Goal: Task Accomplishment & Management: Use online tool/utility

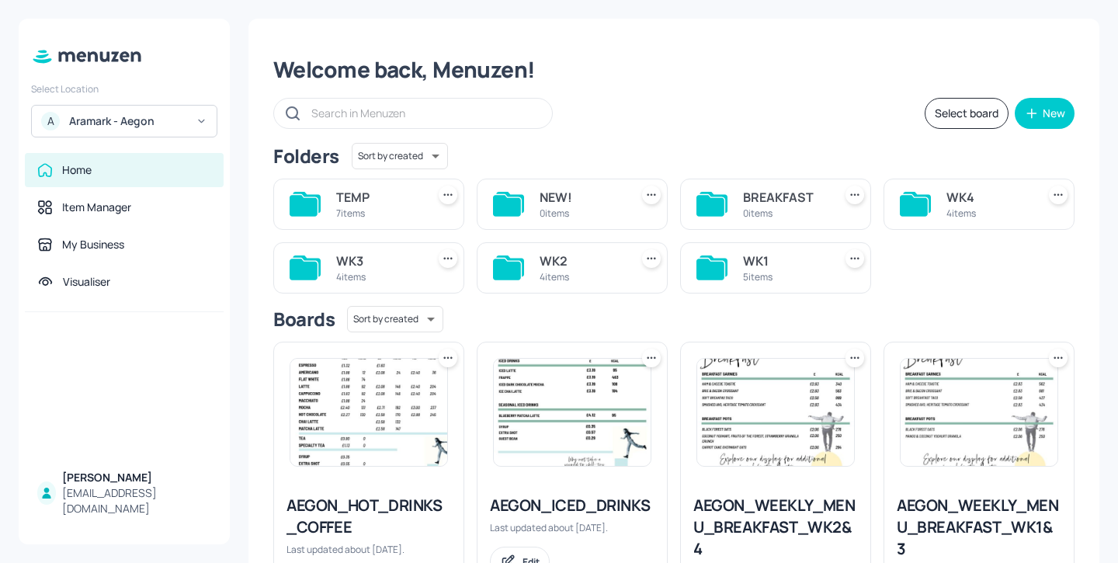
click at [757, 251] on div "WK1 5 items" at bounding box center [785, 267] width 84 height 37
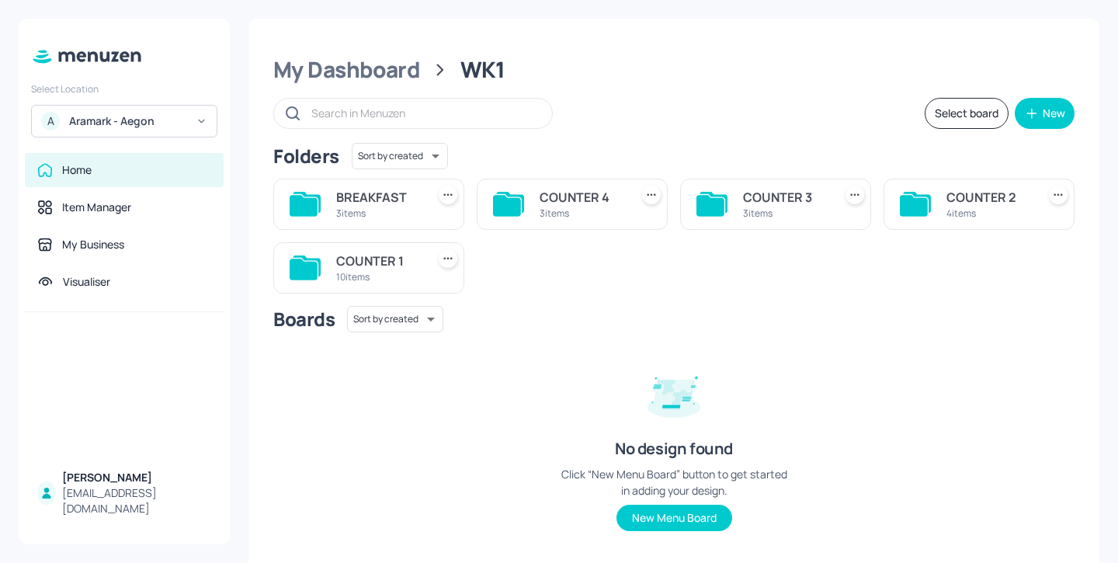
scroll to position [30, 0]
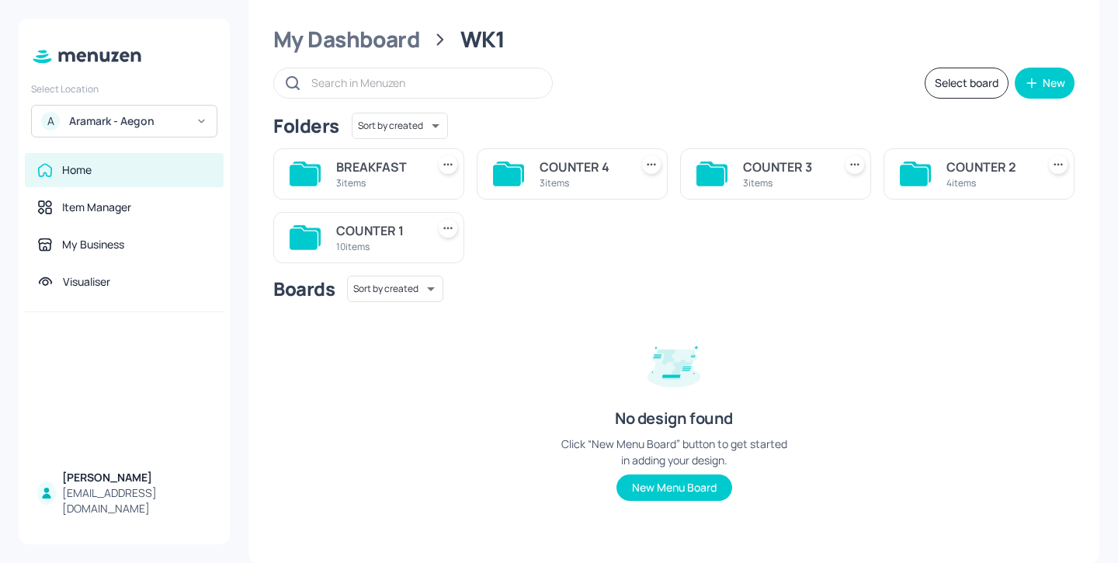
click at [382, 236] on div "COUNTER 1" at bounding box center [378, 230] width 84 height 19
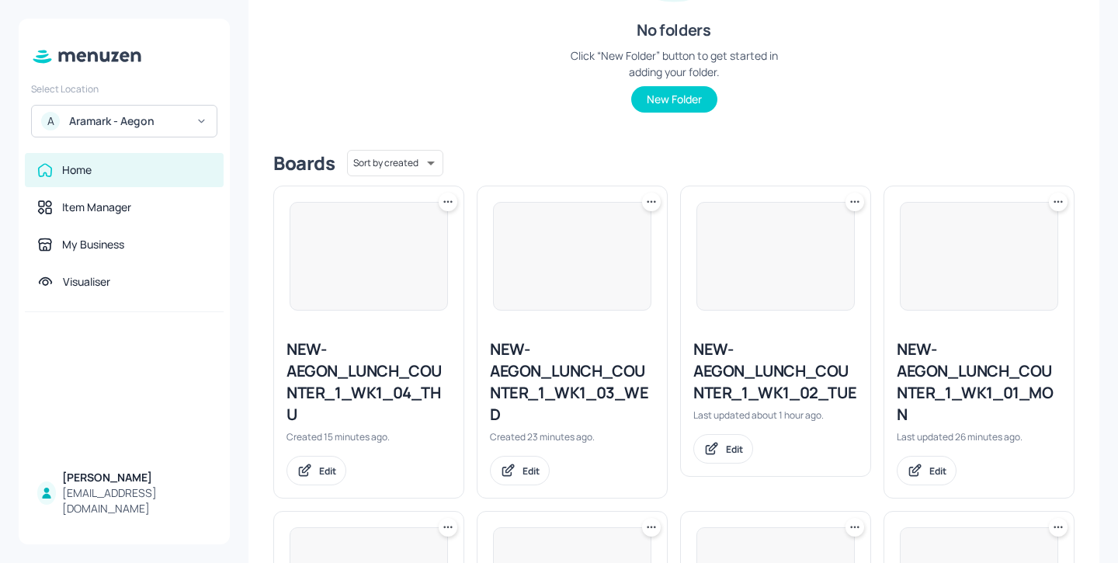
scroll to position [418, 0]
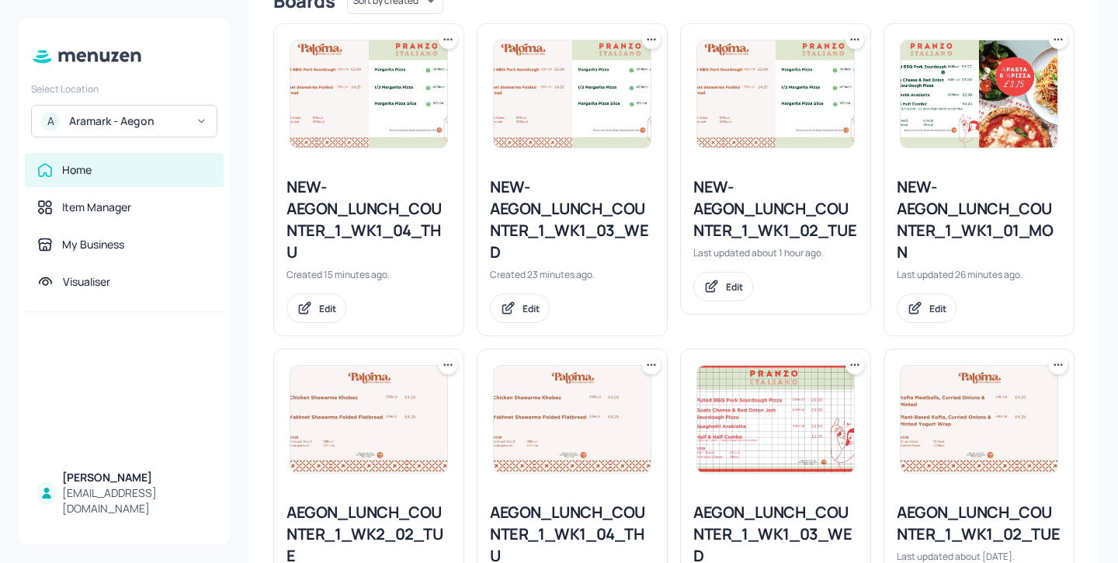
click at [571, 220] on div "NEW-AEGON_LUNCH_COUNTER_1_WK1_03_WED" at bounding box center [572, 219] width 165 height 87
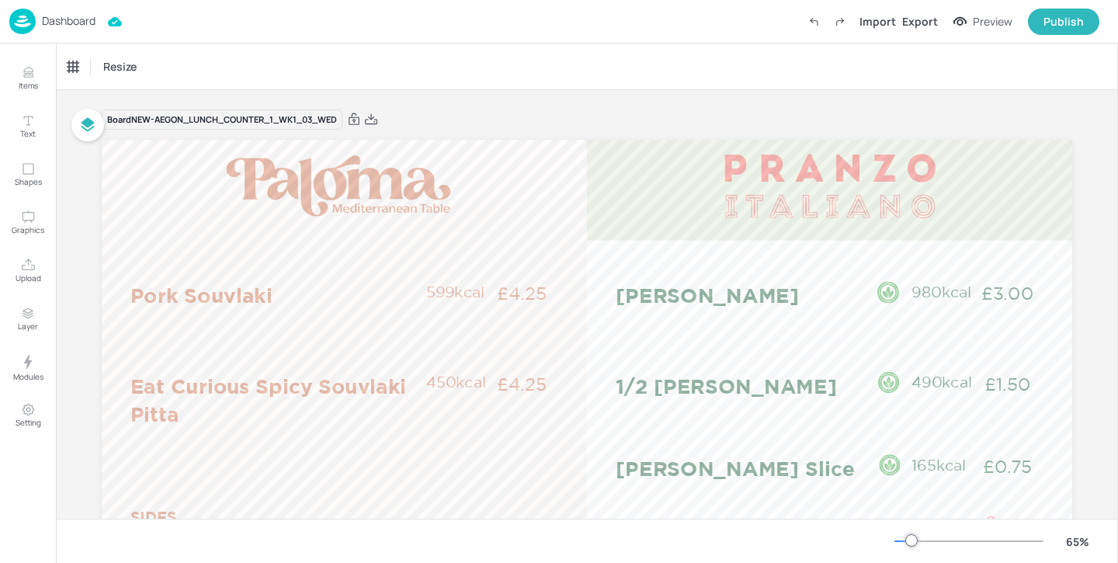
click at [57, 23] on p "Dashboard" at bounding box center [69, 21] width 54 height 11
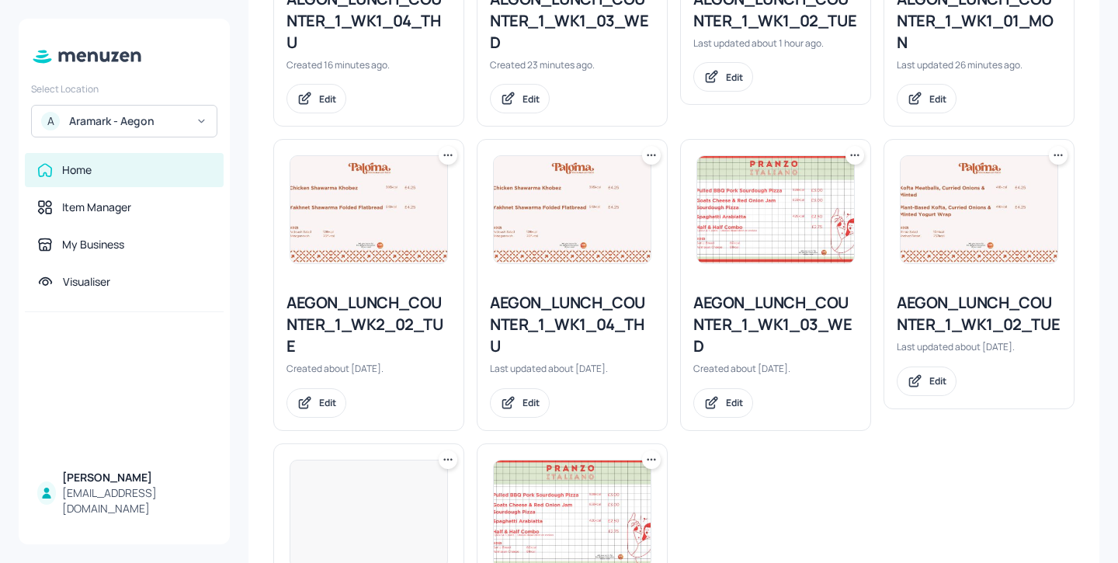
scroll to position [627, 0]
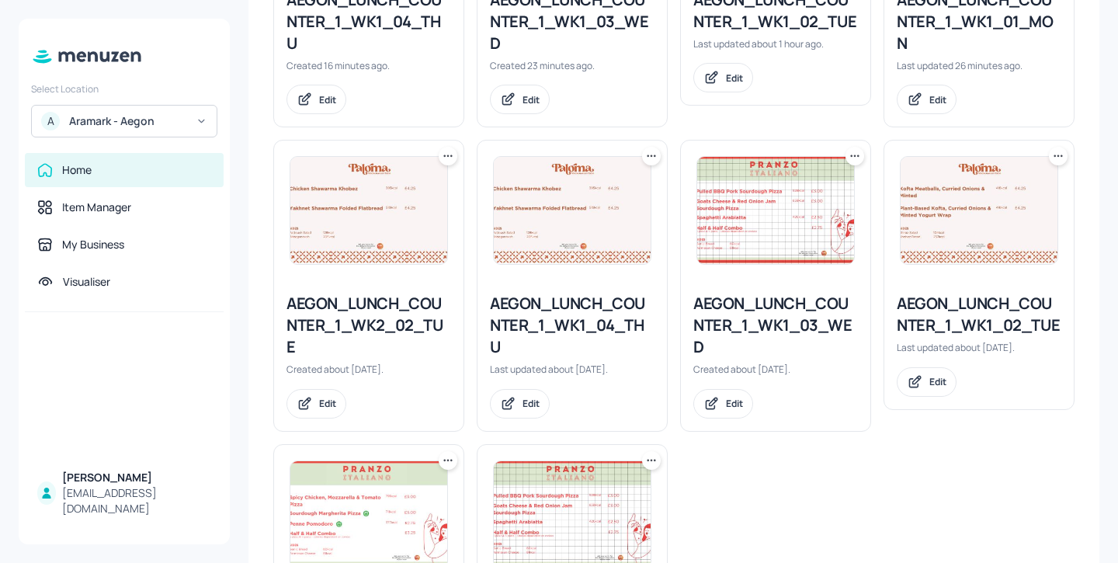
click at [769, 314] on div "AEGON_LUNCH_COUNTER_1_WK1_03_WED" at bounding box center [775, 325] width 165 height 65
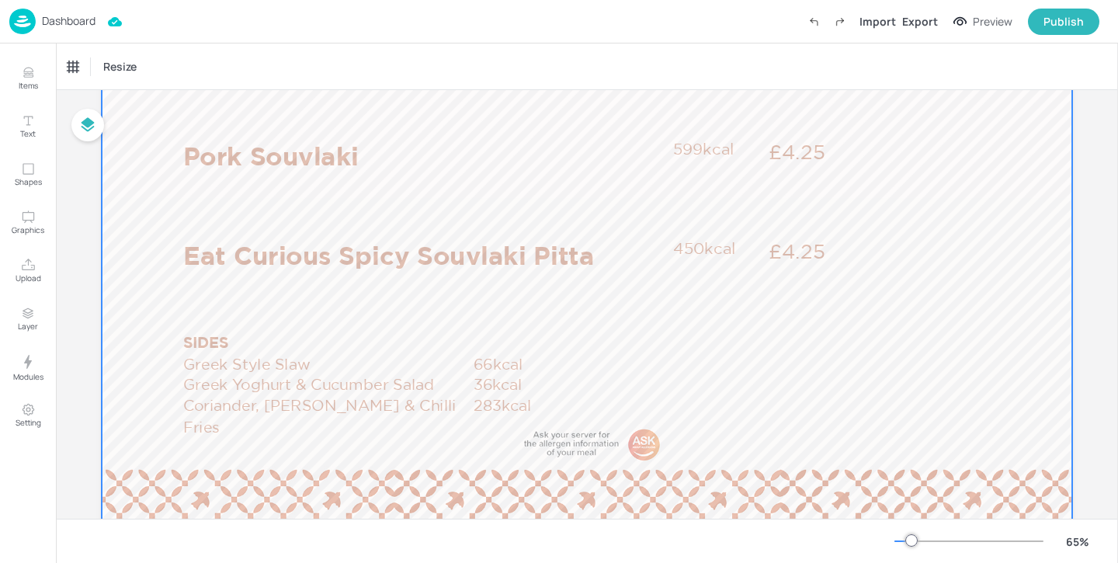
scroll to position [160, 0]
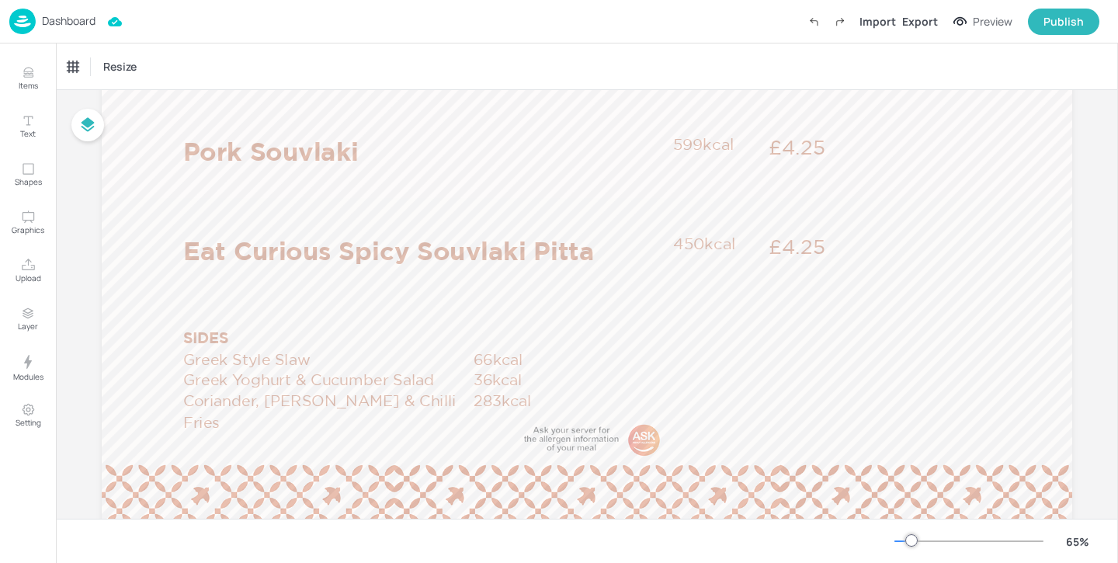
click at [64, 16] on p "Dashboard" at bounding box center [69, 21] width 54 height 11
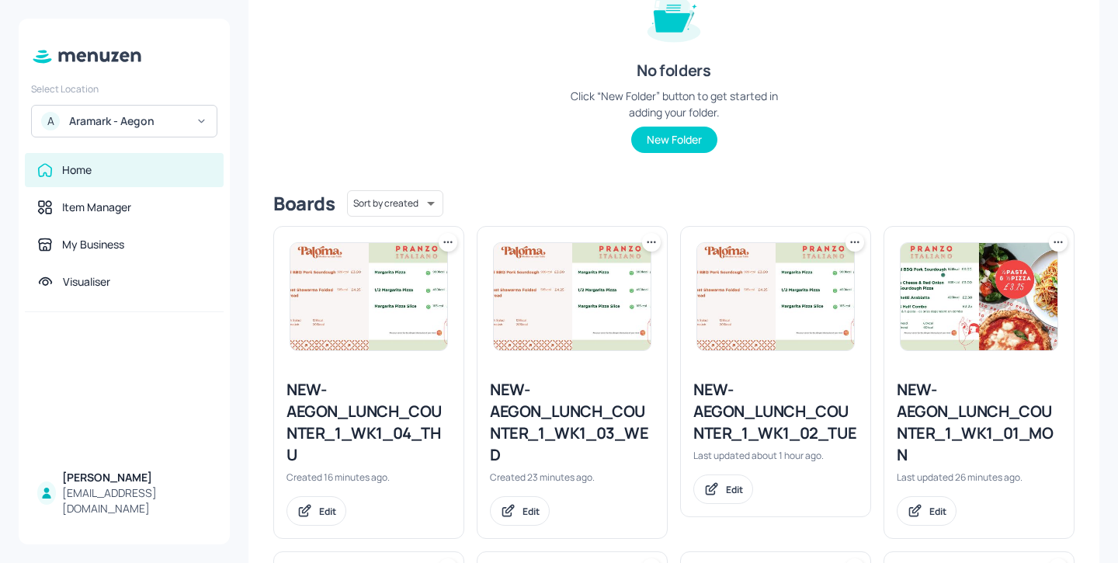
scroll to position [440, 0]
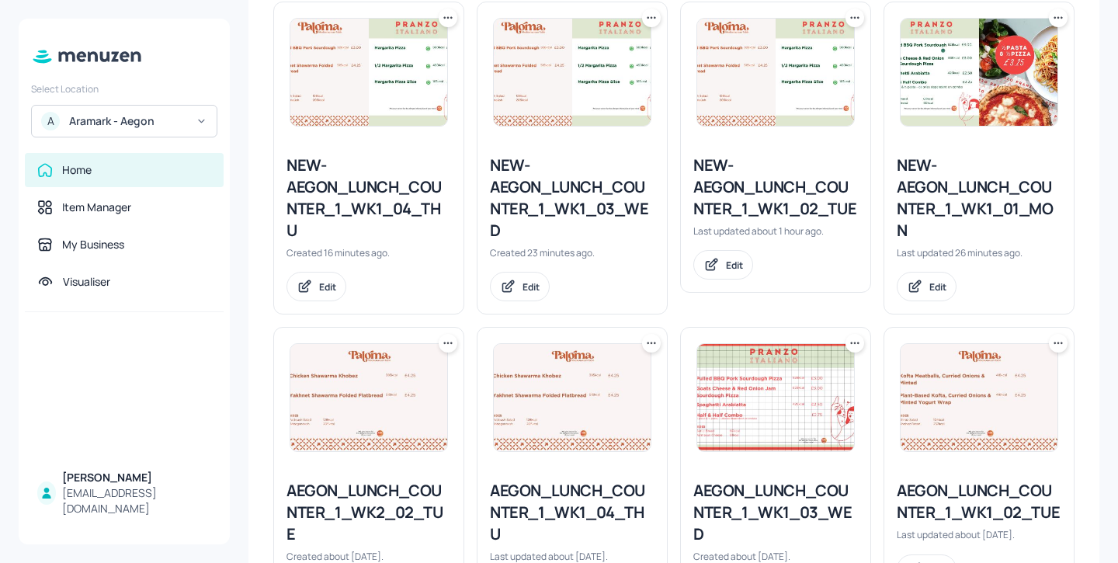
click at [607, 212] on div "NEW-AEGON_LUNCH_COUNTER_1_WK1_03_WED" at bounding box center [572, 198] width 165 height 87
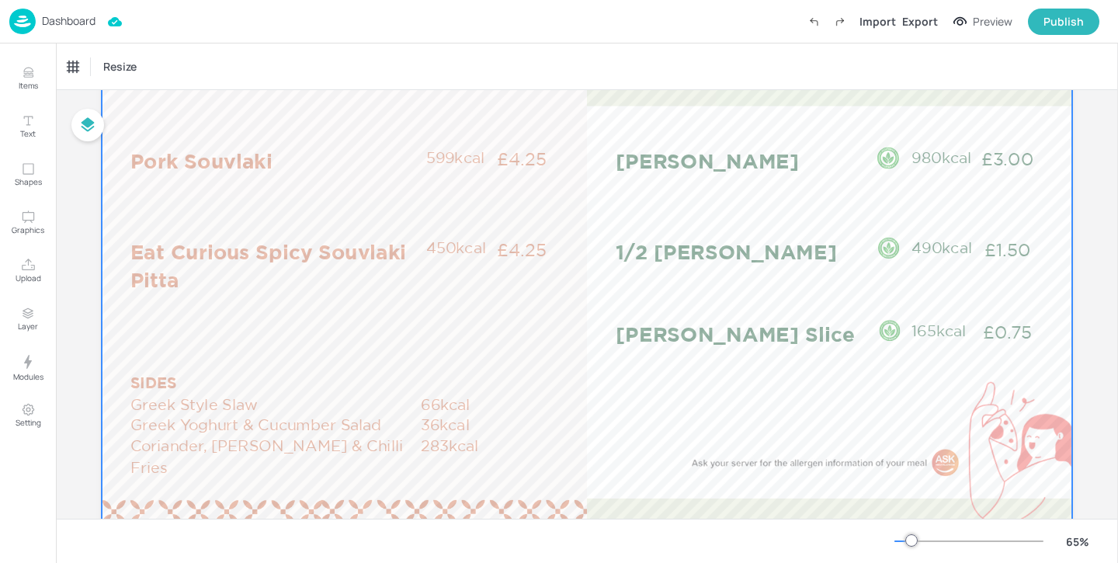
scroll to position [144, 0]
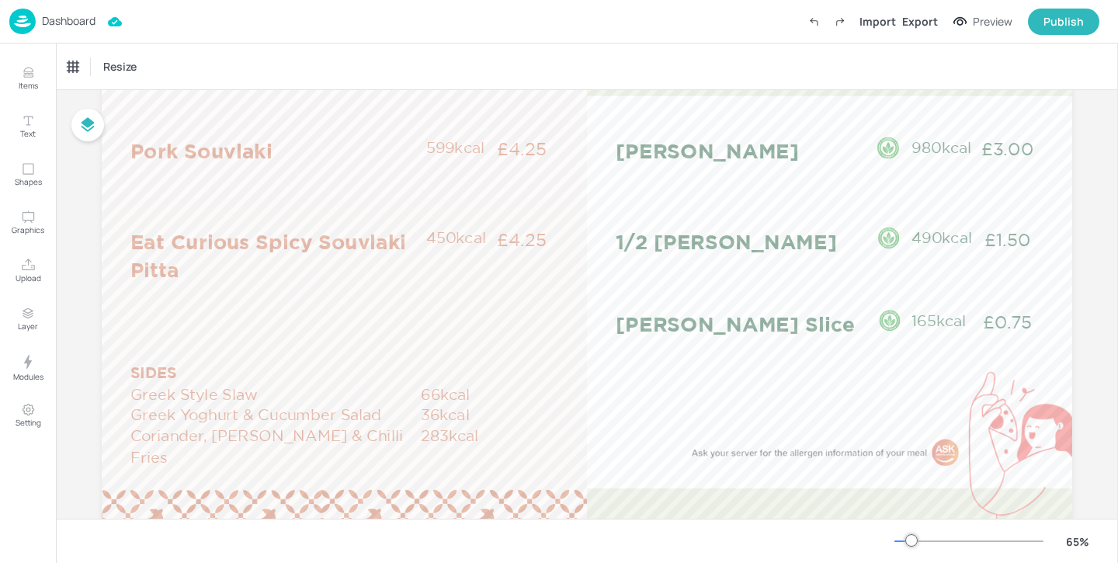
click at [78, 19] on p "Dashboard" at bounding box center [69, 21] width 54 height 11
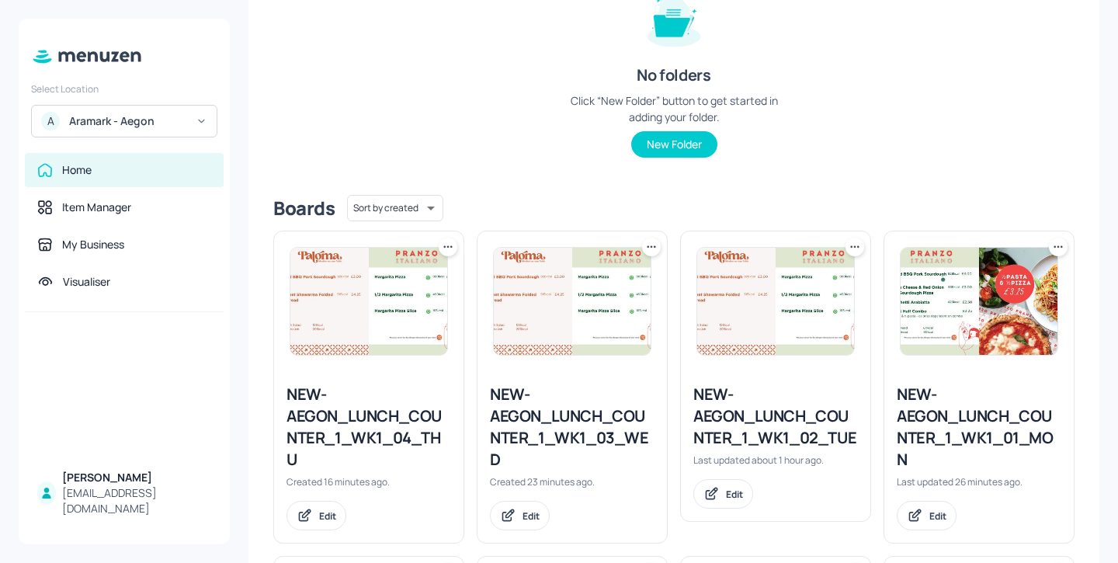
scroll to position [444, 0]
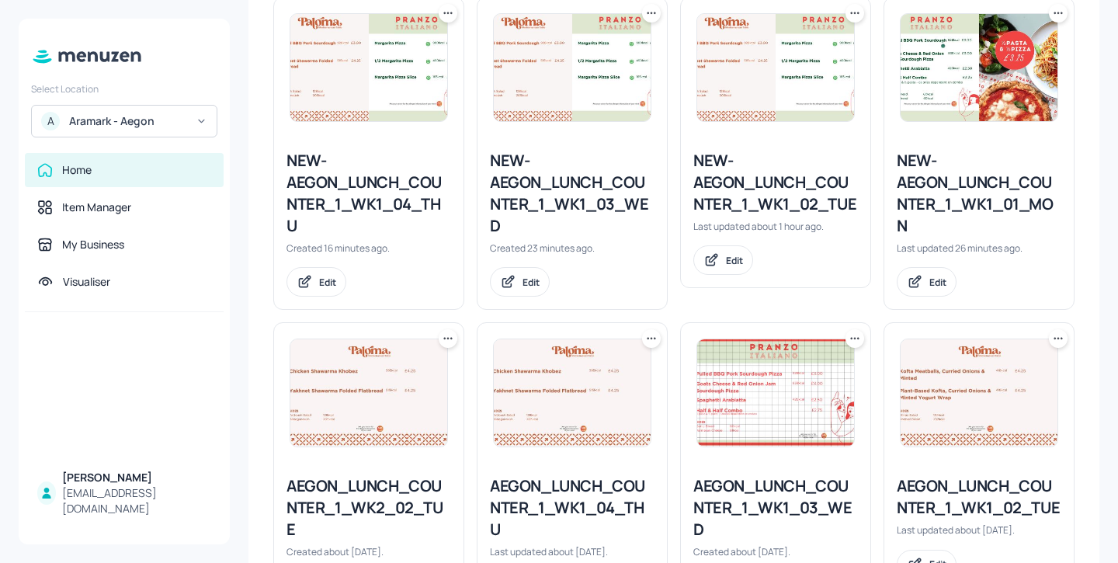
click at [348, 193] on div "NEW-AEGON_LUNCH_COUNTER_1_WK1_04_THU" at bounding box center [369, 193] width 165 height 87
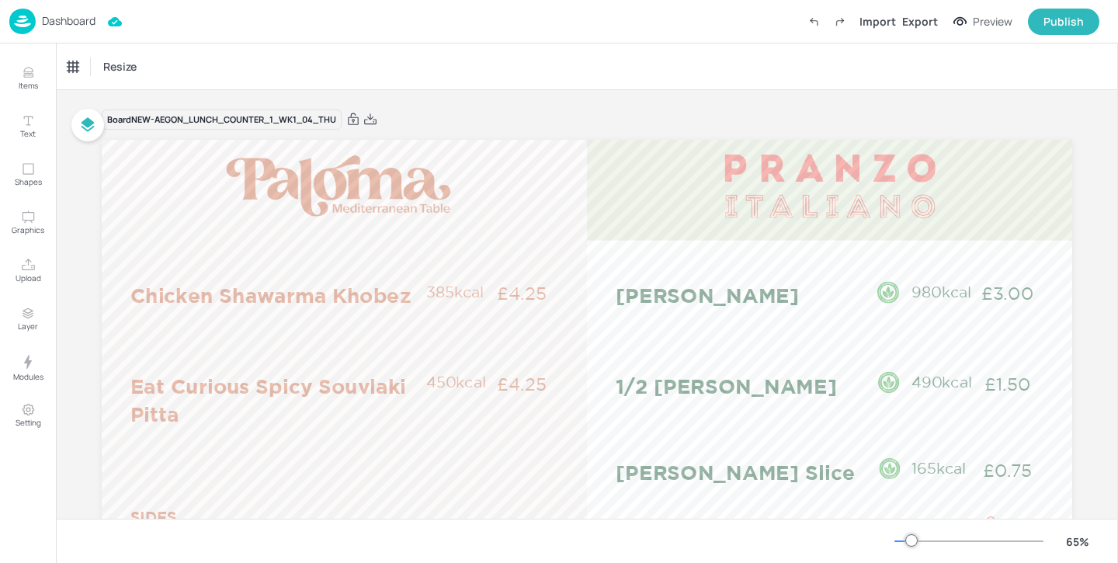
click at [66, 17] on p "Dashboard" at bounding box center [69, 21] width 54 height 11
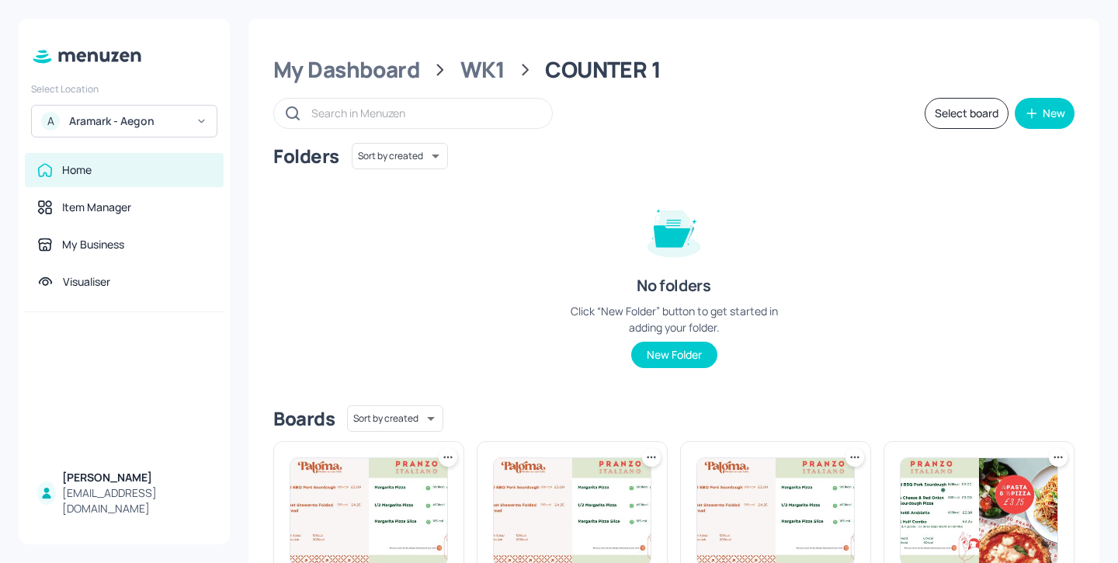
scroll to position [591, 0]
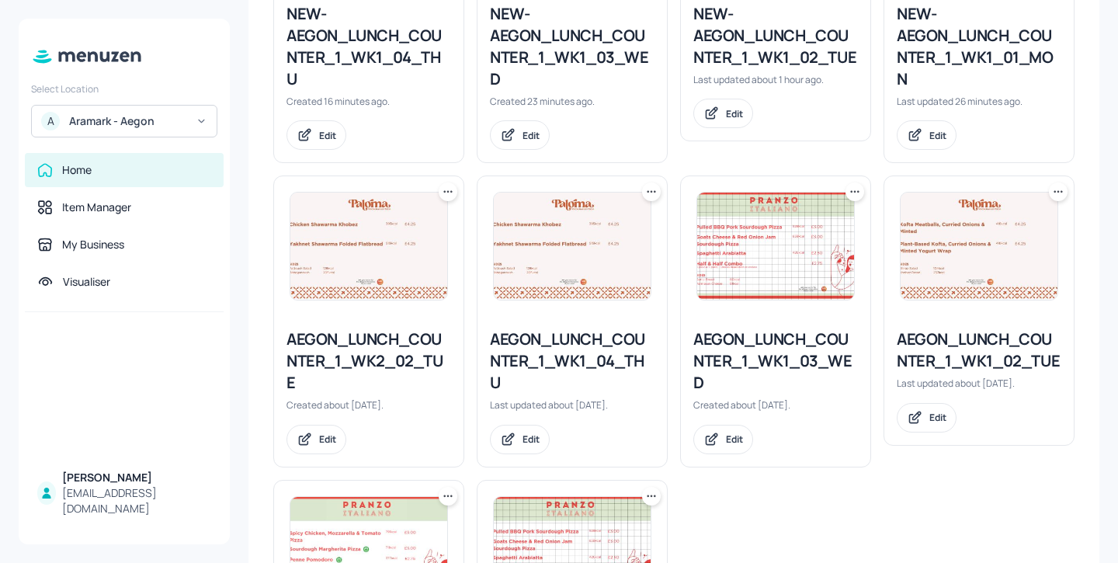
click at [593, 342] on div "AEGON_LUNCH_COUNTER_1_WK1_04_THU" at bounding box center [572, 360] width 165 height 65
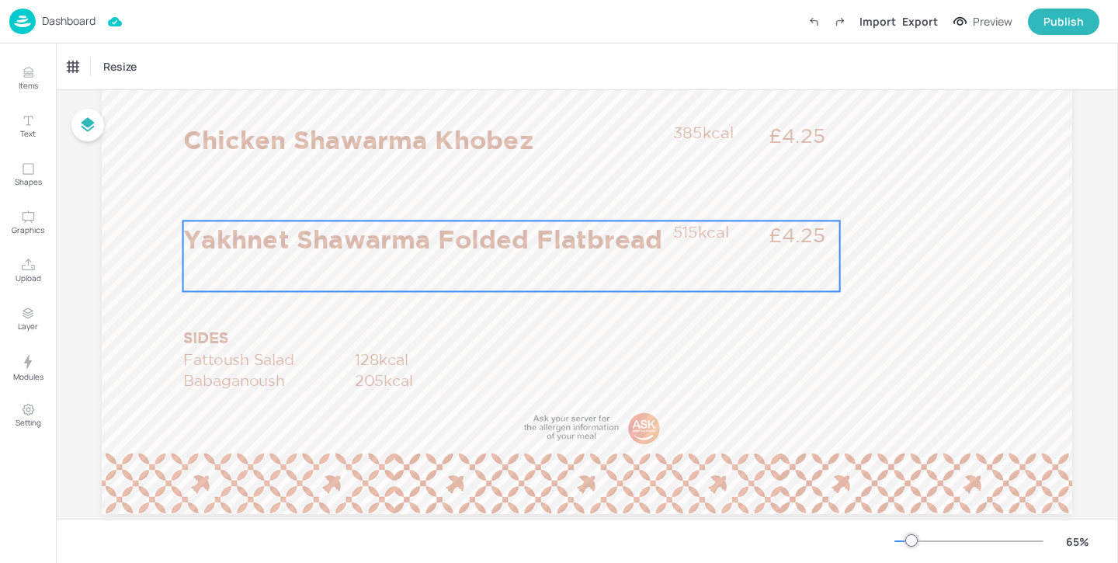
scroll to position [176, 0]
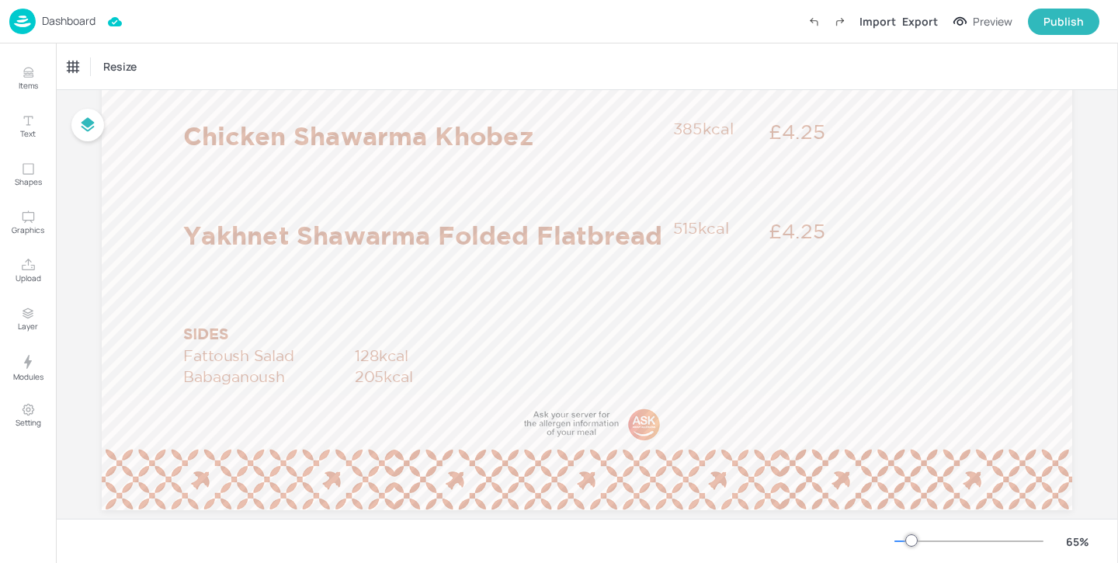
click at [75, 26] on p "Dashboard" at bounding box center [69, 21] width 54 height 11
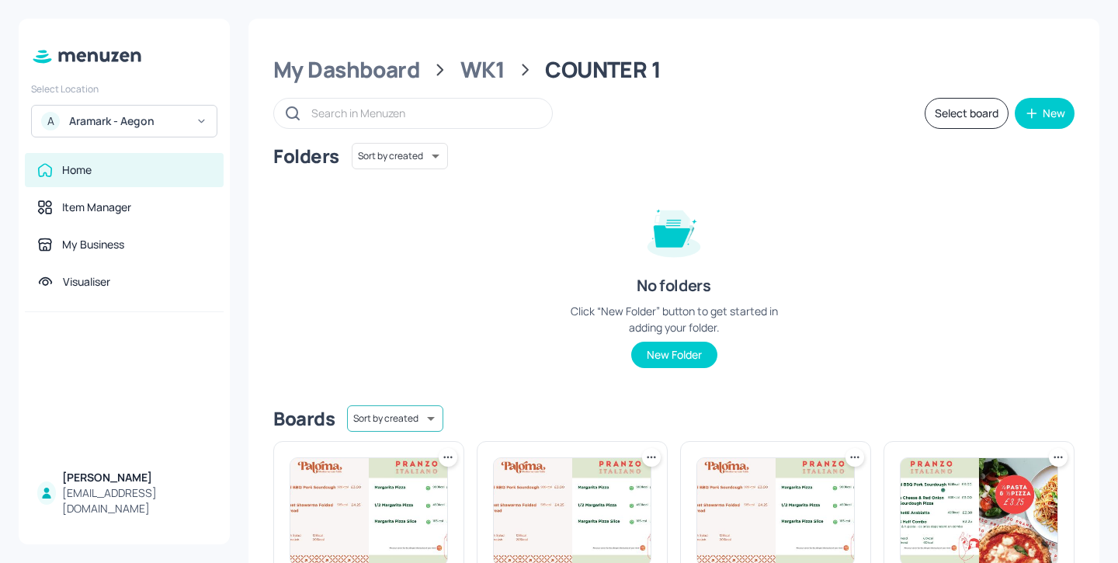
scroll to position [236, 0]
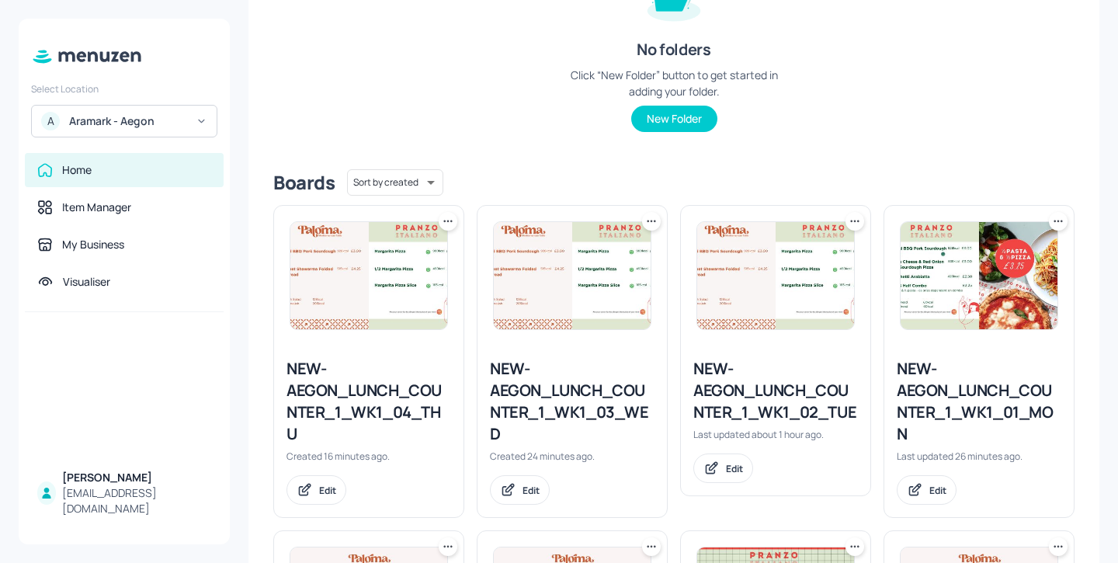
click at [388, 424] on div "NEW-AEGON_LUNCH_COUNTER_1_WK1_04_THU" at bounding box center [369, 401] width 165 height 87
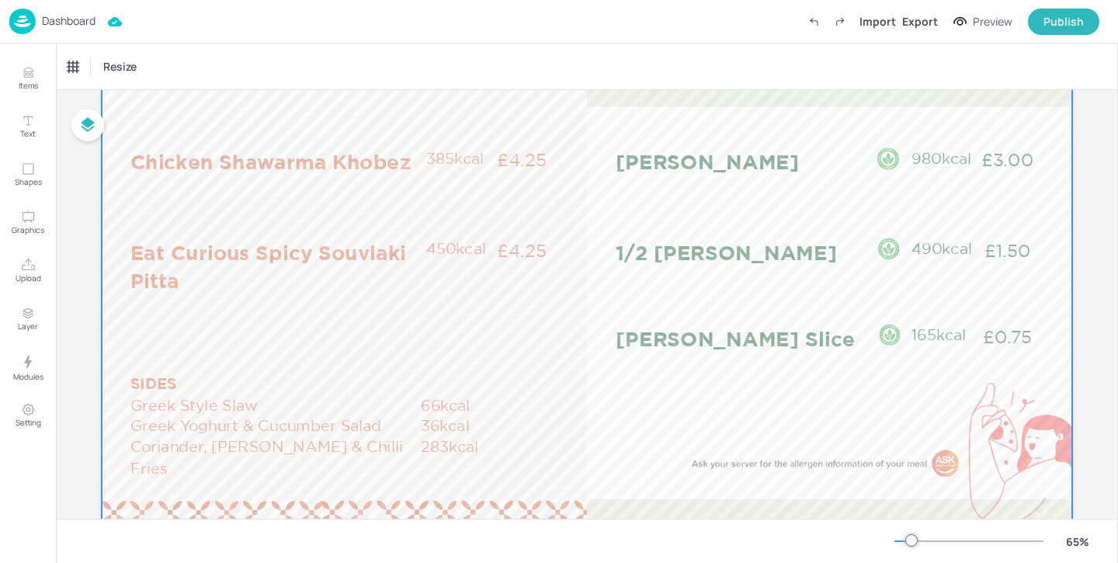
scroll to position [135, 0]
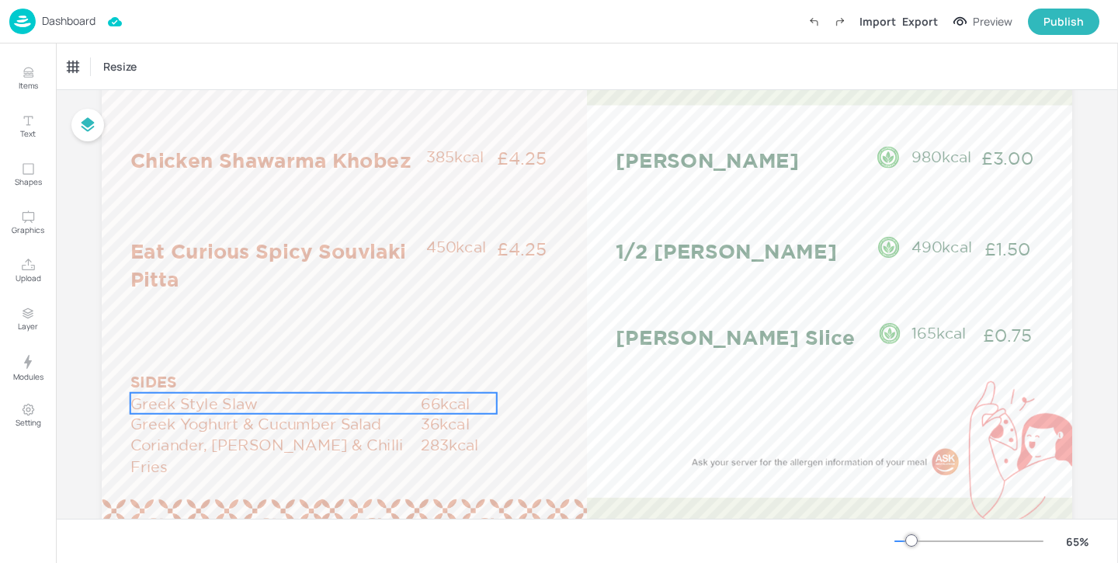
click at [335, 408] on p "Greek Style Slaw" at bounding box center [275, 403] width 290 height 21
click at [133, 58] on div "Greek Style Slaw" at bounding box center [112, 67] width 100 height 26
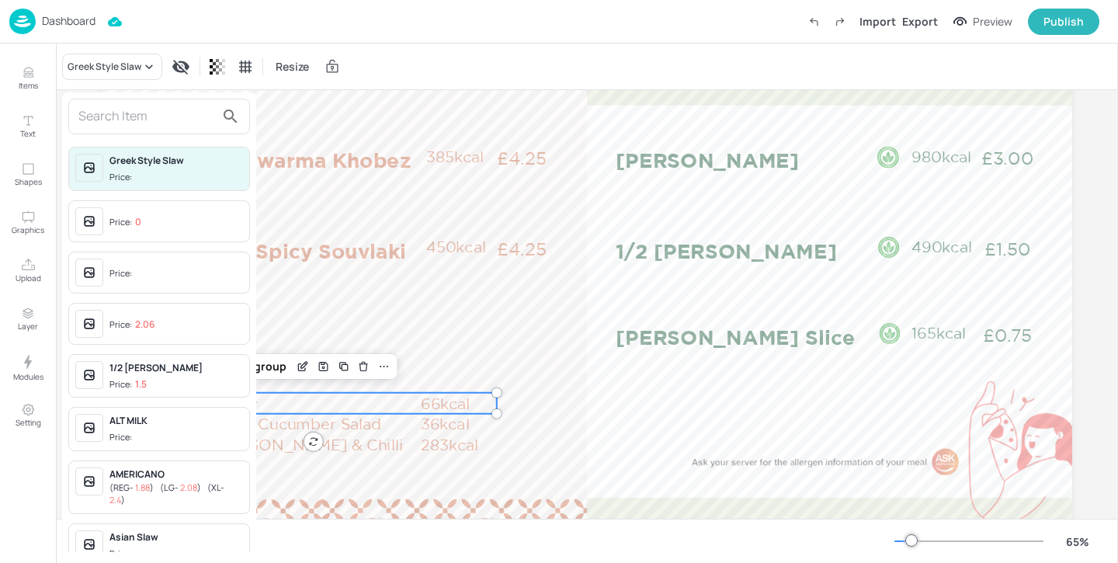
click at [128, 113] on input "text" at bounding box center [146, 116] width 137 height 25
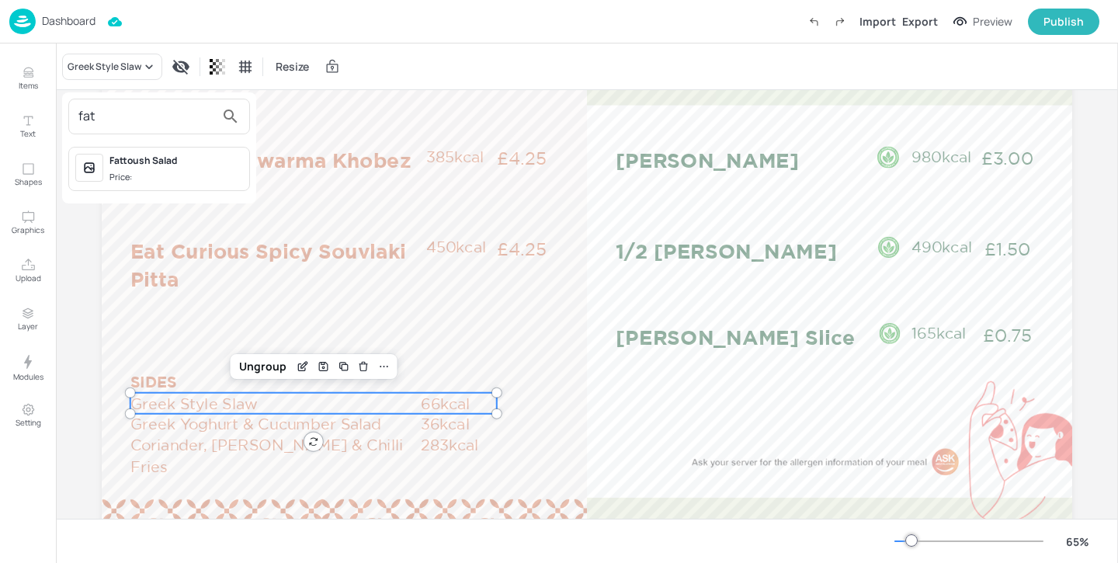
type input "fat"
click at [214, 162] on div "Fattoush Salad" at bounding box center [176, 161] width 134 height 14
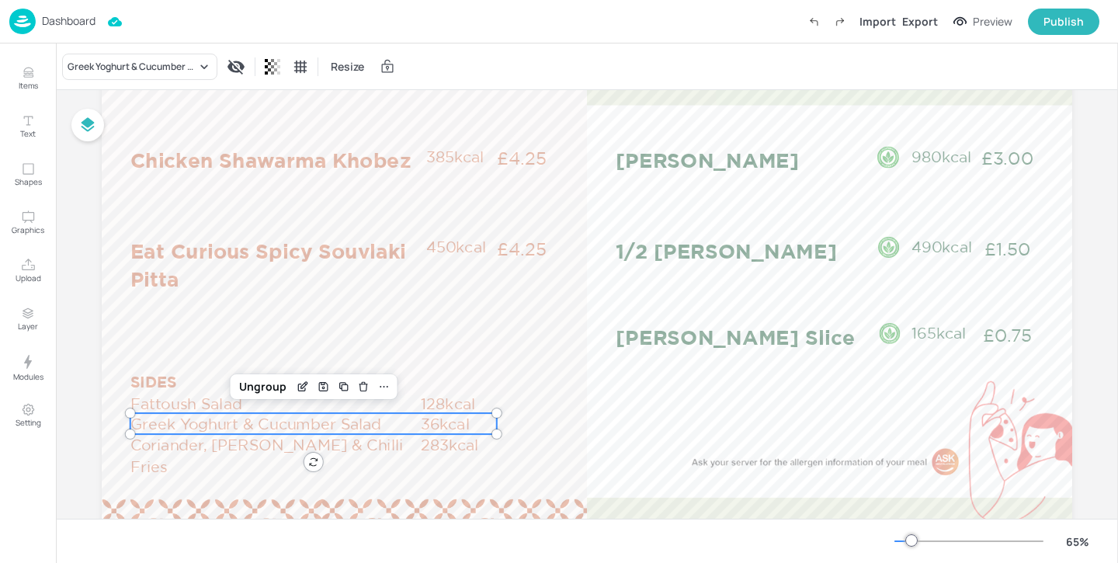
click at [189, 417] on p "Greek Yoghurt & Cucumber Salad" at bounding box center [275, 423] width 290 height 21
click at [189, 64] on div "Greek Yoghurt & Cucumber Salad" at bounding box center [132, 67] width 129 height 14
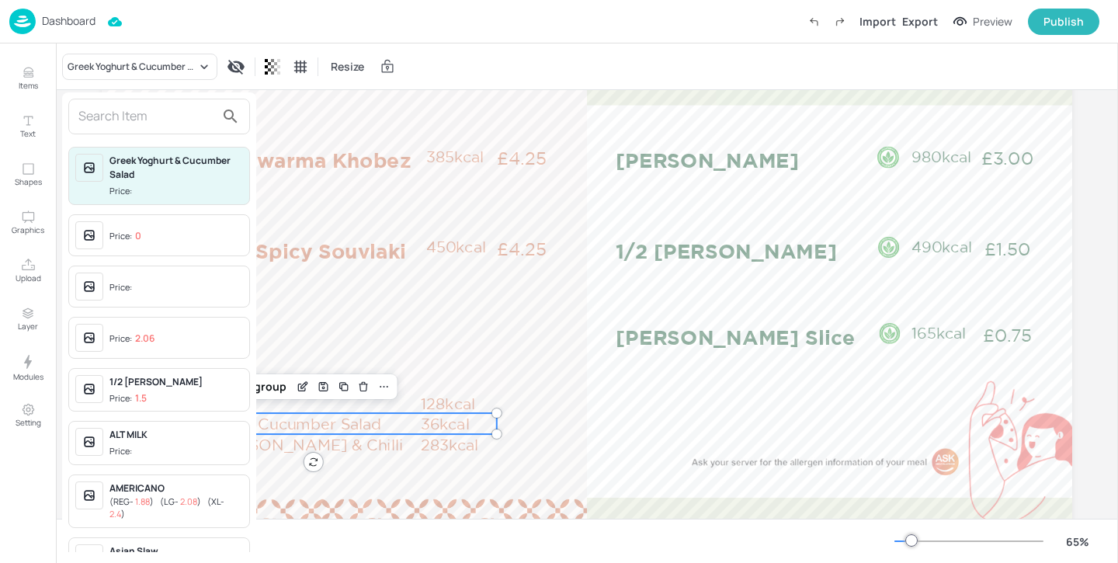
click at [159, 128] on input "text" at bounding box center [146, 116] width 137 height 25
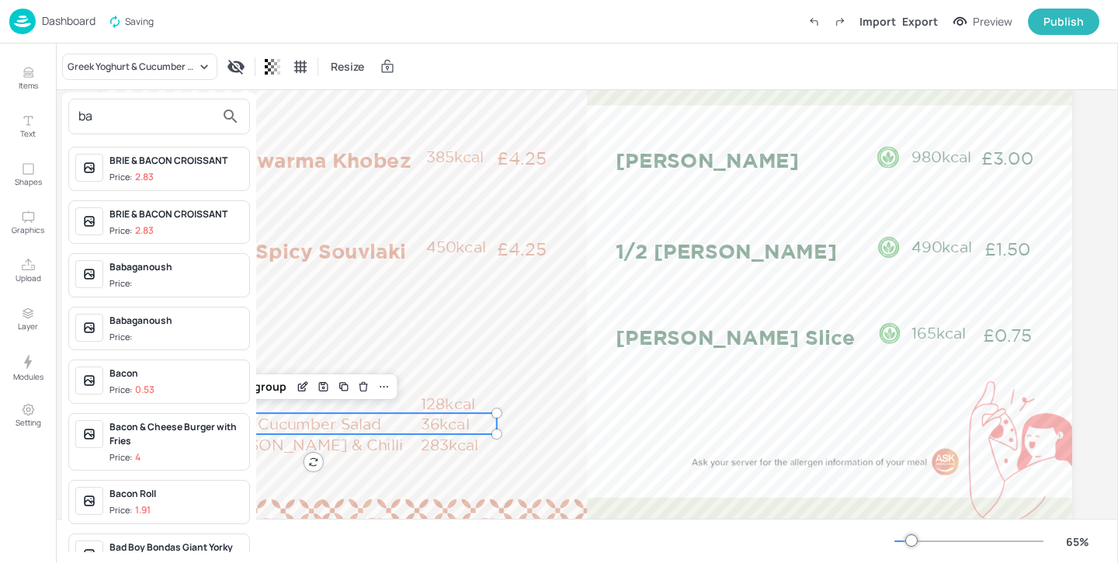
type input "ba"
click at [207, 271] on div "Babaganoush" at bounding box center [176, 267] width 134 height 14
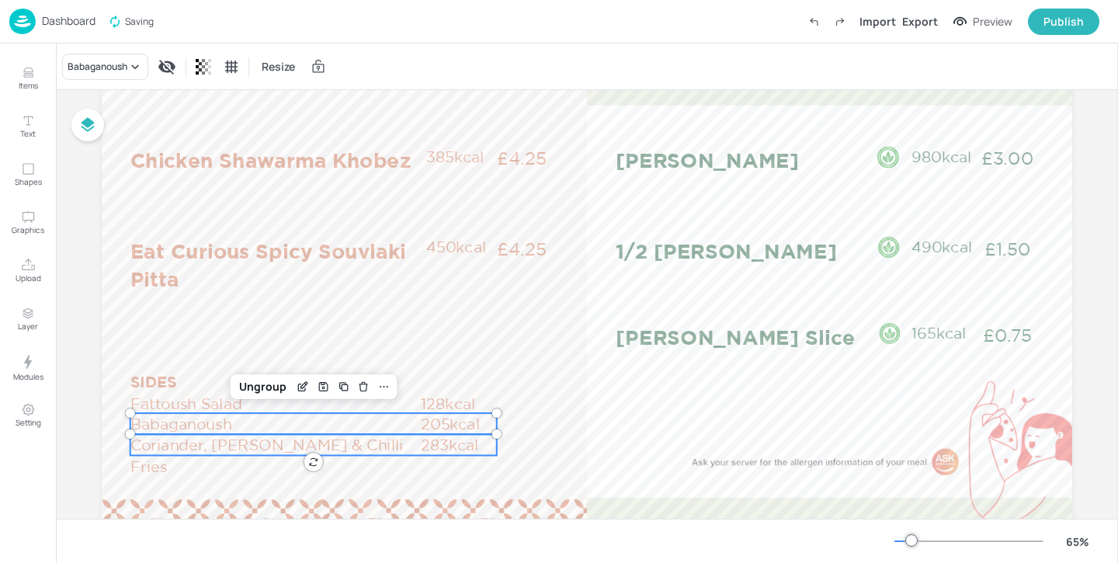
click at [301, 443] on p "Coriander, [PERSON_NAME] & Chilli Fries" at bounding box center [275, 455] width 290 height 43
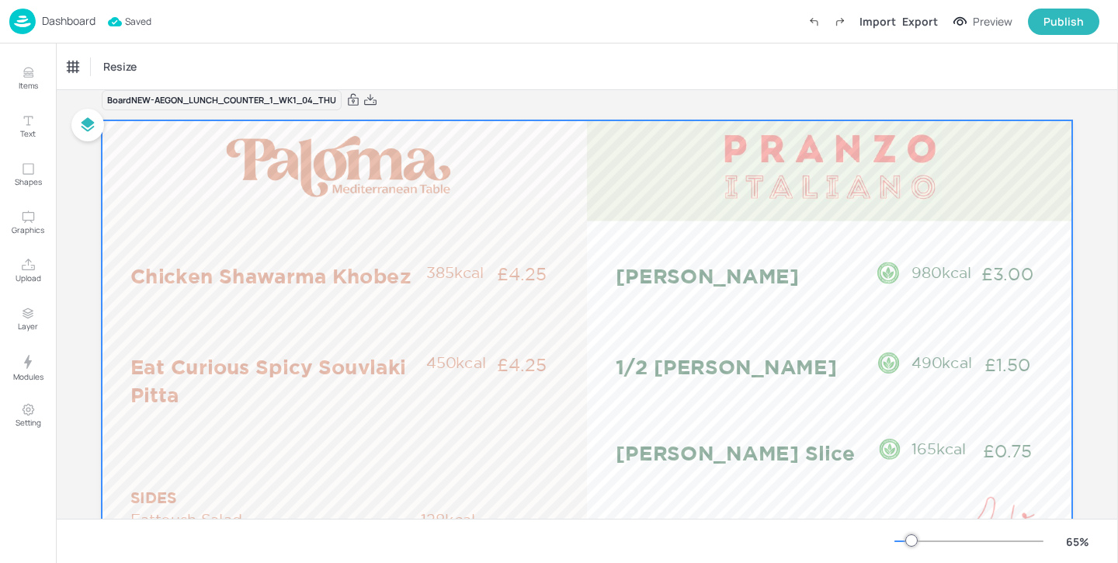
scroll to position [0, 0]
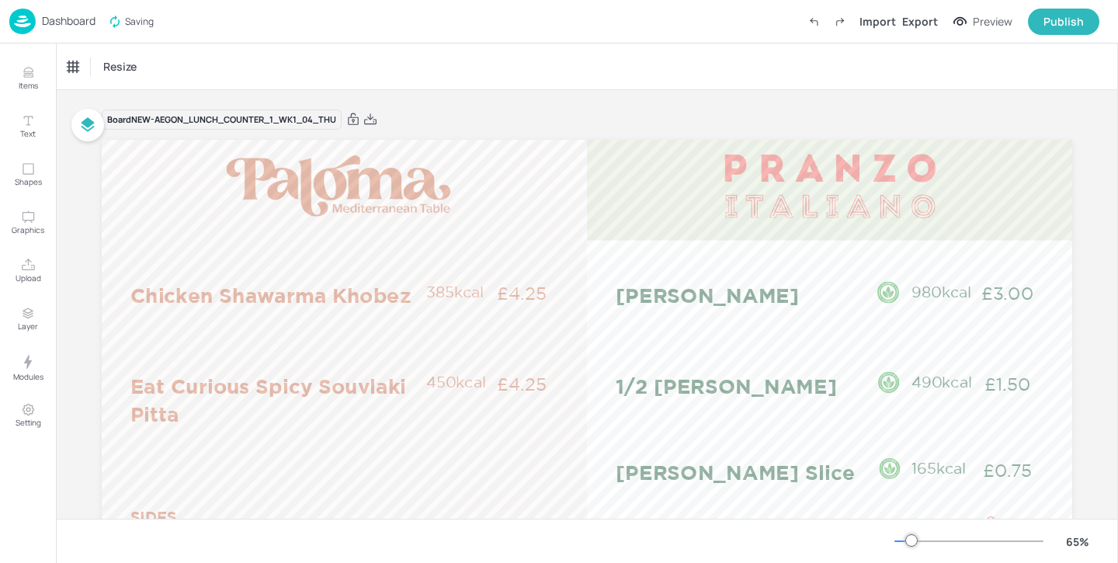
click at [55, 26] on p "Dashboard" at bounding box center [69, 21] width 54 height 11
click at [65, 19] on p "Dashboard" at bounding box center [69, 21] width 54 height 11
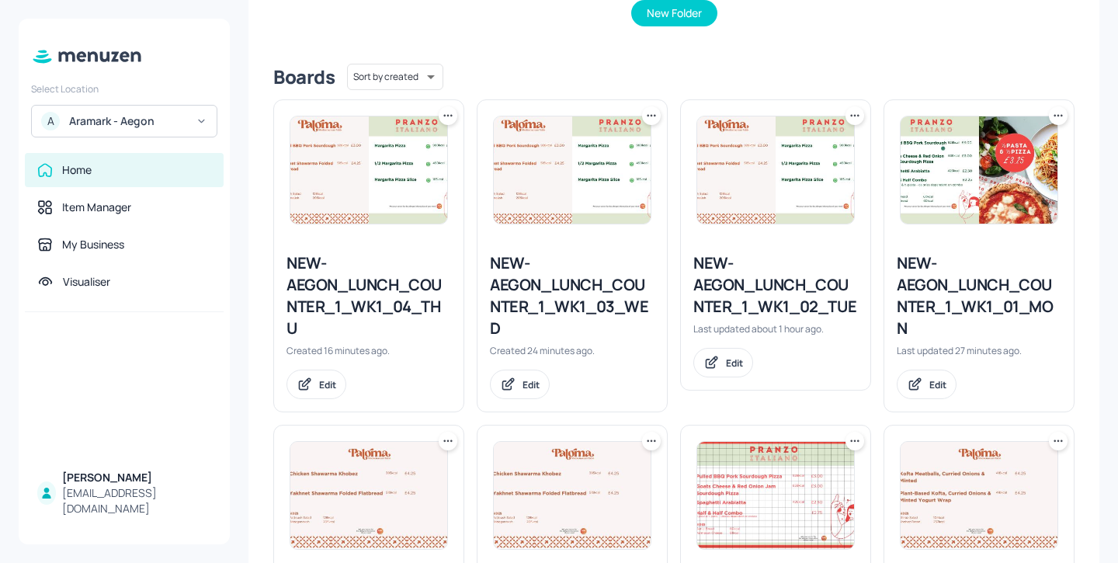
scroll to position [360, 0]
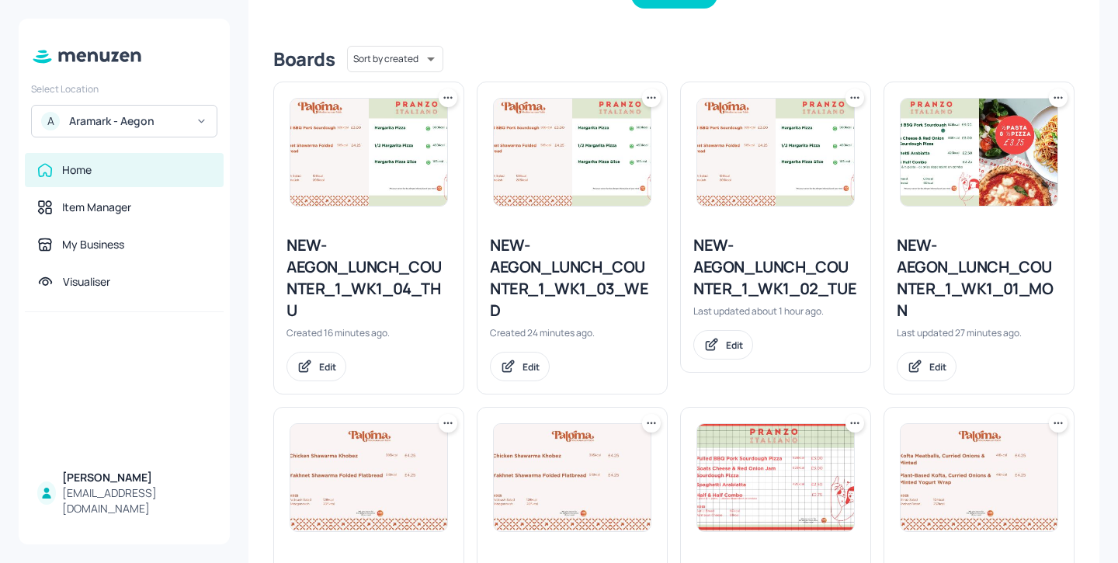
click at [469, 113] on div "NEW-AEGON_LUNCH_COUNTER_1_WK1_03_WED Created 24 minutes ago. Edit" at bounding box center [565, 231] width 203 height 325
click at [390, 285] on div "NEW-AEGON_LUNCH_COUNTER_1_WK1_04_THU" at bounding box center [369, 278] width 165 height 87
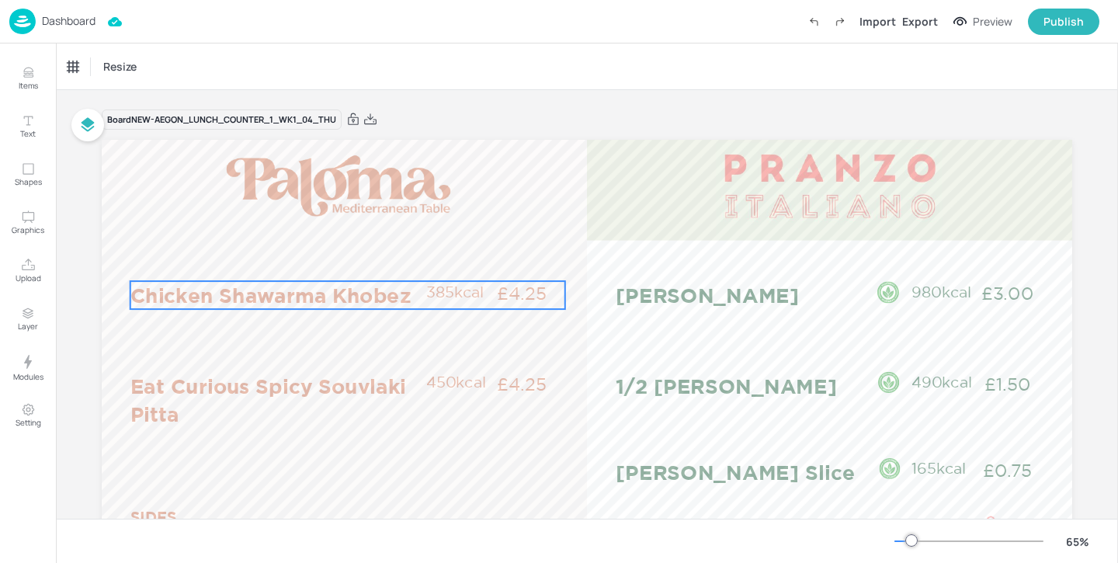
scroll to position [116, 0]
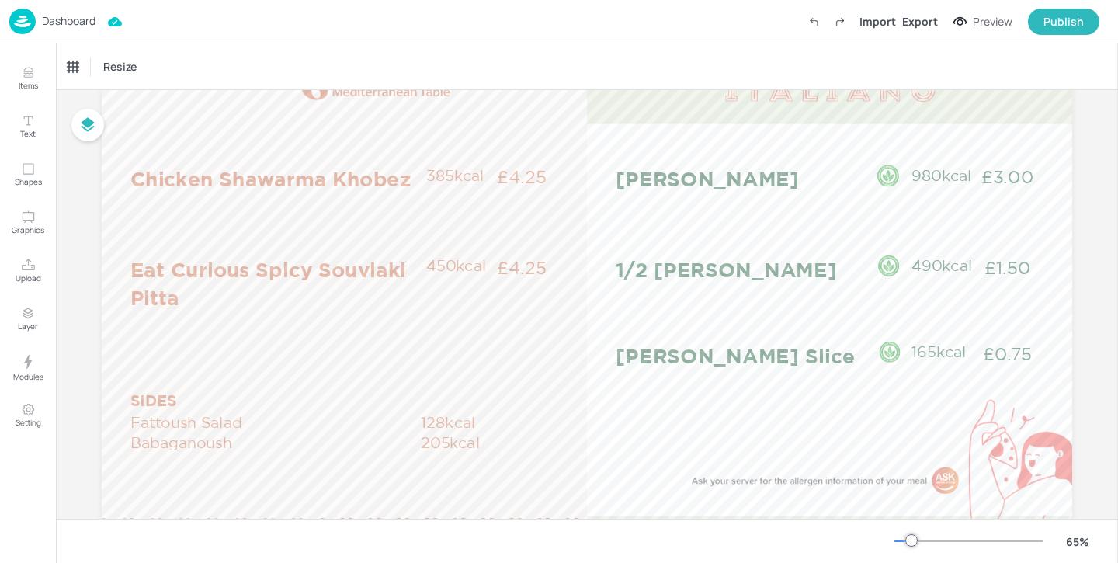
click at [58, 26] on p "Dashboard" at bounding box center [69, 21] width 54 height 11
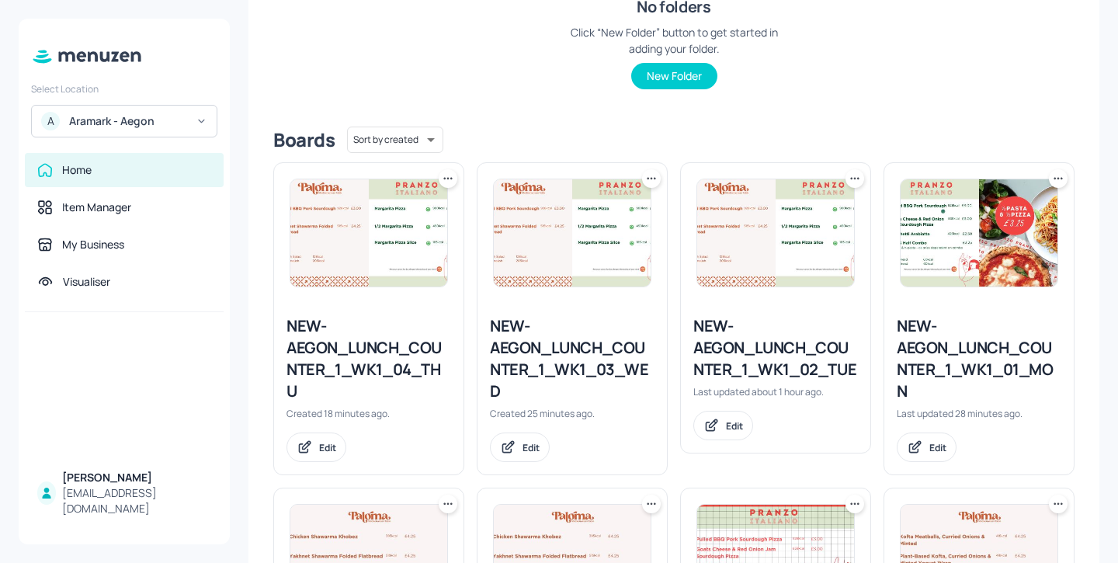
scroll to position [269, 0]
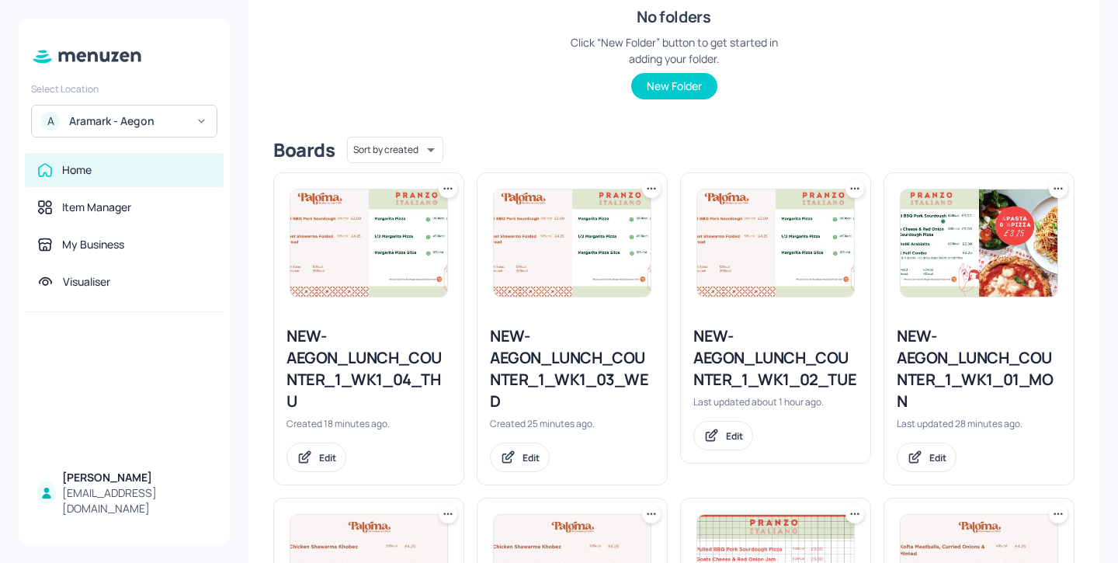
click at [1055, 189] on icon at bounding box center [1059, 189] width 16 height 16
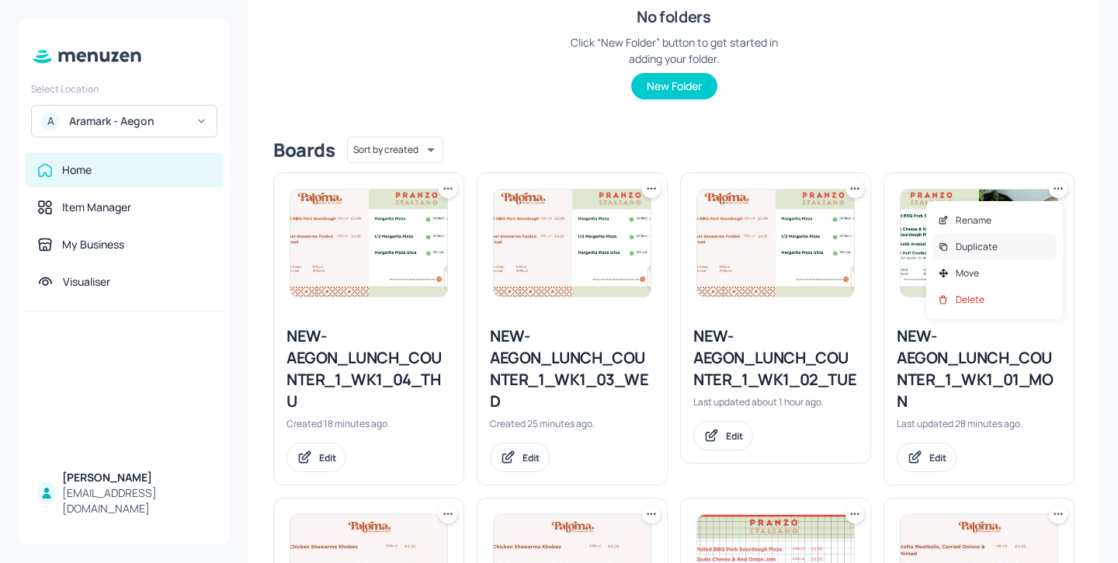
click at [999, 254] on div "Duplicate" at bounding box center [995, 247] width 124 height 26
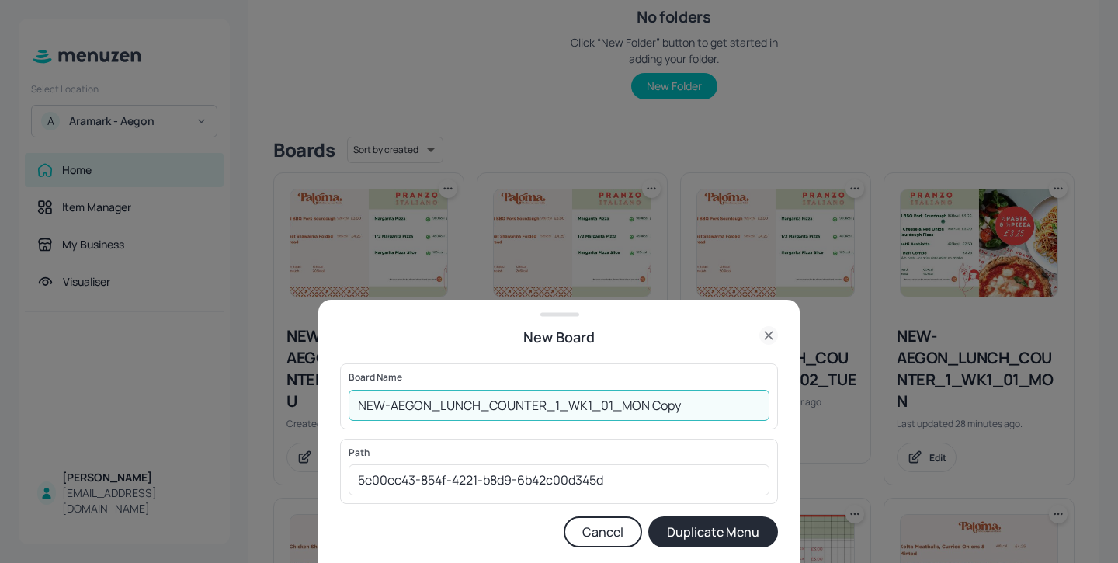
drag, startPoint x: 704, startPoint y: 400, endPoint x: 620, endPoint y: 398, distance: 83.1
click at [620, 398] on input "NEW-AEGON_LUNCH_COUNTER_1_WK1_01_MON Copy" at bounding box center [559, 405] width 421 height 31
type input "NEW-AEGON_LUNCH_COUNTER_1_WK1_05_FRI"
click at [713, 535] on button "Duplicate Menu" at bounding box center [713, 531] width 130 height 31
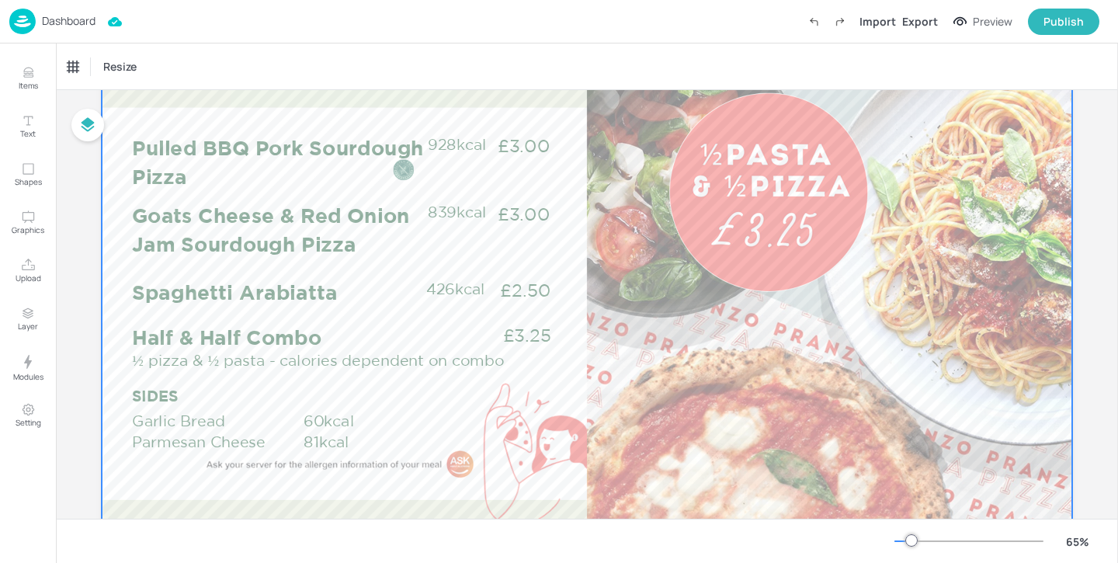
scroll to position [139, 0]
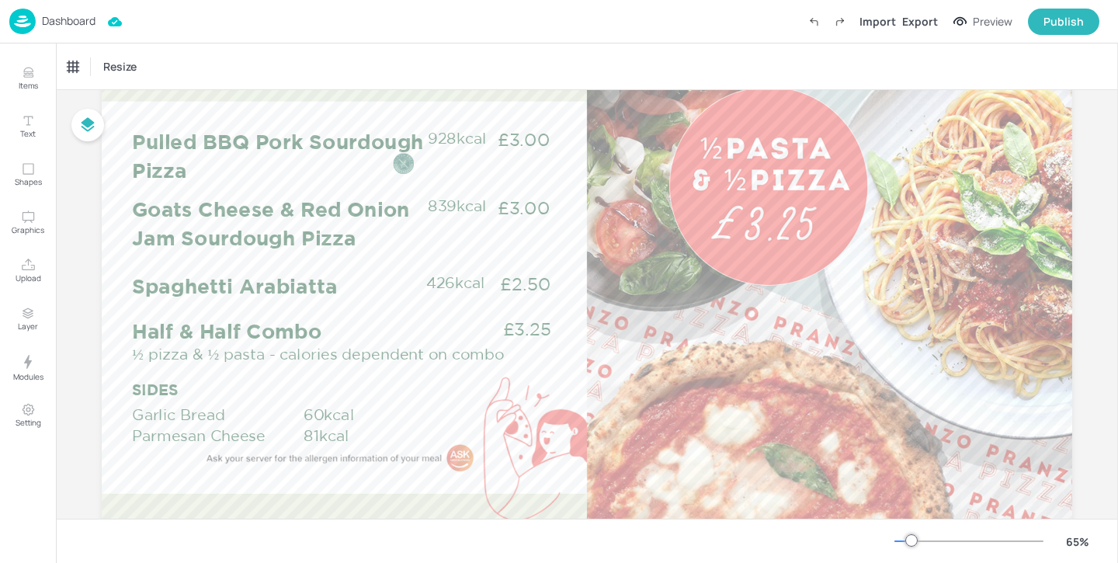
click at [81, 24] on p "Dashboard" at bounding box center [69, 21] width 54 height 11
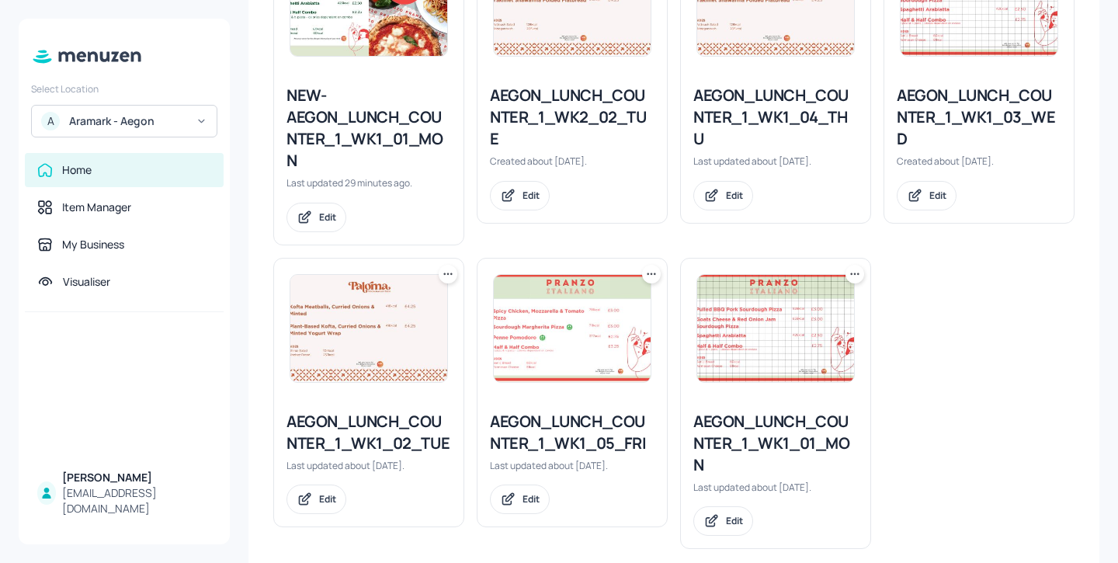
scroll to position [830, 0]
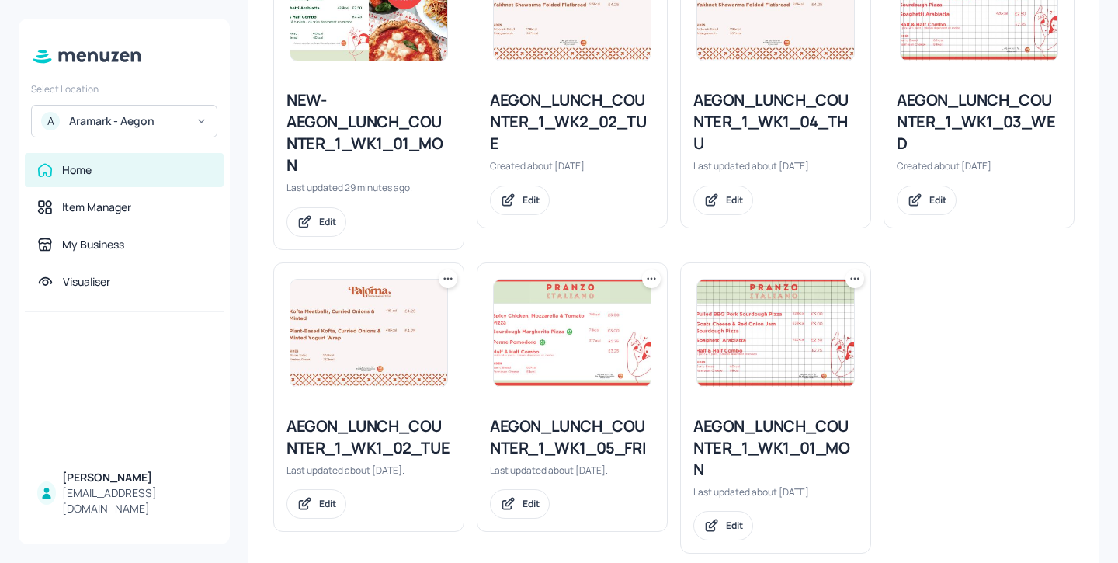
click at [567, 442] on div "AEGON_LUNCH_COUNTER_1_WK1_05_FRI" at bounding box center [572, 436] width 165 height 43
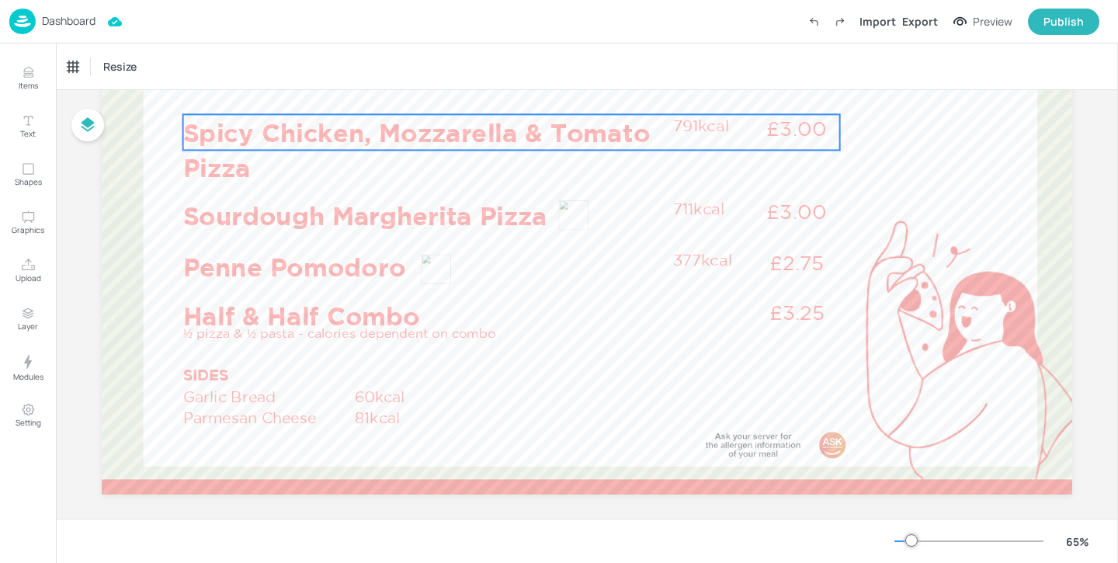
scroll to position [189, 0]
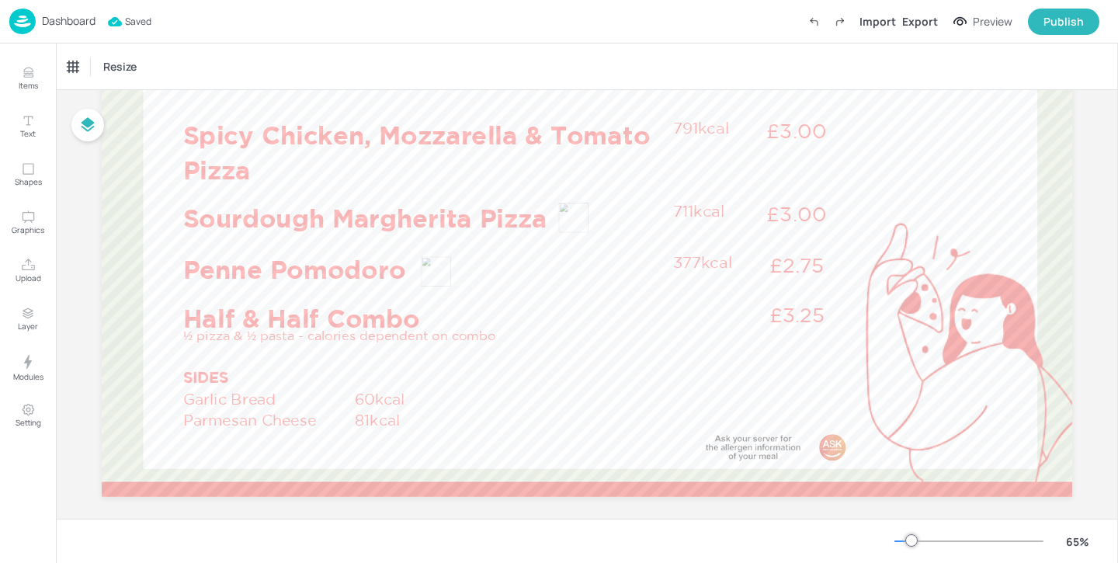
click at [76, 24] on p "Dashboard" at bounding box center [69, 21] width 54 height 11
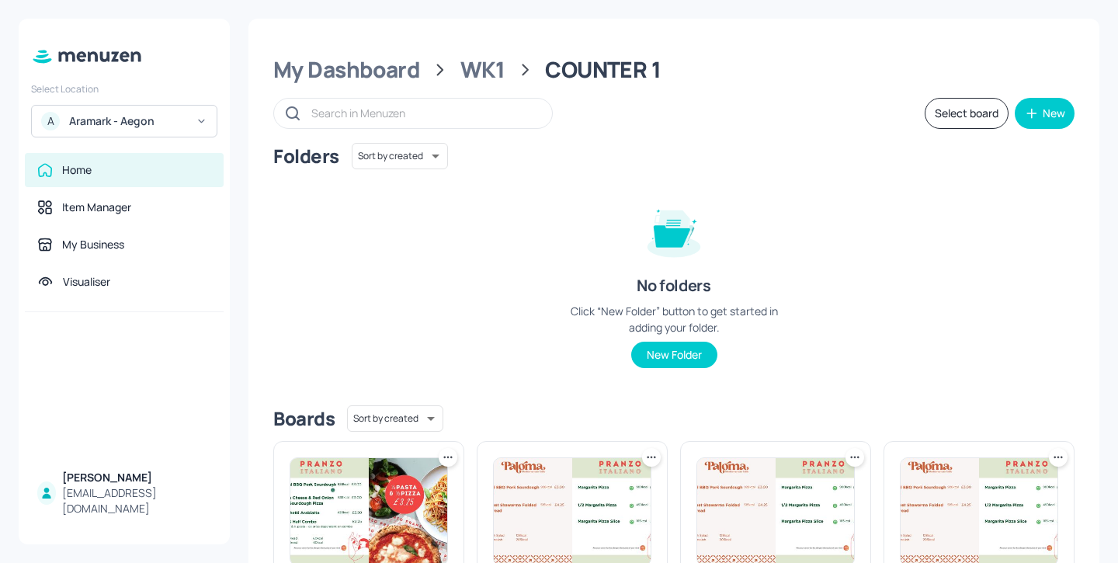
scroll to position [345, 0]
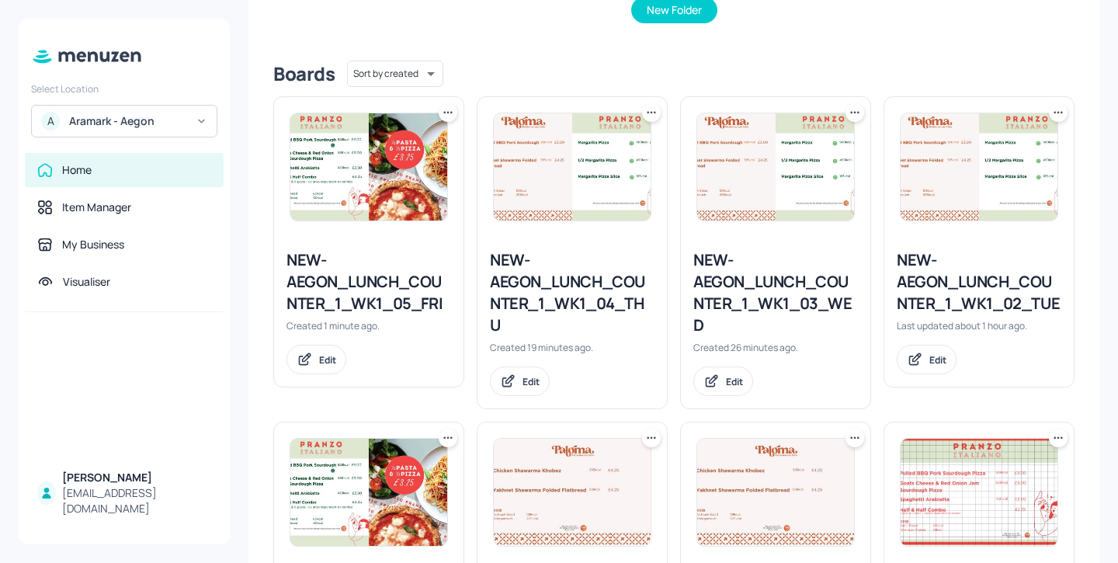
click at [408, 293] on div "NEW-AEGON_LUNCH_COUNTER_1_WK1_05_FRI" at bounding box center [369, 281] width 165 height 65
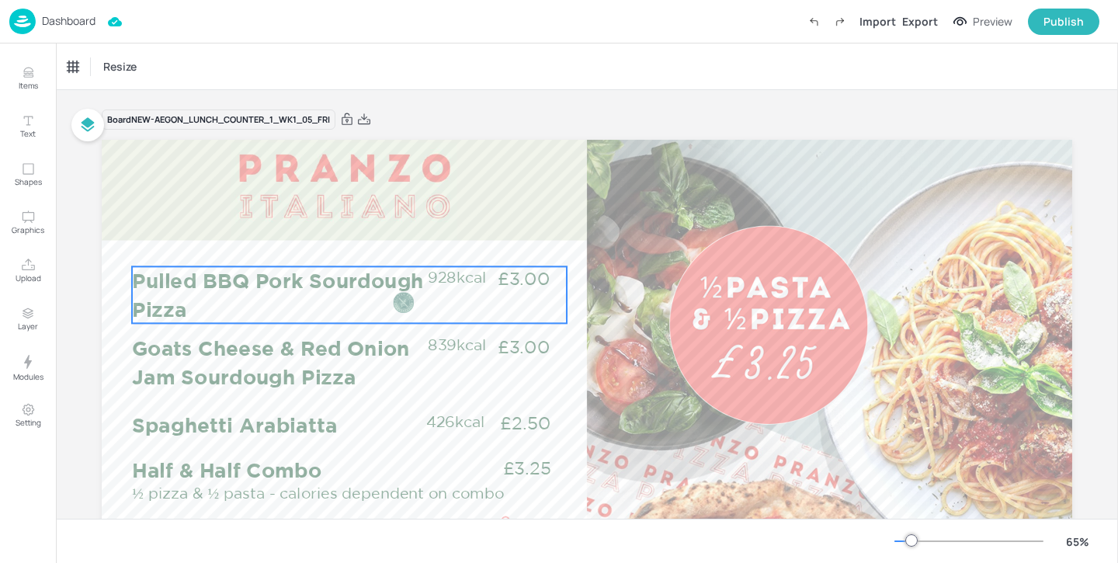
click at [266, 304] on p "Pulled BBQ Pork Sourdough Pizza" at bounding box center [279, 294] width 294 height 57
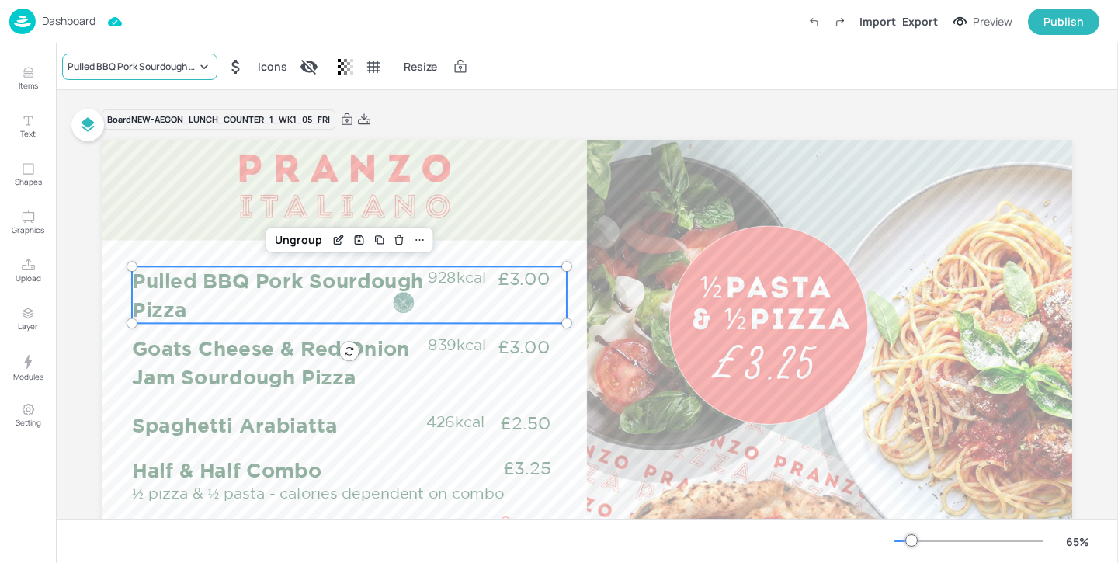
click at [120, 60] on div "Pulled BBQ Pork Sourdough Pizza" at bounding box center [132, 67] width 129 height 14
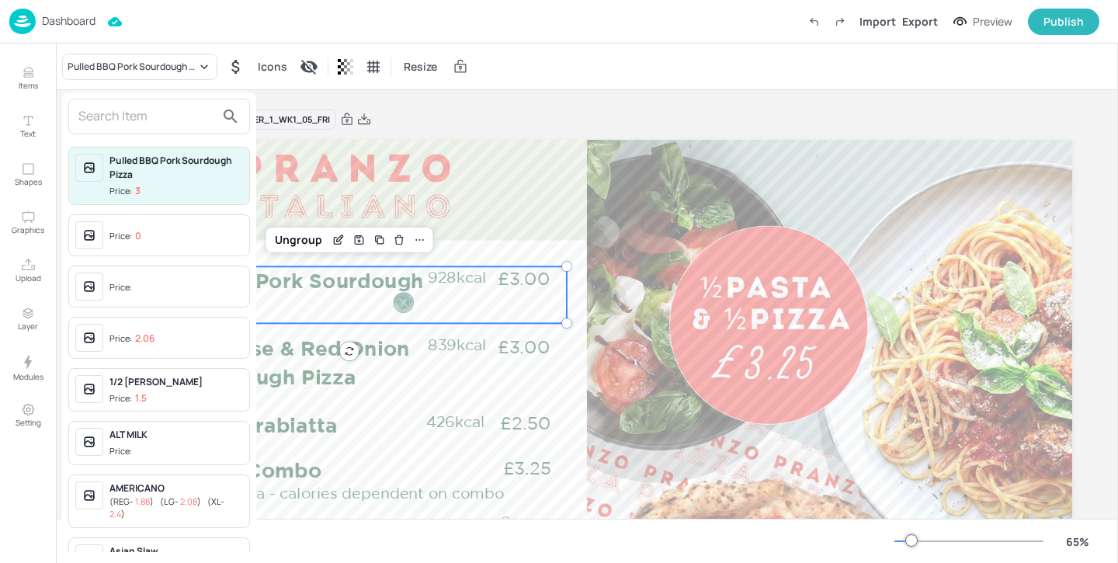
click at [104, 123] on input "text" at bounding box center [146, 116] width 137 height 25
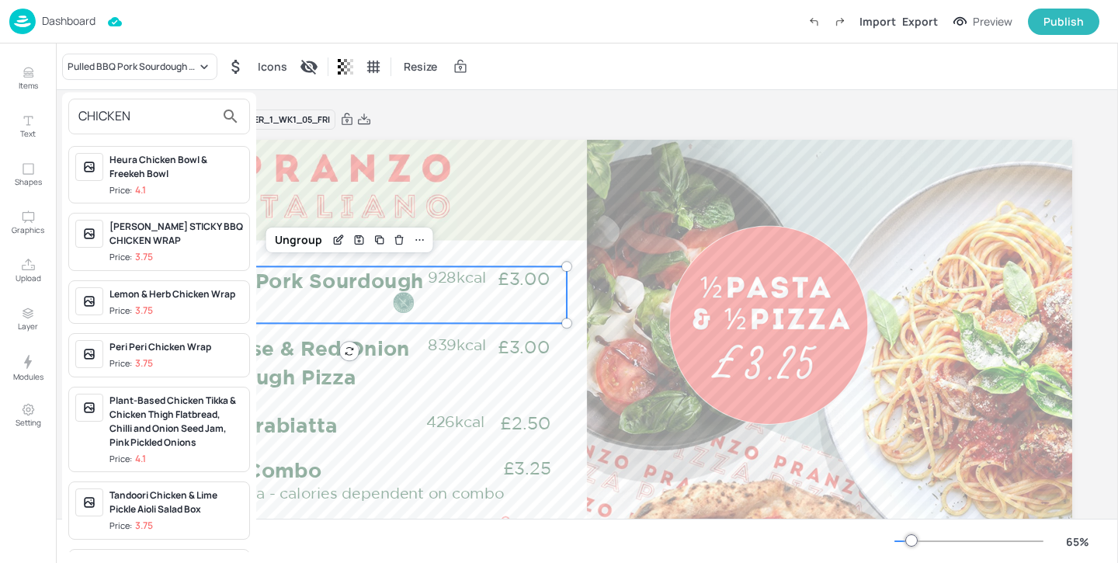
scroll to position [696, 0]
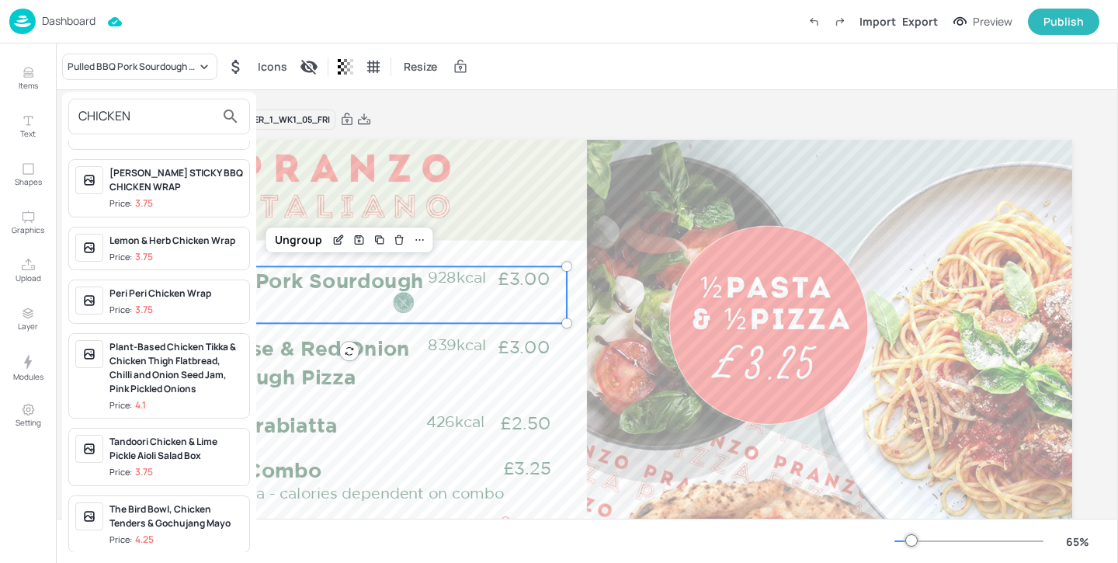
drag, startPoint x: 155, startPoint y: 119, endPoint x: 0, endPoint y: 119, distance: 154.5
click at [0, 119] on div "CHICKEN Balmoral Chicken Bake Price: 4.1 Bulgogi Chicken Stir Fry-Noodles Green…" at bounding box center [559, 284] width 1118 height 557
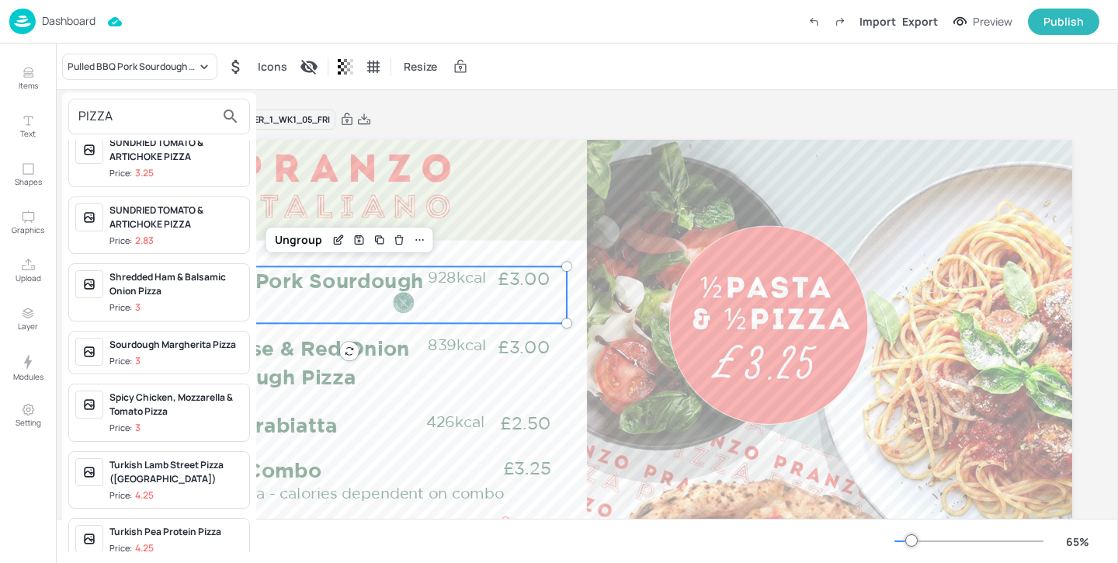
scroll to position [607, 0]
type input "PIZZA"
click at [148, 420] on span "Price: 3" at bounding box center [176, 426] width 134 height 13
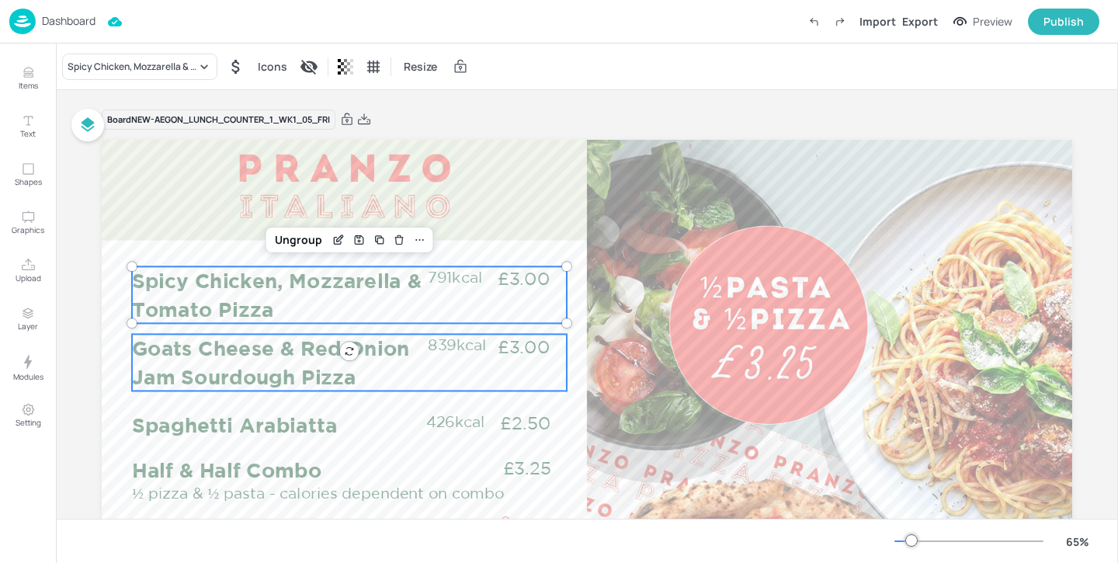
click at [251, 356] on p "Goats Cheese & Red Onion Jam Sourdough Pizza" at bounding box center [279, 362] width 294 height 57
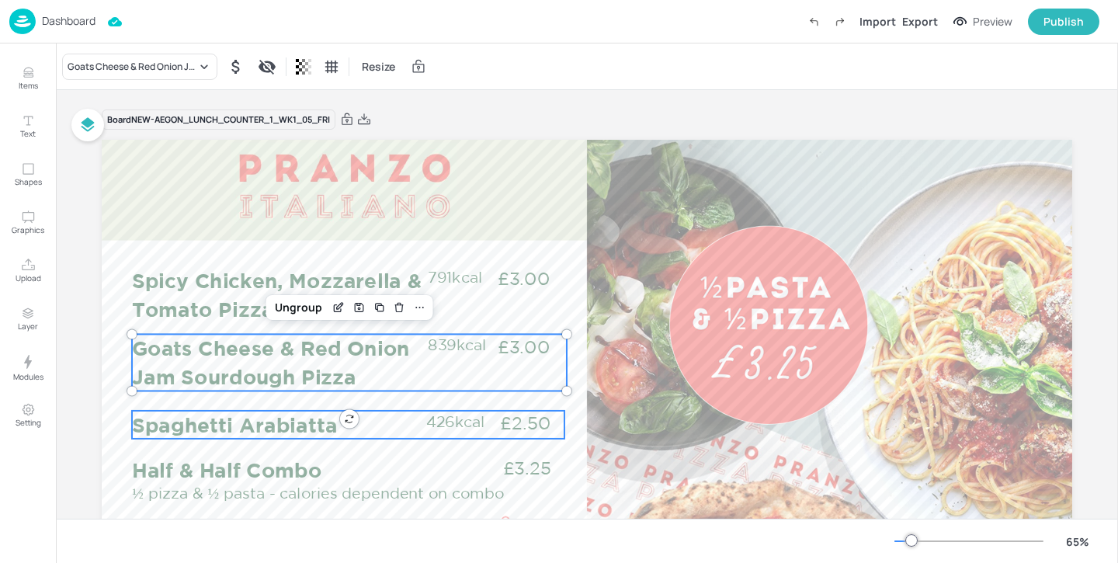
click at [182, 420] on p "Spaghetti Arabiatta" at bounding box center [279, 425] width 294 height 28
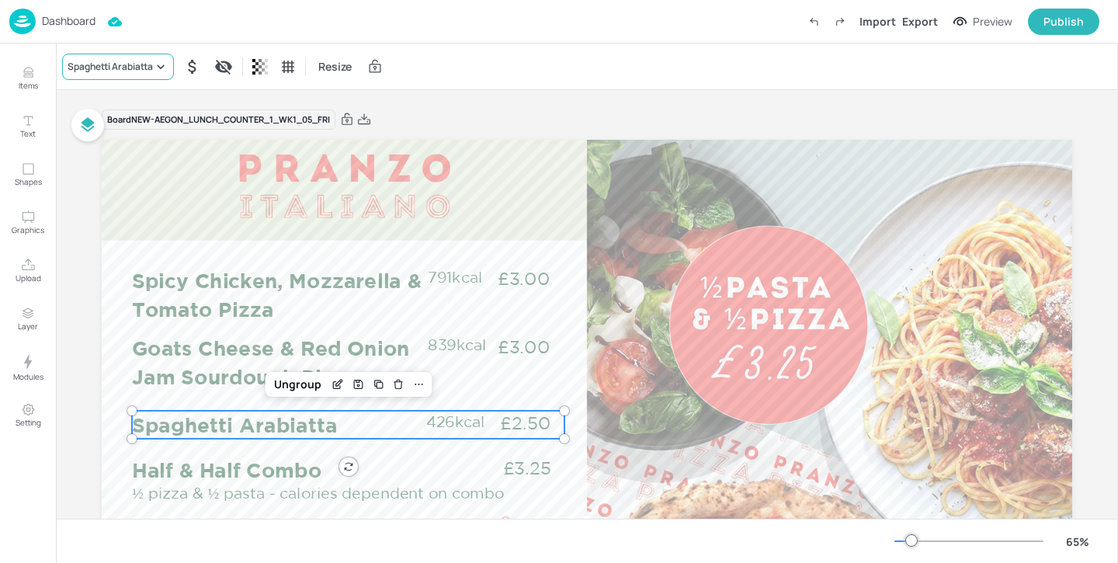
click at [113, 76] on div "Spaghetti Arabiatta" at bounding box center [118, 67] width 112 height 26
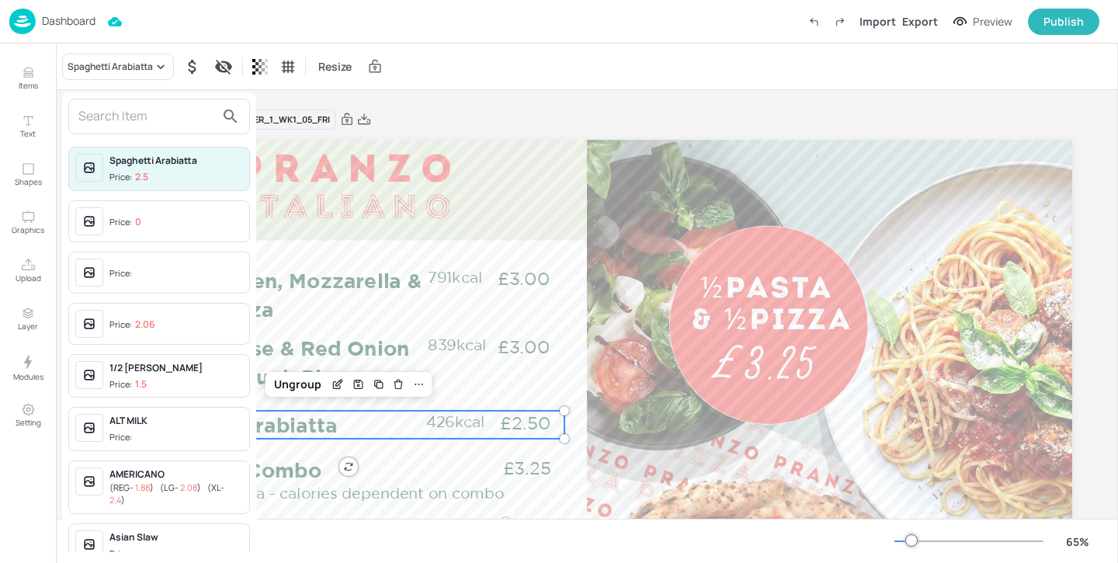
click at [122, 125] on input "text" at bounding box center [146, 116] width 137 height 25
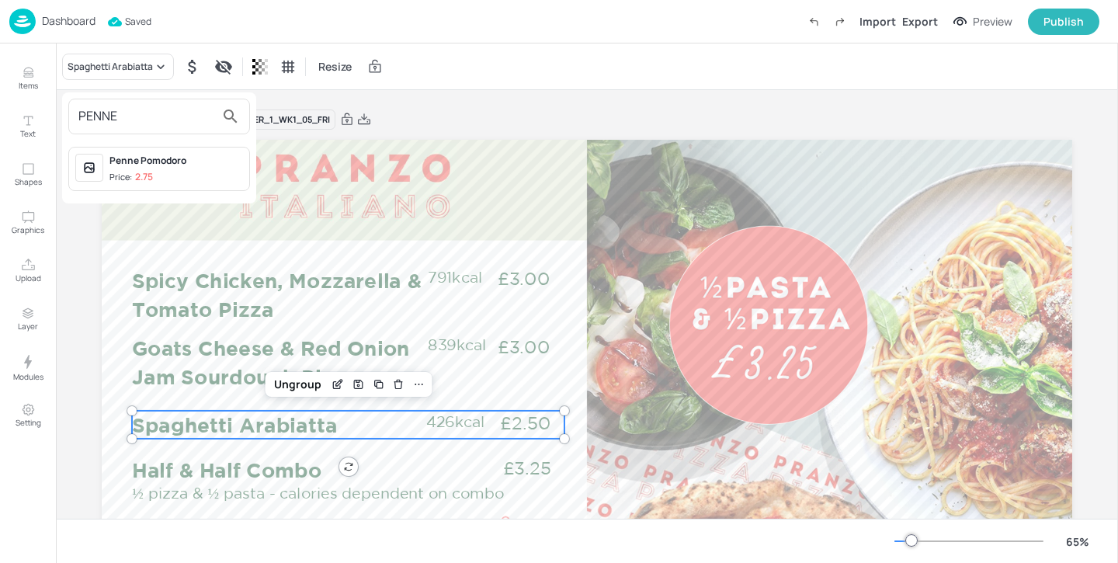
type input "PENNE"
click at [176, 159] on div "Penne Pomodoro" at bounding box center [176, 161] width 134 height 14
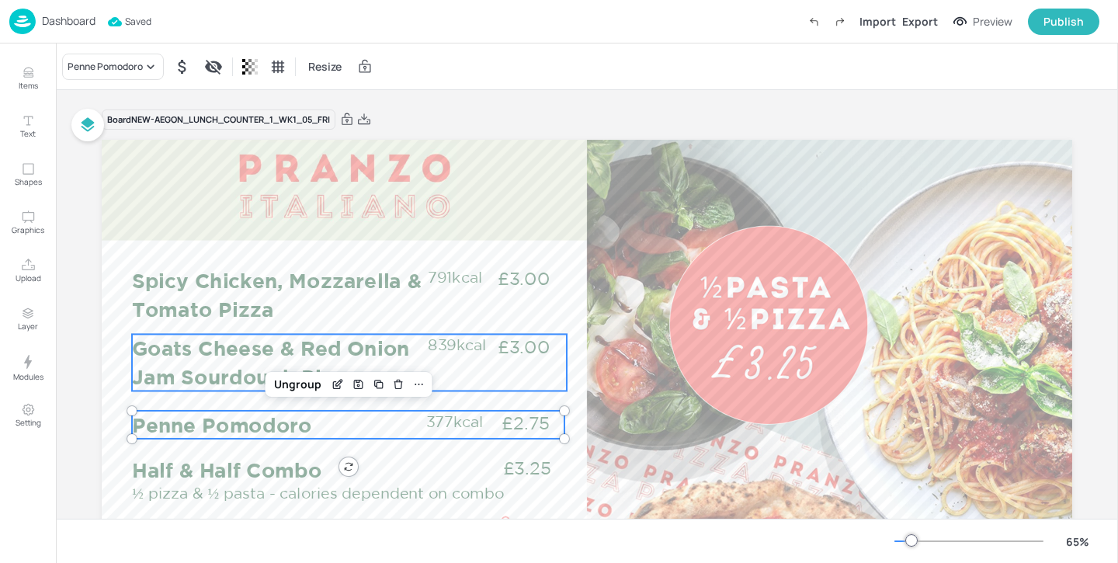
click at [216, 368] on p "Goats Cheese & Red Onion Jam Sourdough Pizza" at bounding box center [279, 362] width 294 height 57
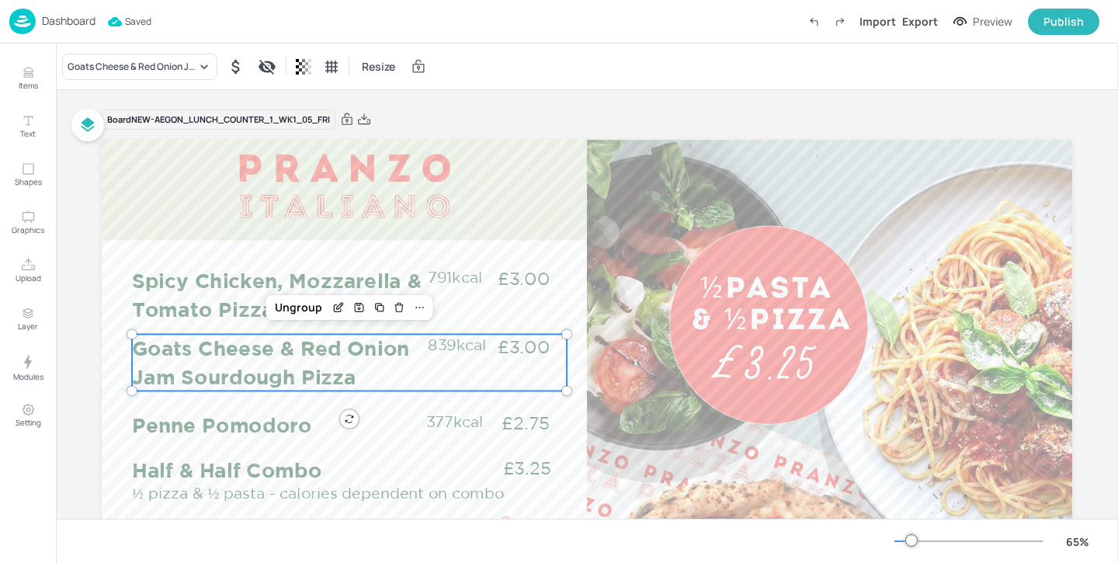
click at [47, 26] on p "Dashboard" at bounding box center [69, 21] width 54 height 11
click at [66, 23] on p "Dashboard" at bounding box center [69, 21] width 54 height 11
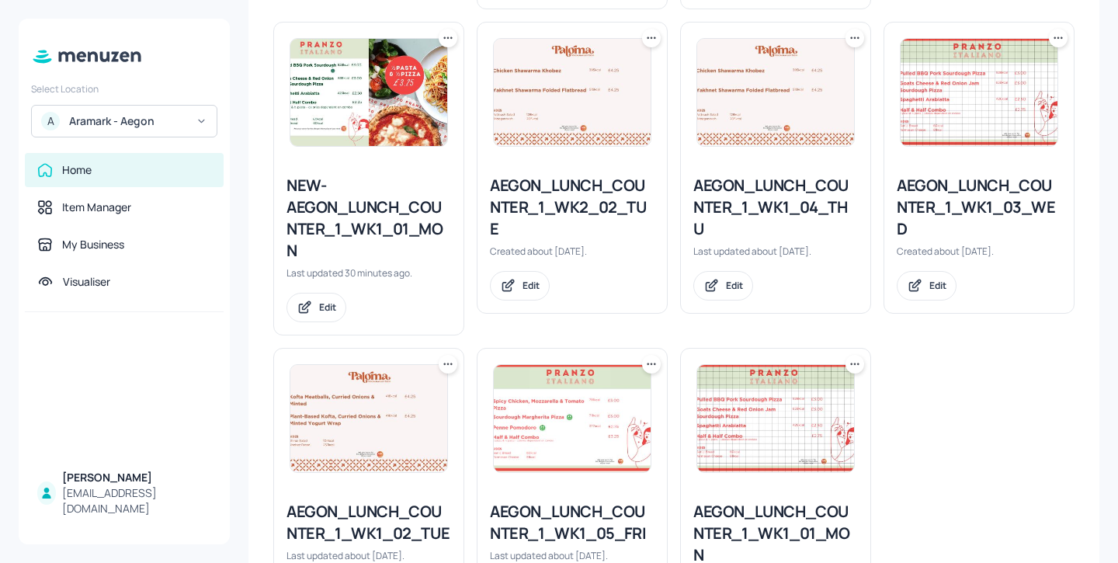
scroll to position [745, 0]
click at [582, 517] on div "AEGON_LUNCH_COUNTER_1_WK1_05_FRI" at bounding box center [572, 521] width 165 height 43
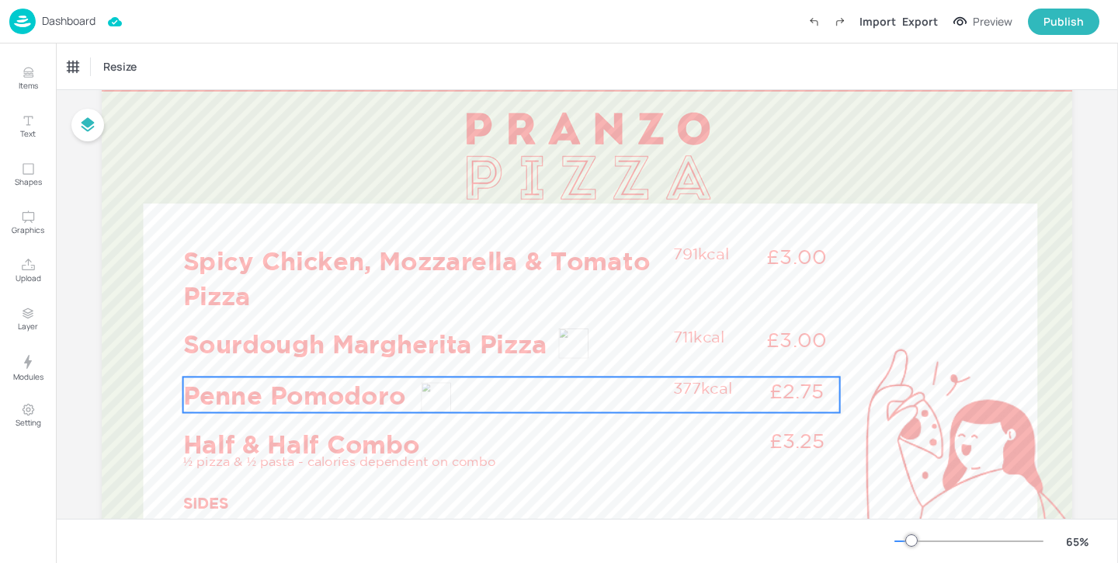
scroll to position [64, 0]
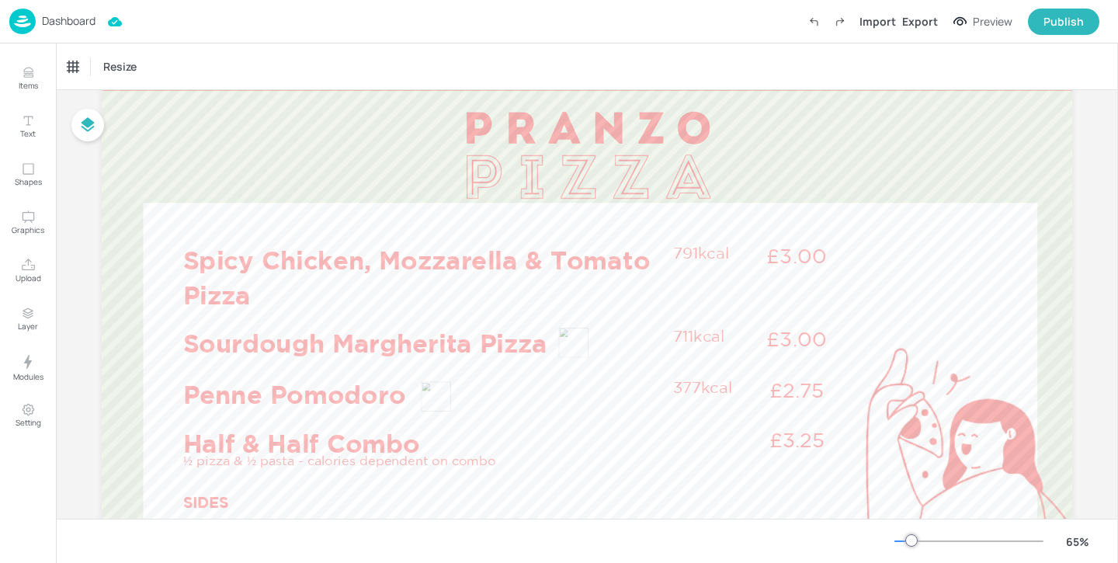
click at [50, 23] on p "Dashboard" at bounding box center [69, 21] width 54 height 11
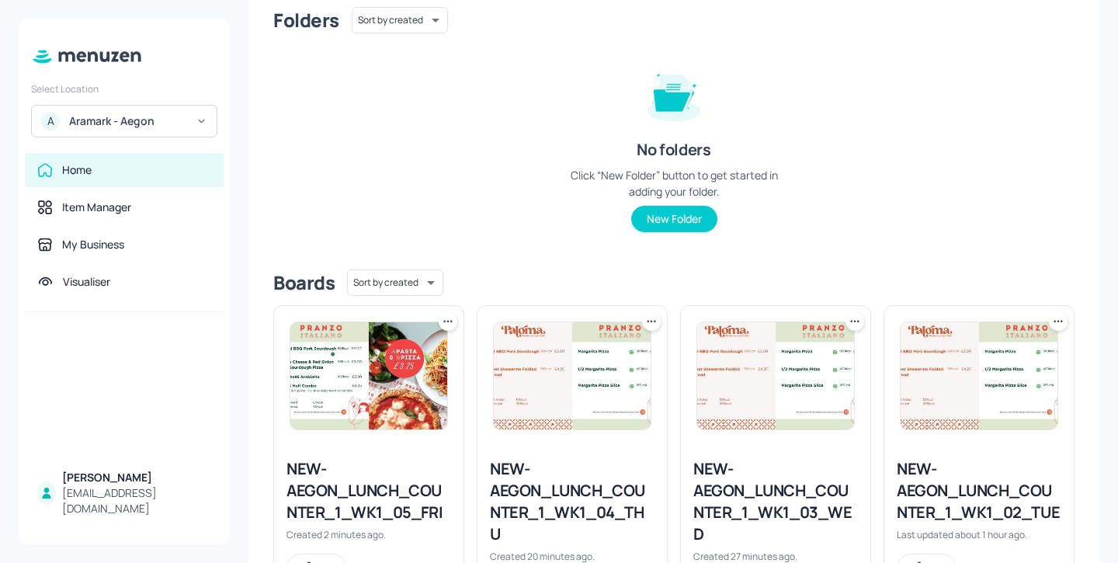
scroll to position [158, 0]
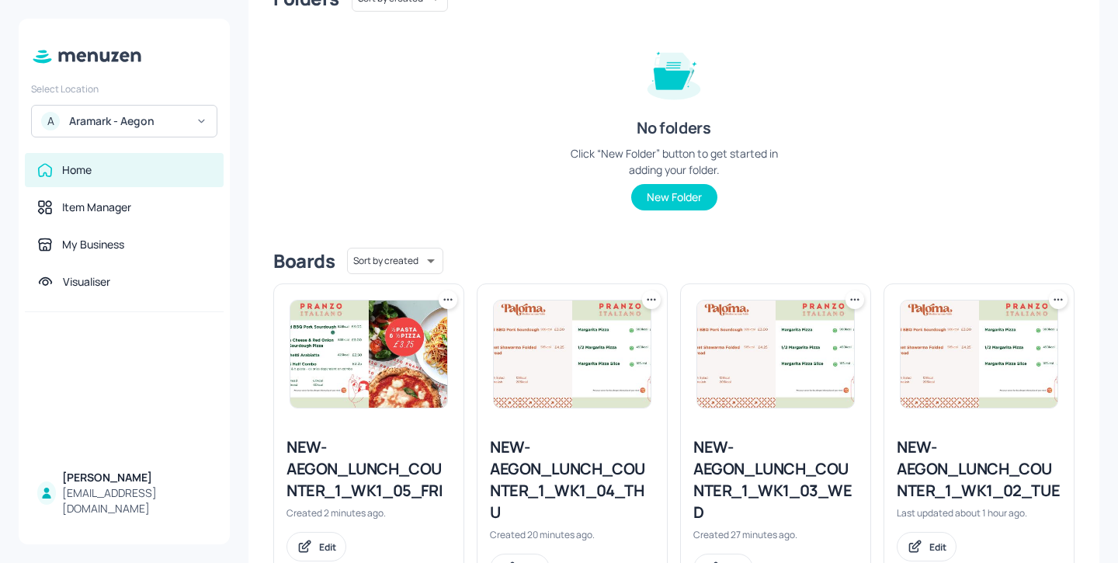
click at [387, 492] on div "NEW-AEGON_LUNCH_COUNTER_1_WK1_05_FRI" at bounding box center [369, 468] width 165 height 65
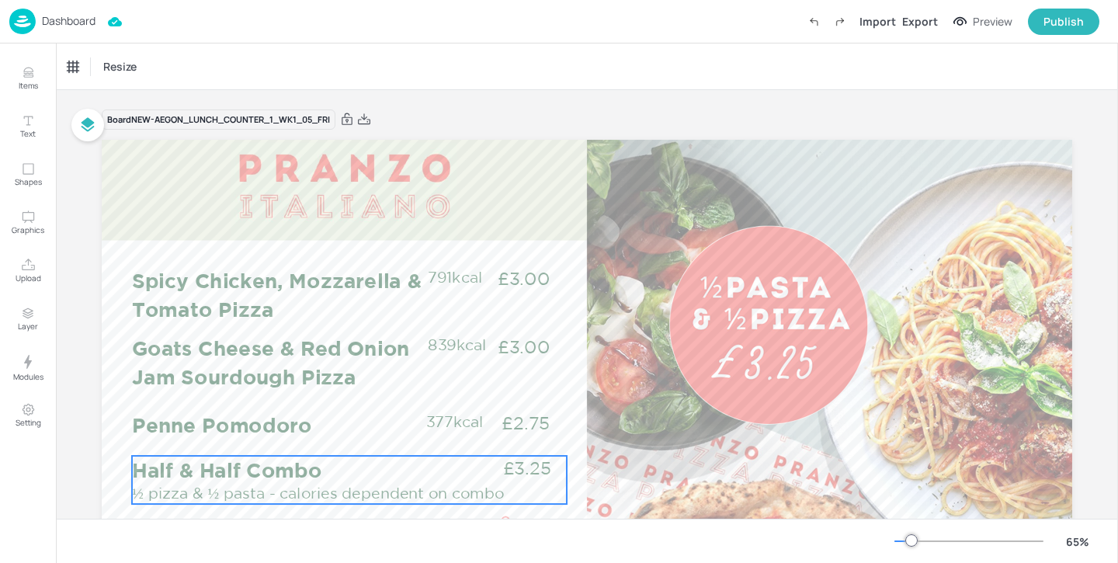
scroll to position [52, 0]
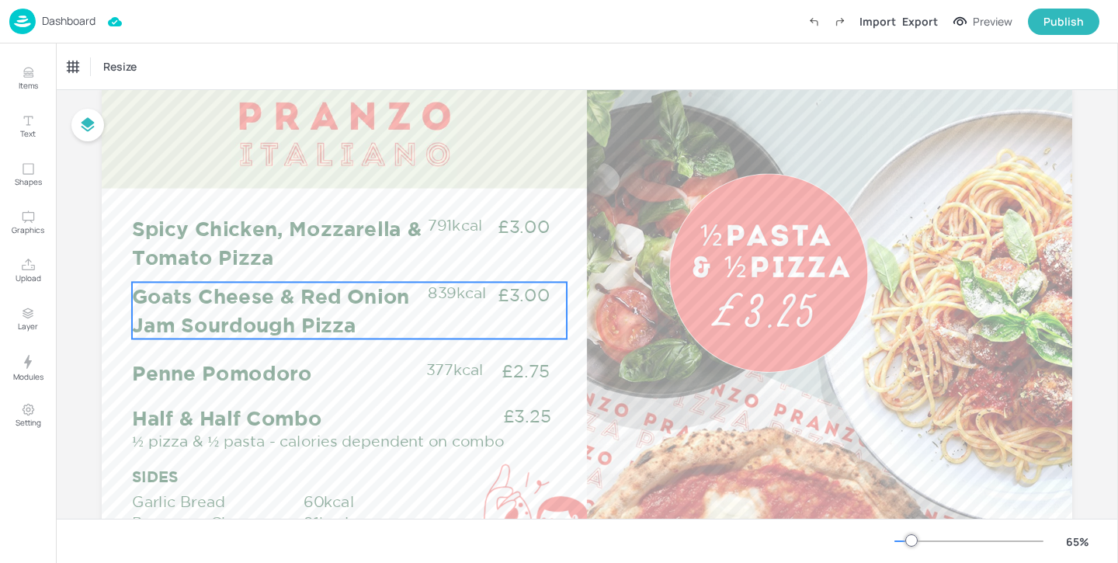
click at [312, 323] on p "Goats Cheese & Red Onion Jam Sourdough Pizza" at bounding box center [279, 310] width 294 height 57
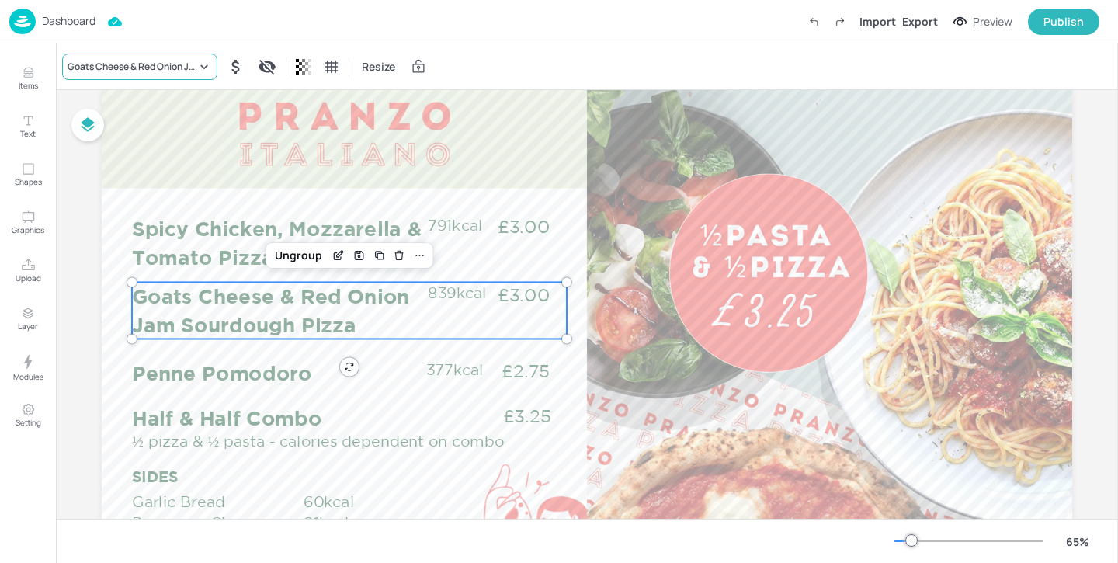
click at [168, 75] on div "Goats Cheese & Red Onion Jam Sourdough Pizza" at bounding box center [139, 67] width 155 height 26
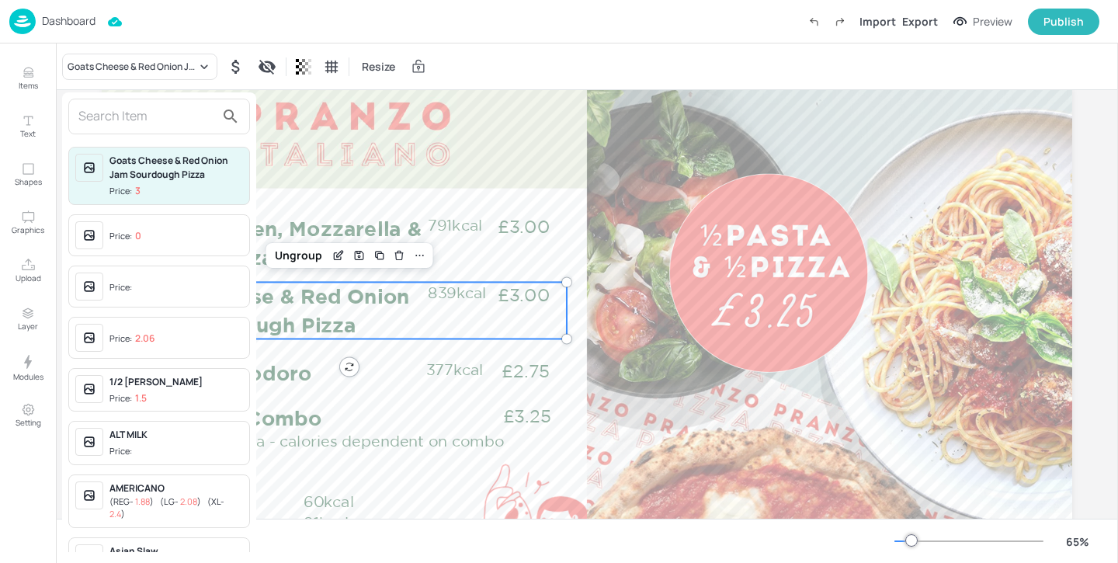
click at [150, 113] on input "text" at bounding box center [146, 116] width 137 height 25
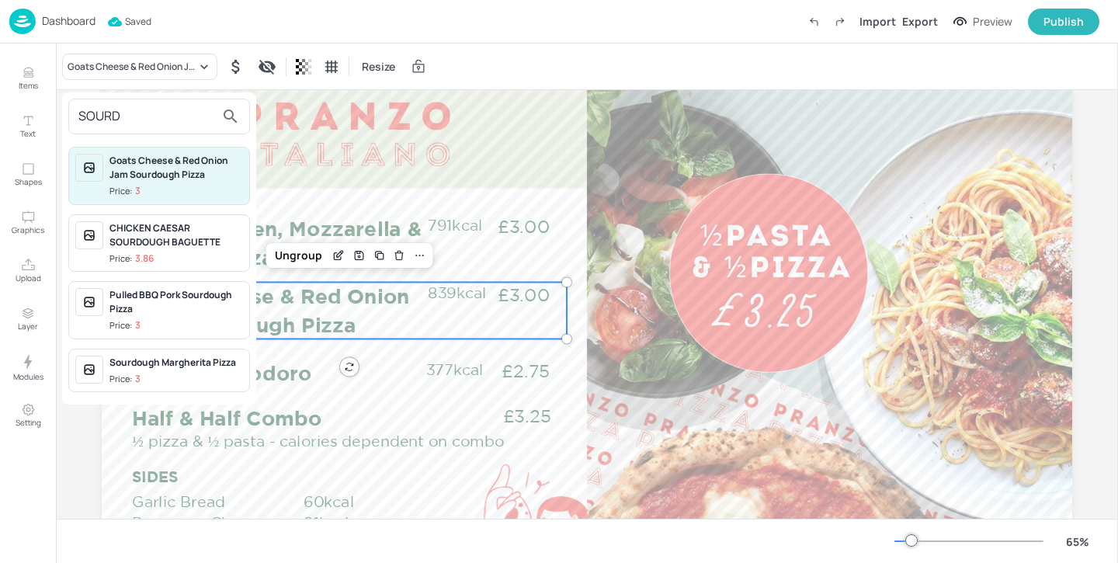
type input "SOURD"
click at [152, 378] on span "Price: 3" at bounding box center [176, 379] width 134 height 13
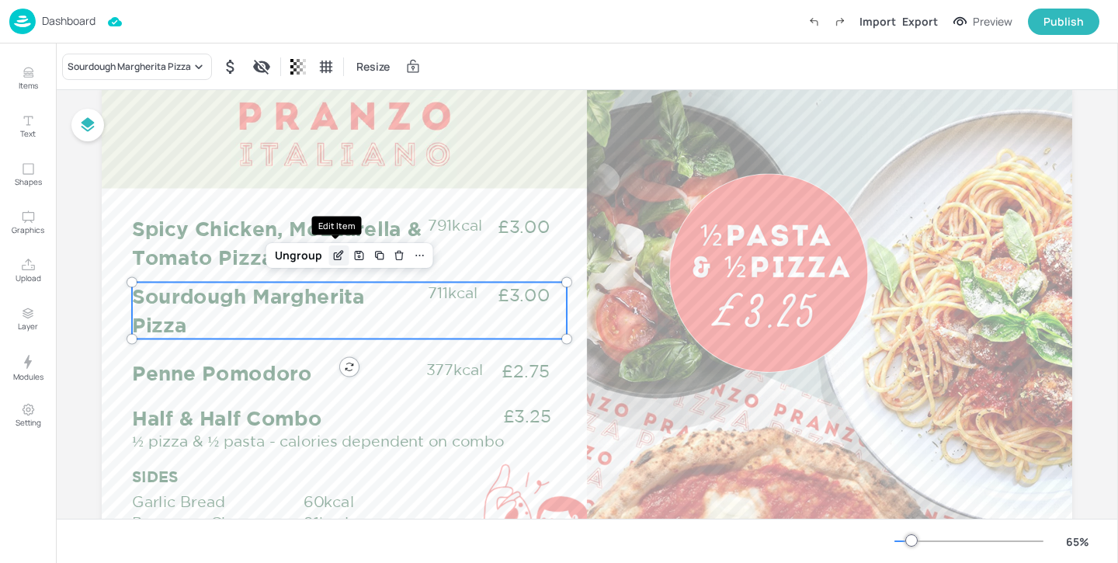
click at [335, 263] on div "Edit Item" at bounding box center [338, 255] width 20 height 20
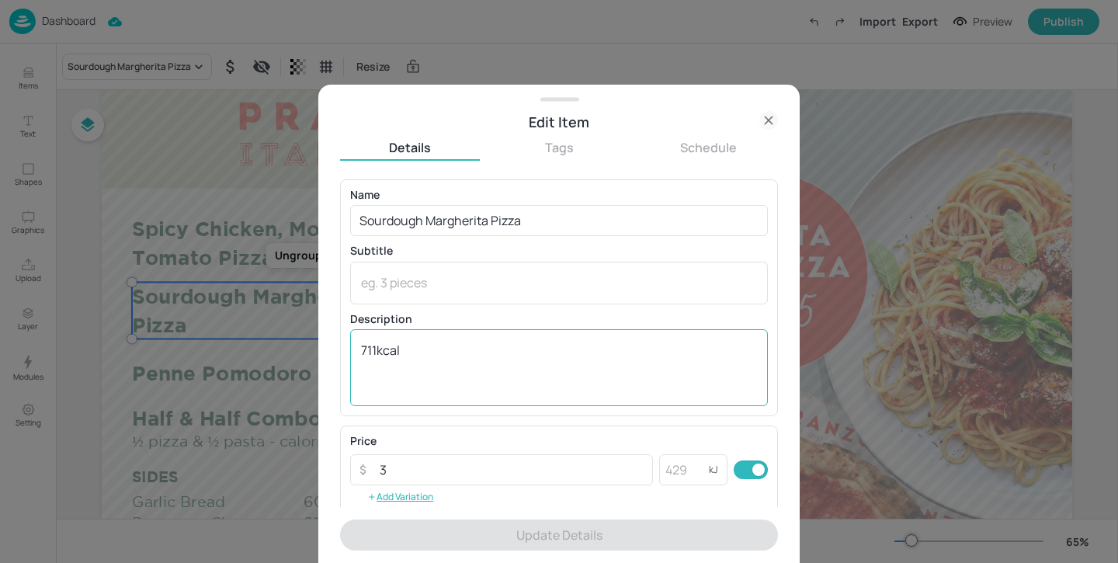
scroll to position [248, 0]
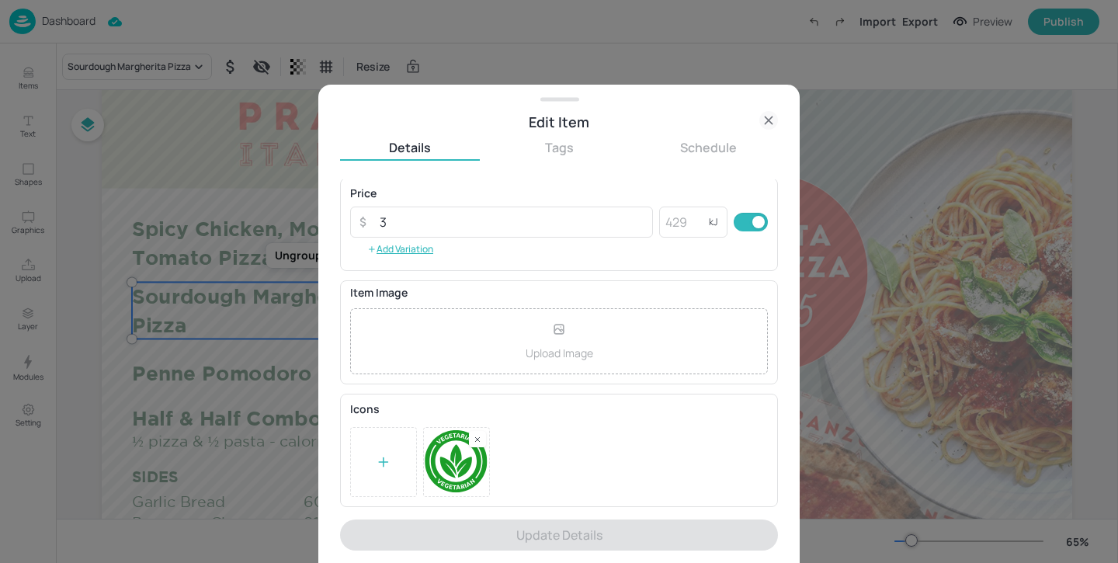
click at [545, 448] on div at bounding box center [559, 462] width 418 height 70
click at [767, 119] on icon at bounding box center [768, 119] width 7 height 7
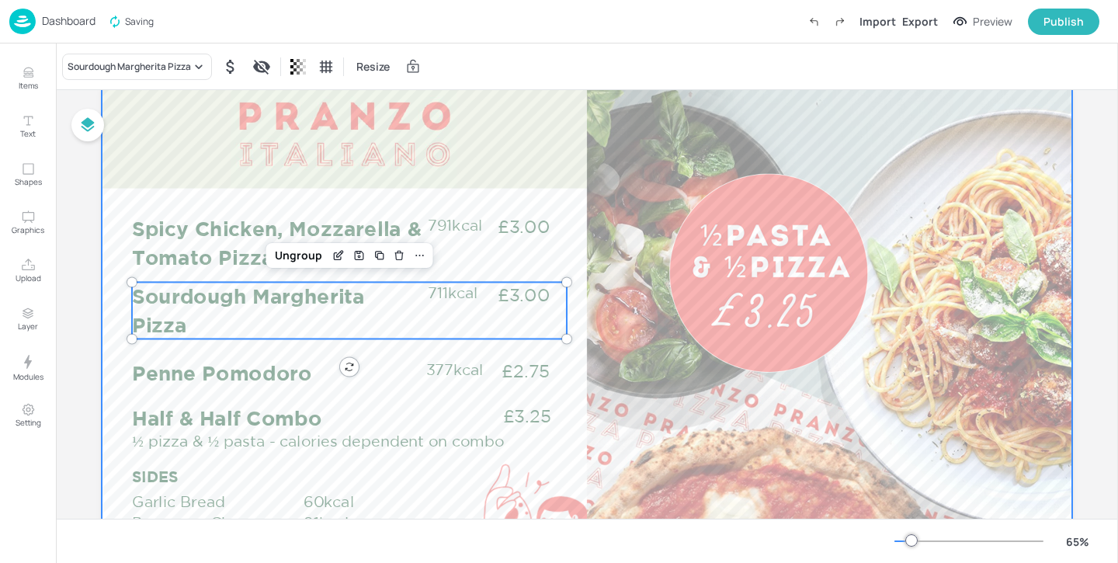
click at [529, 223] on p "£3.00" at bounding box center [524, 226] width 86 height 25
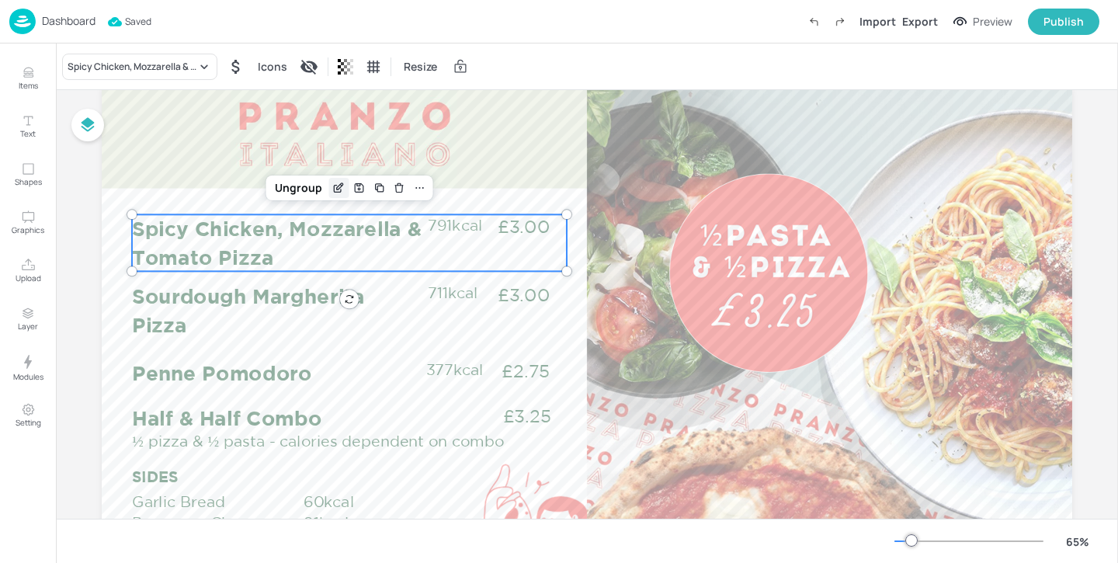
click at [328, 180] on div "Edit Item" at bounding box center [338, 188] width 20 height 20
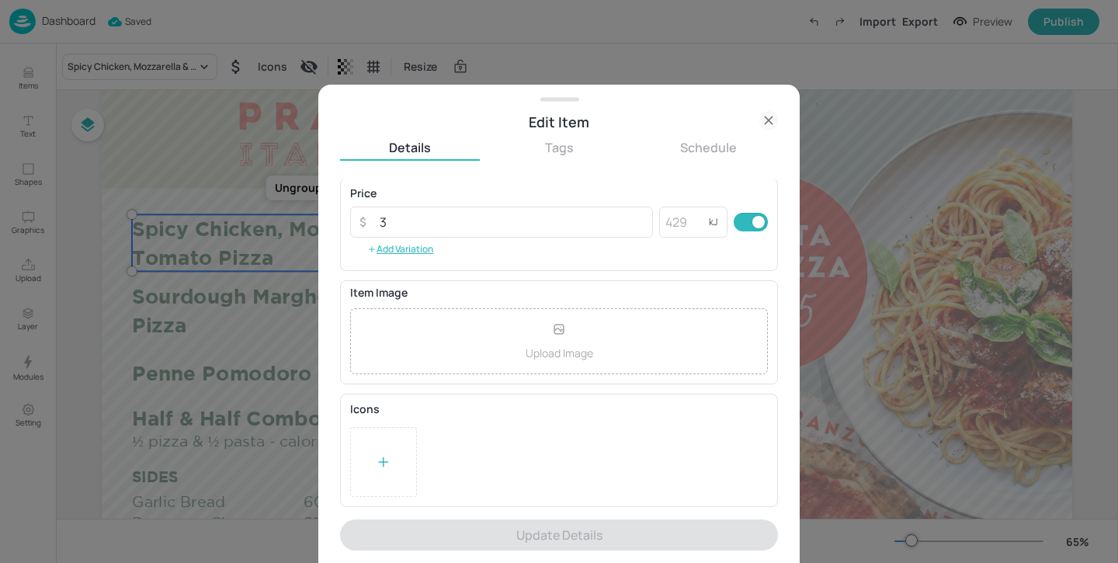
scroll to position [237, 0]
click at [380, 474] on icon at bounding box center [384, 473] width 16 height 16
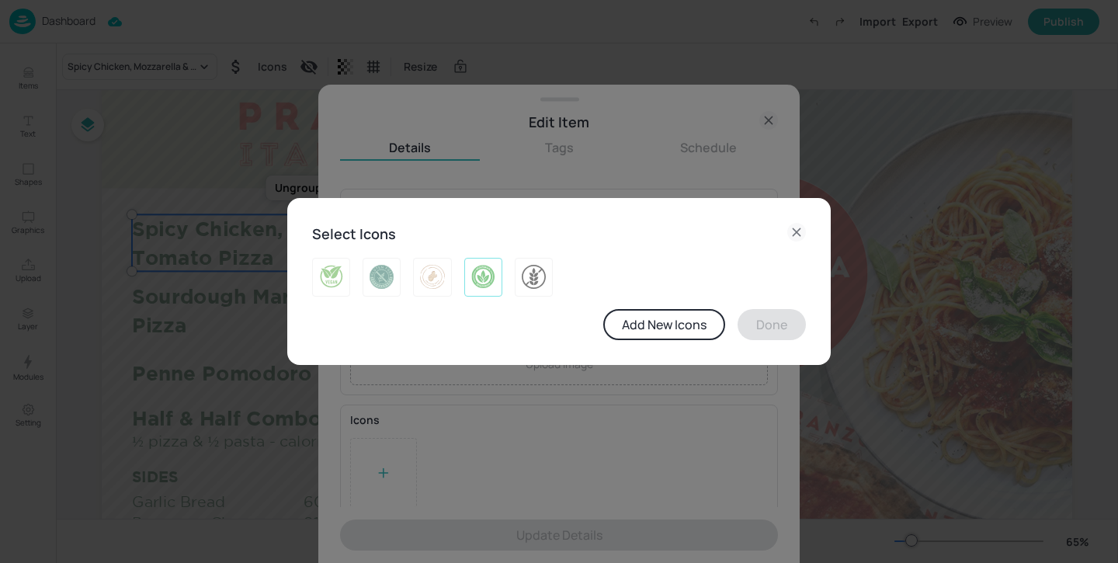
click at [479, 287] on img at bounding box center [483, 277] width 24 height 25
click at [762, 326] on button "Done" at bounding box center [772, 324] width 68 height 31
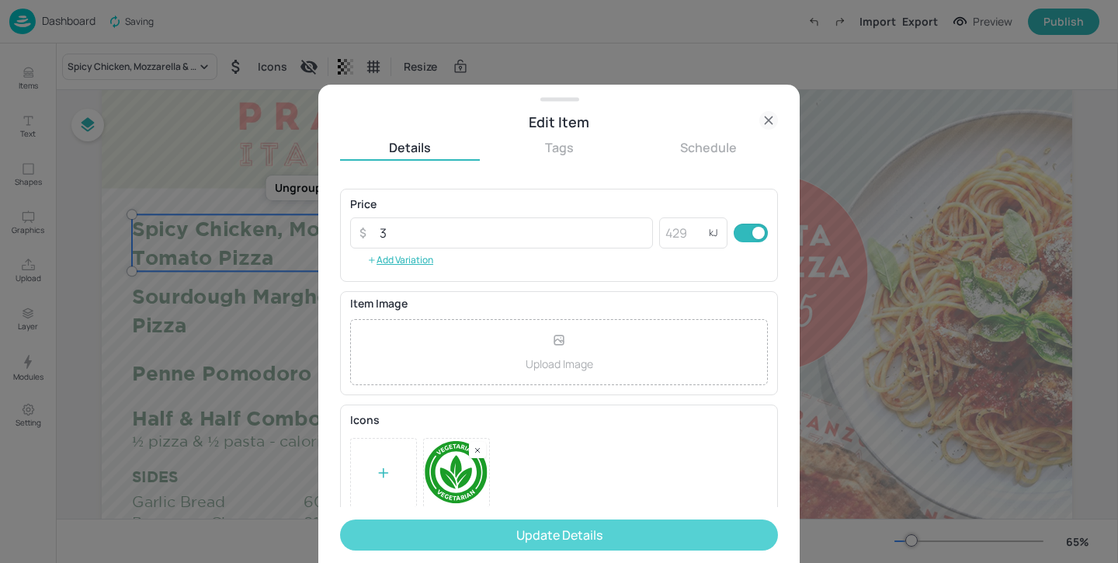
click at [616, 534] on button "Update Details" at bounding box center [559, 535] width 438 height 31
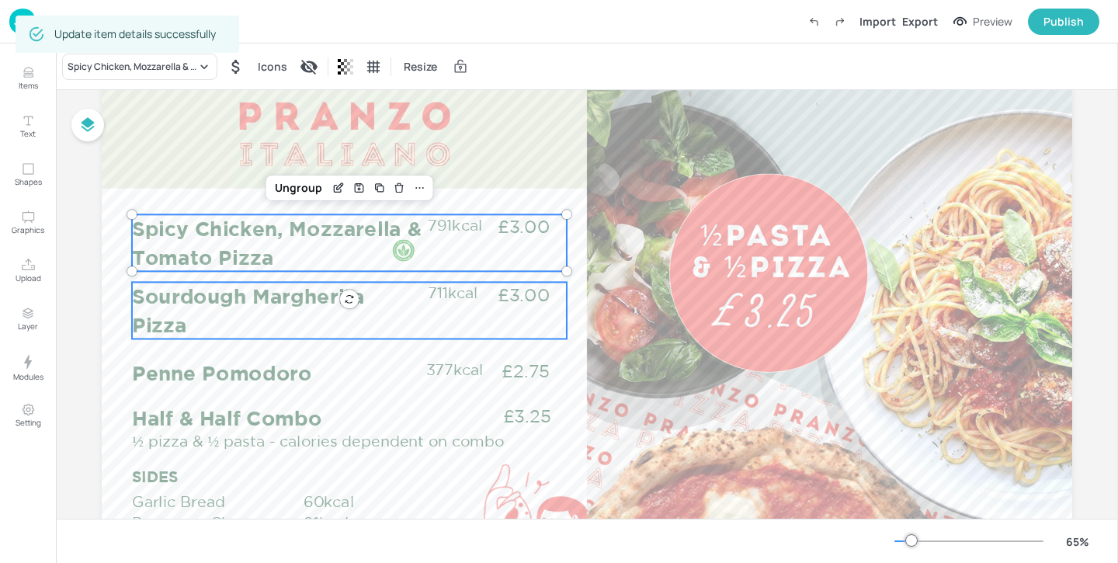
click at [424, 306] on div "Sourdough Margherita Pizza £3.00 711kcal" at bounding box center [349, 310] width 435 height 57
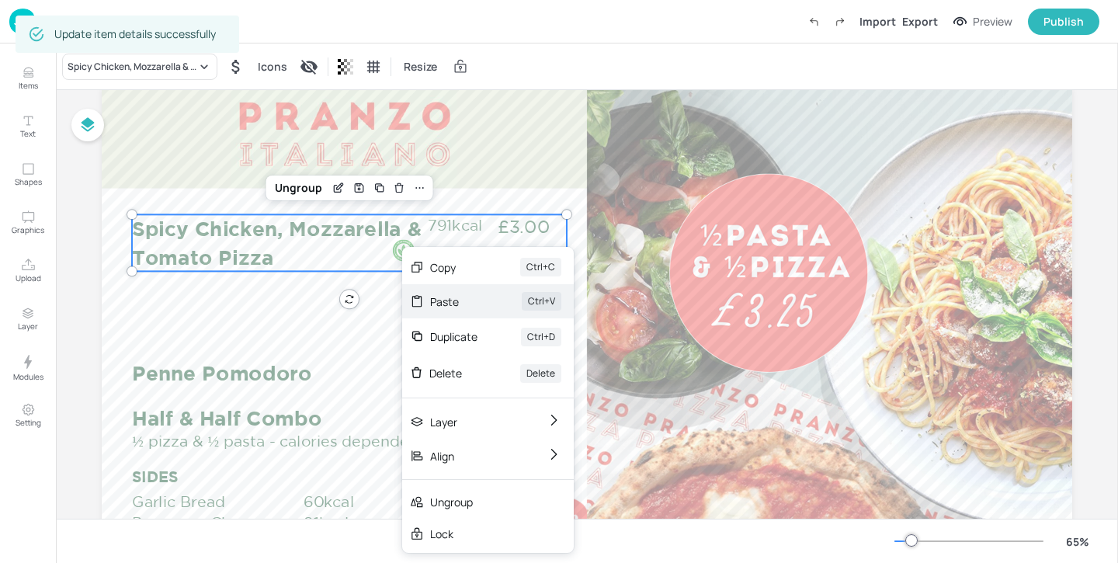
click at [431, 301] on div "Paste" at bounding box center [454, 302] width 48 height 16
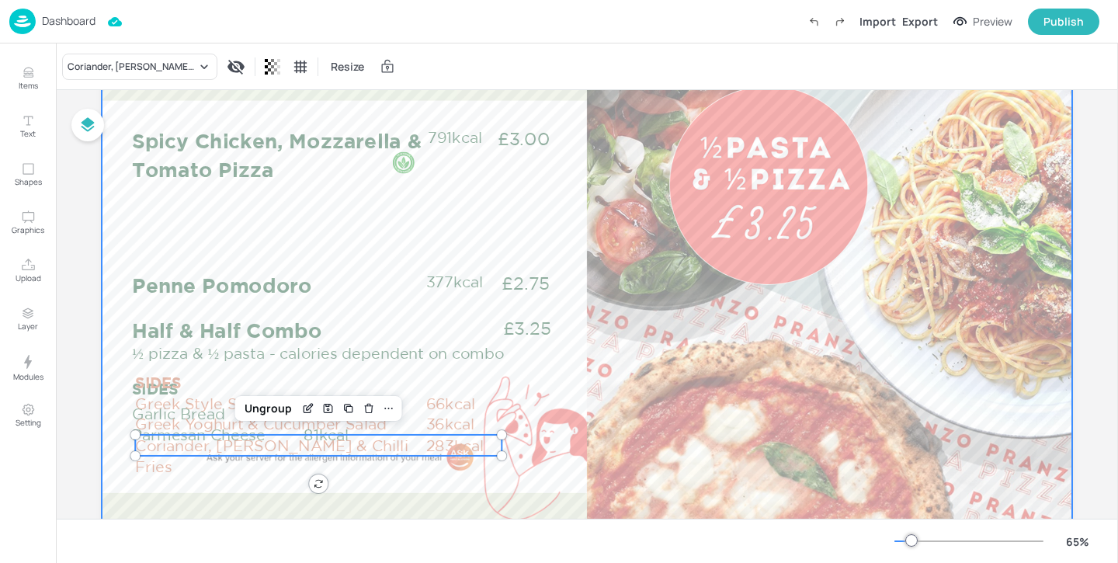
scroll to position [176, 0]
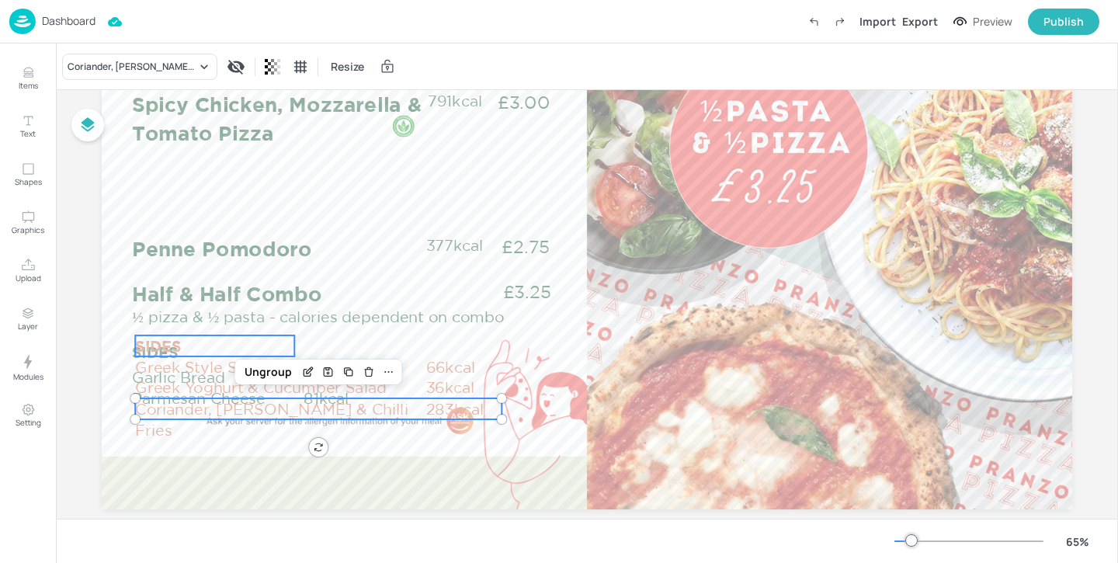
click at [175, 340] on p "SIDES" at bounding box center [214, 345] width 159 height 21
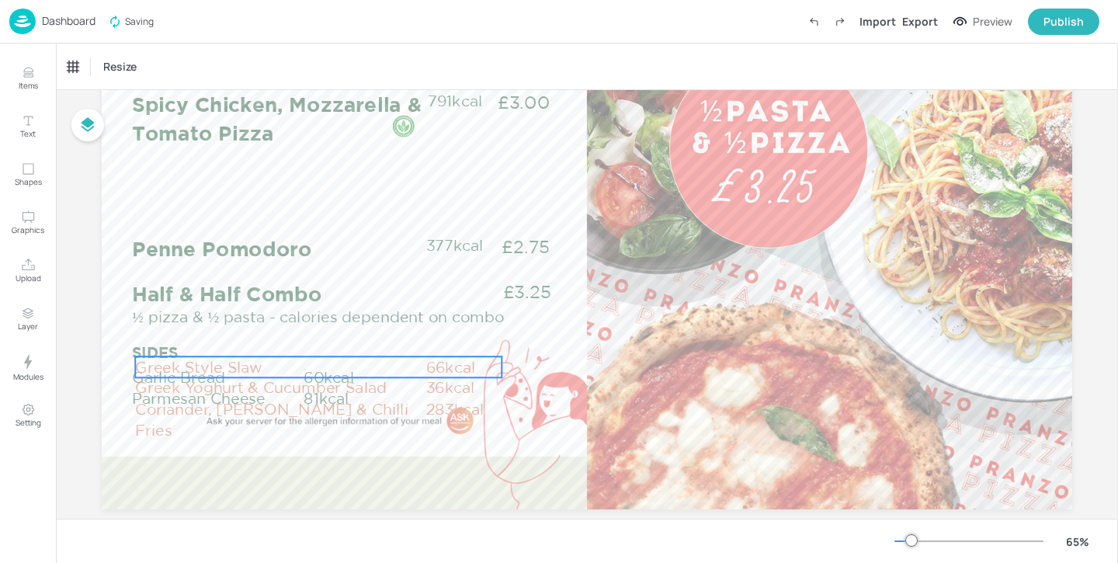
click at [181, 363] on p "Greek Style Slaw" at bounding box center [280, 366] width 290 height 21
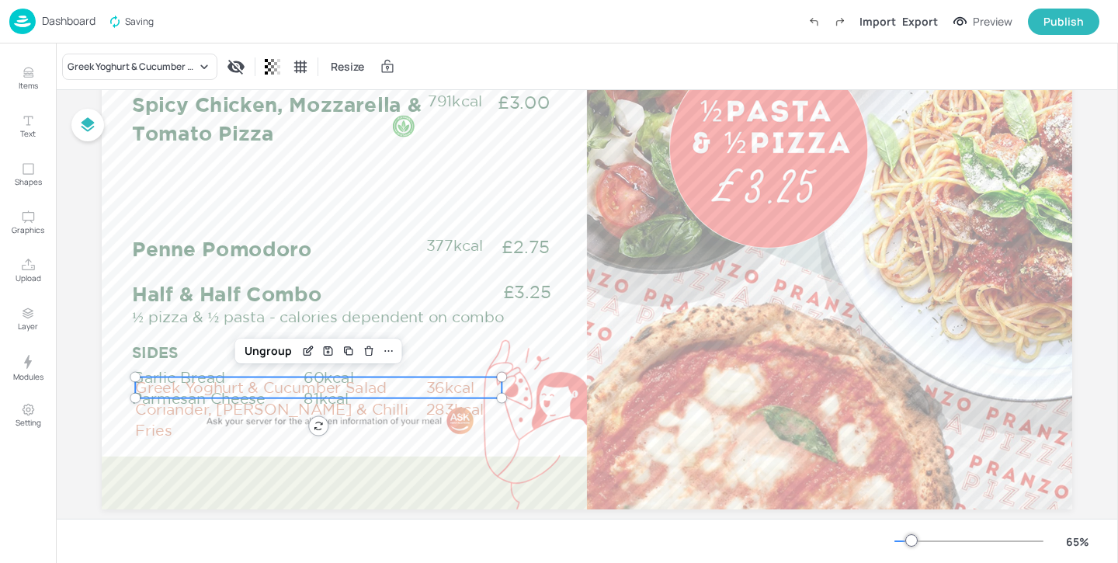
click at [184, 384] on p "Greek Yoghurt & Cucumber Salad" at bounding box center [280, 387] width 290 height 21
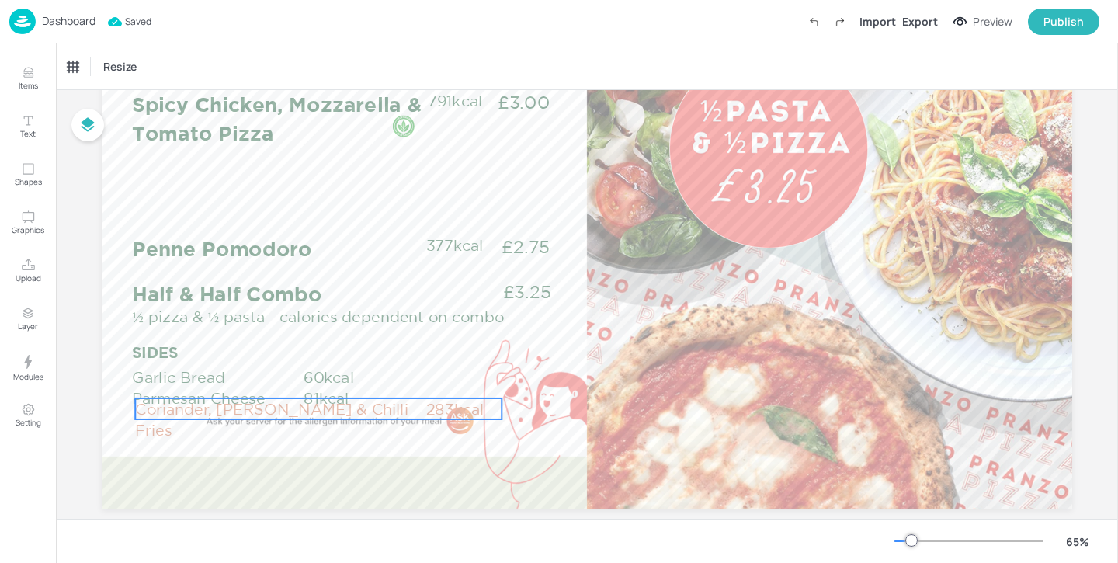
click at [184, 399] on p "Coriander, [PERSON_NAME] & Chilli Fries" at bounding box center [280, 419] width 290 height 43
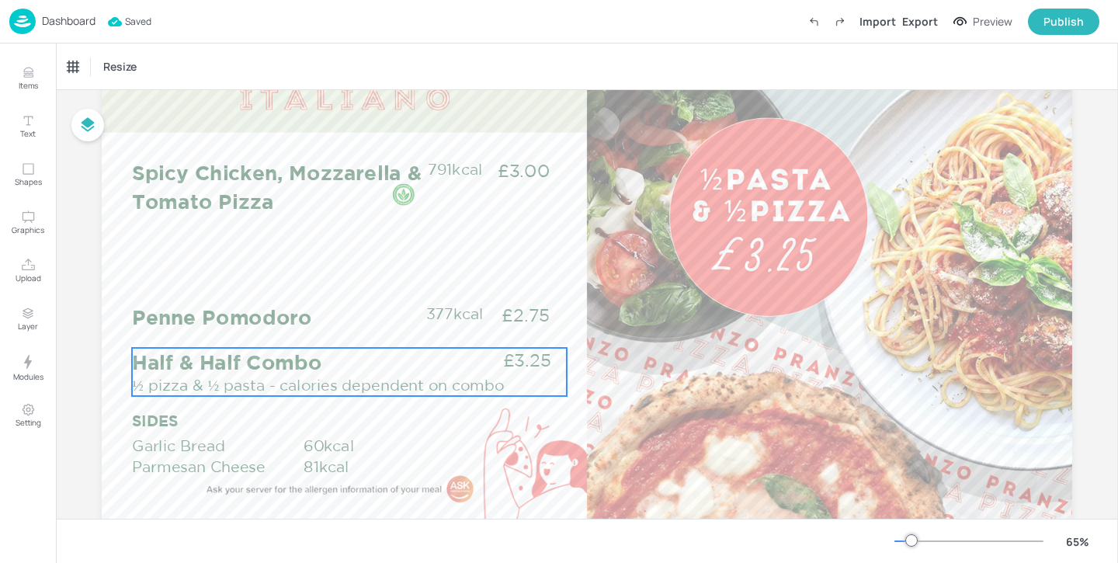
scroll to position [102, 0]
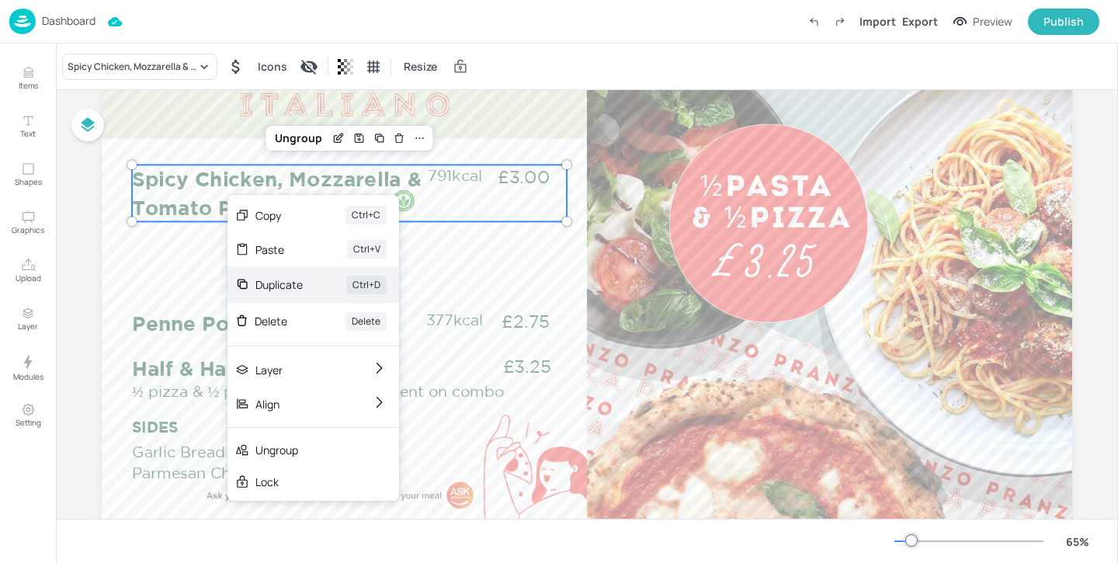
click at [274, 280] on div "Duplicate" at bounding box center [278, 284] width 47 height 16
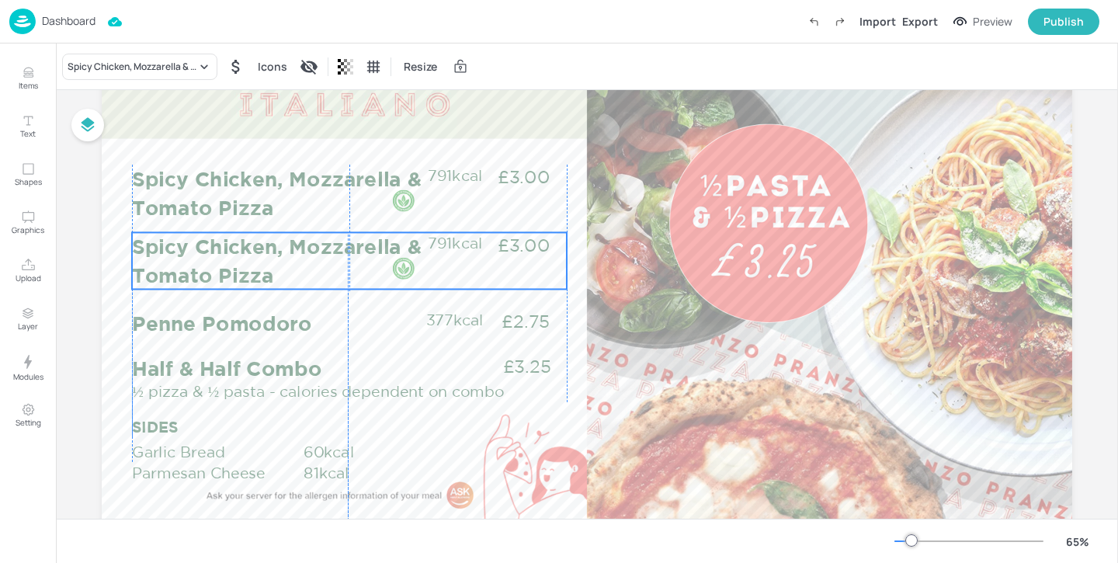
drag, startPoint x: 221, startPoint y: 188, endPoint x: 215, endPoint y: 252, distance: 64.7
click at [215, 252] on p "Spicy Chicken, Mozzarella & Tomato Pizza" at bounding box center [279, 260] width 294 height 57
click at [144, 71] on div "Spicy Chicken, Mozzarella & Tomato Pizza" at bounding box center [132, 67] width 129 height 14
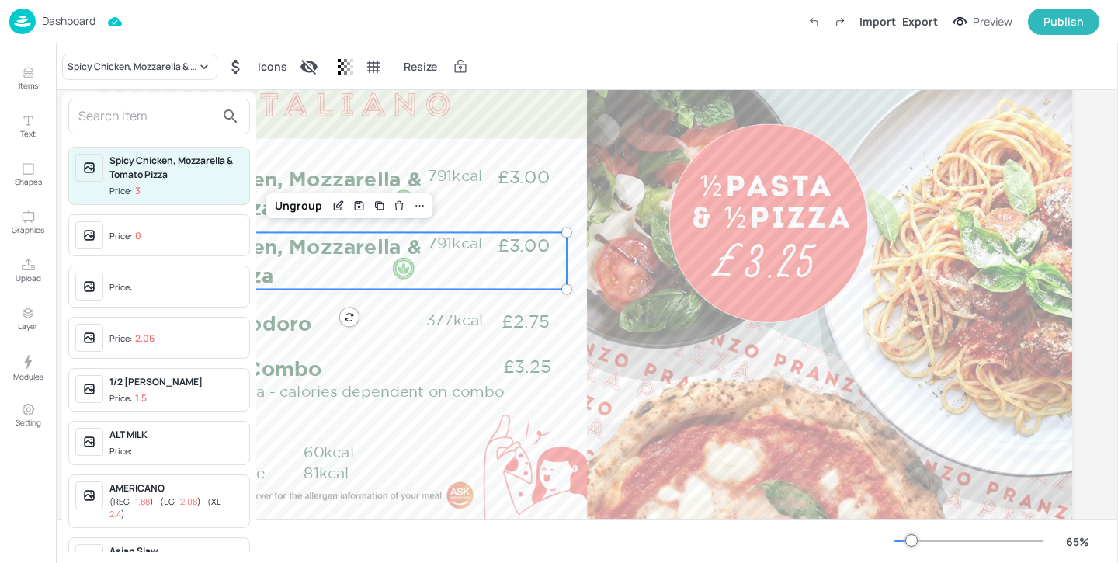
click at [144, 120] on input "text" at bounding box center [146, 116] width 137 height 25
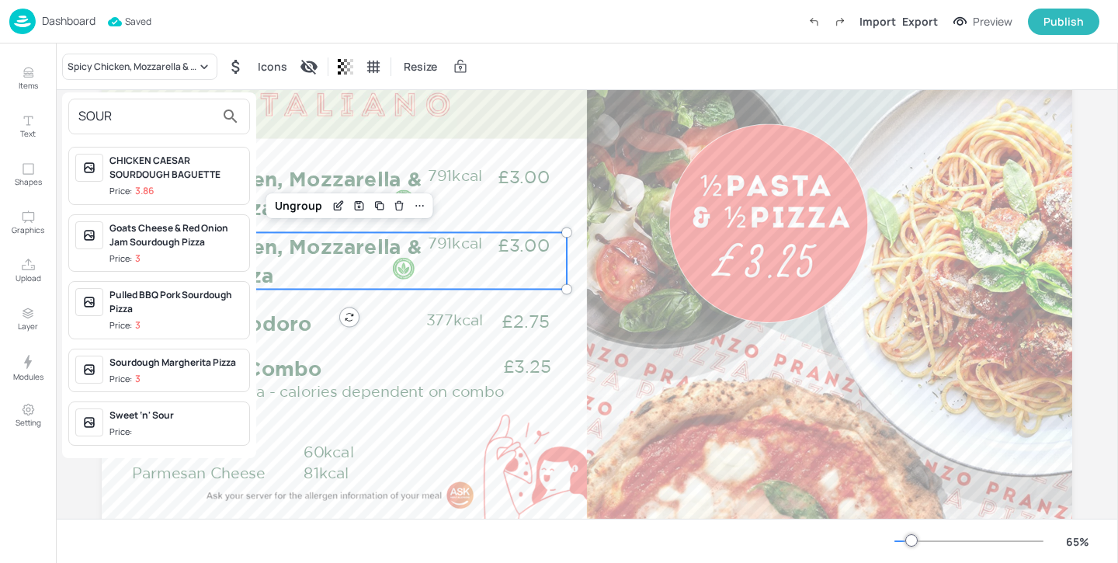
type input "SOUR"
click at [205, 371] on div "Sourdough Margherita Pizza Price: 3" at bounding box center [176, 371] width 134 height 30
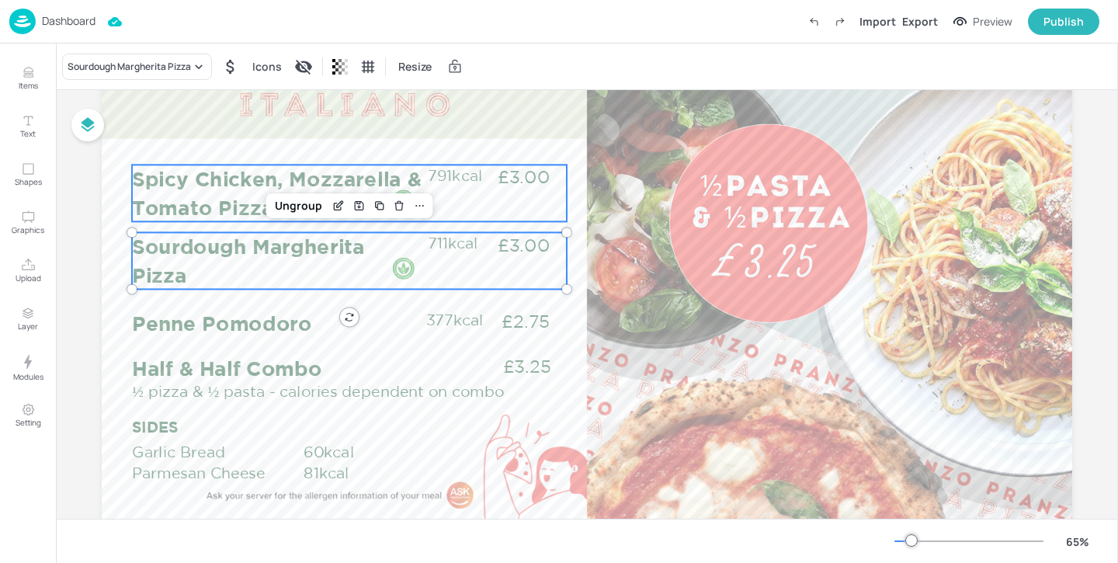
click at [479, 205] on div "Spicy Chicken, Mozzarella & Tomato Pizza £3.00 791kcal" at bounding box center [349, 193] width 435 height 57
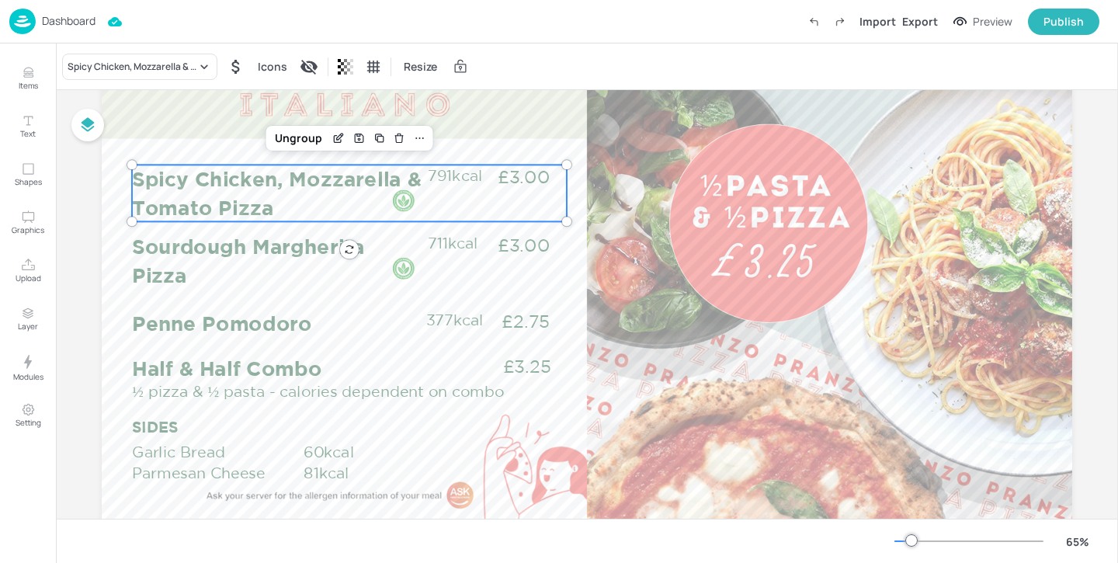
click at [568, 225] on div at bounding box center [567, 221] width 12 height 12
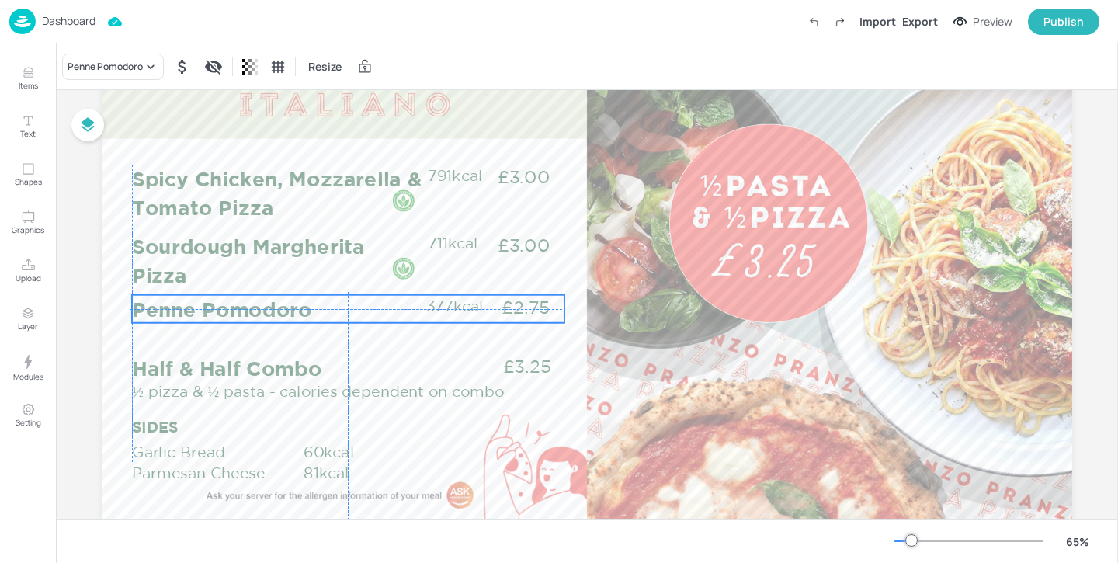
drag, startPoint x: 355, startPoint y: 320, endPoint x: 353, endPoint y: 304, distance: 16.5
click at [353, 304] on p "Penne Pomodoro" at bounding box center [279, 309] width 294 height 28
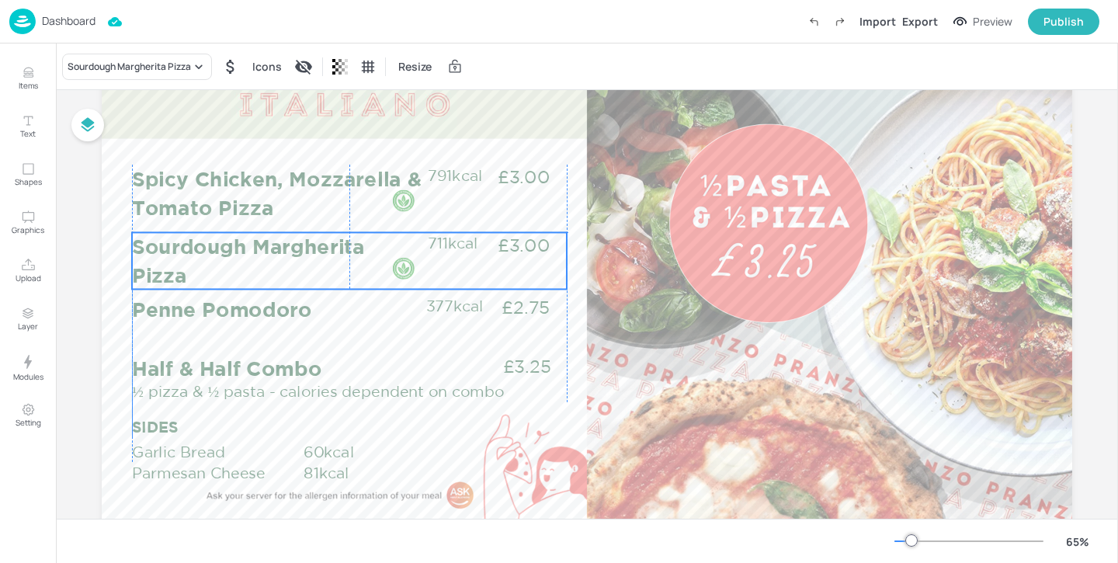
click at [340, 235] on p "Sourdough Margherita Pizza" at bounding box center [279, 260] width 294 height 57
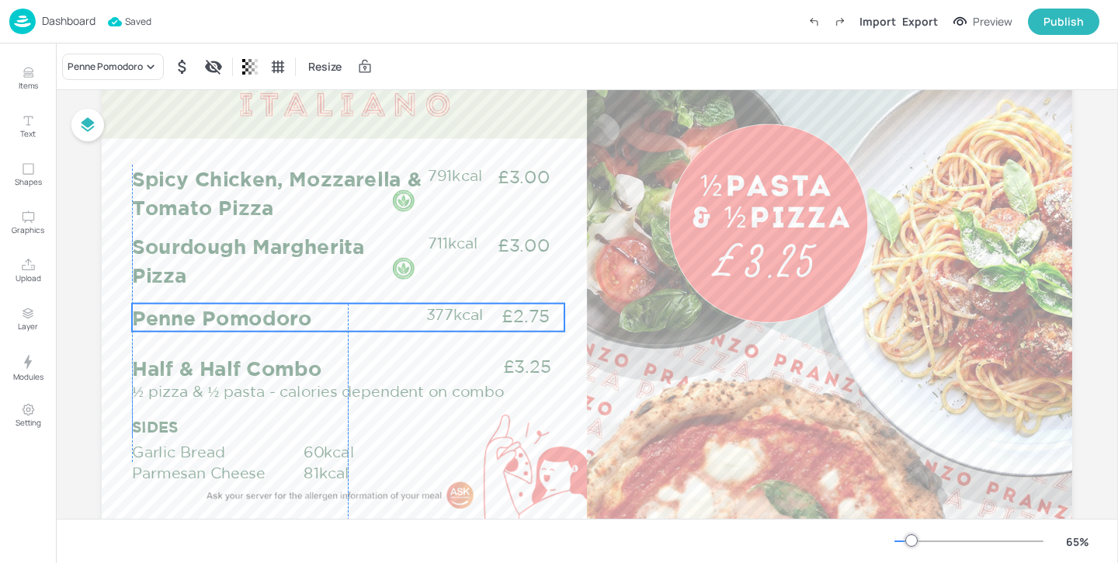
drag, startPoint x: 377, startPoint y: 309, endPoint x: 375, endPoint y: 318, distance: 8.9
click at [375, 318] on p "Penne Pomodoro" at bounding box center [279, 318] width 294 height 28
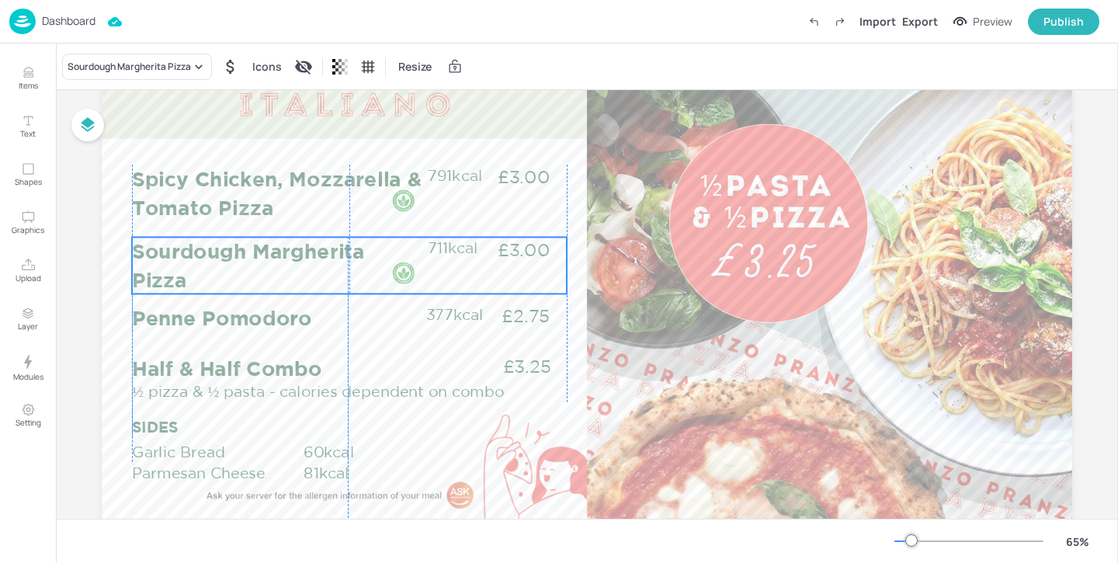
click at [360, 248] on p "Sourdough Margherita Pizza" at bounding box center [279, 265] width 294 height 57
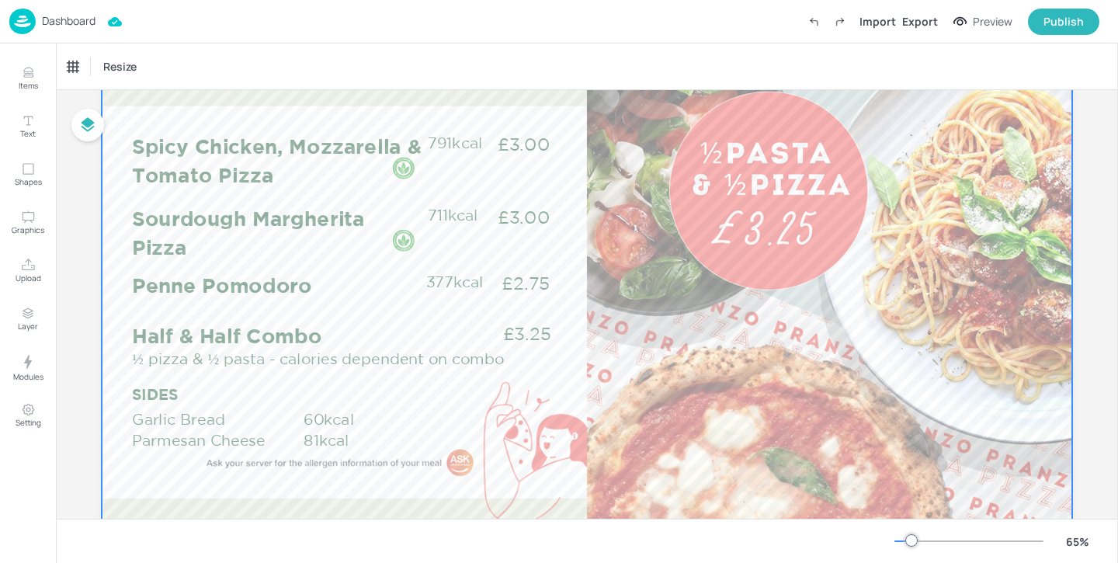
scroll to position [120, 0]
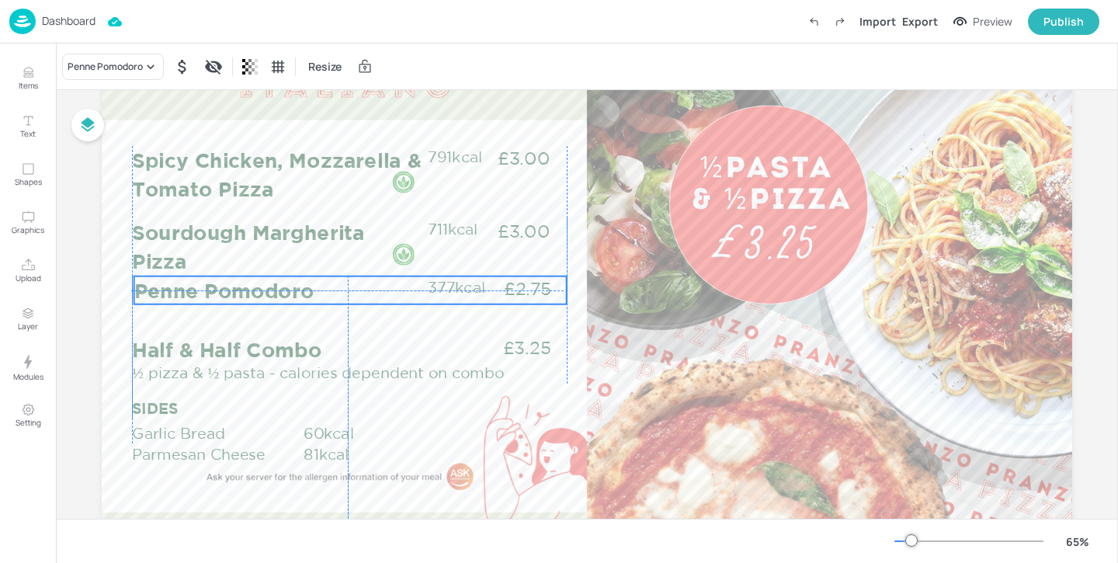
drag, startPoint x: 492, startPoint y: 298, endPoint x: 491, endPoint y: 289, distance: 9.4
click at [491, 289] on div "Penne Pomodoro £2.75 377kcal" at bounding box center [350, 290] width 433 height 28
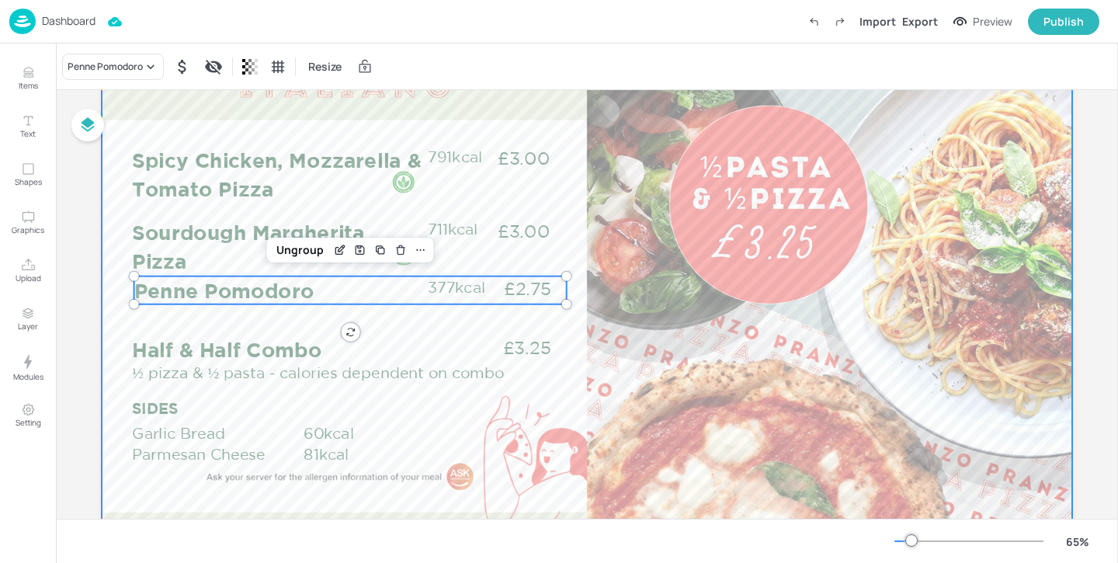
click at [578, 369] on div at bounding box center [587, 292] width 971 height 546
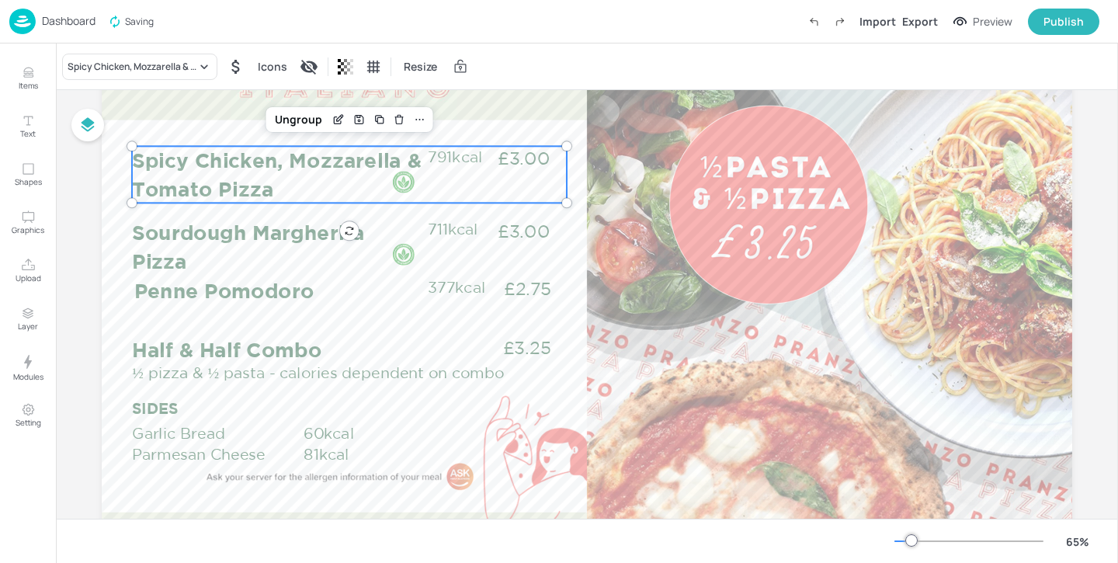
click at [359, 166] on p "Spicy Chicken, Mozzarella & Tomato Pizza" at bounding box center [279, 174] width 294 height 57
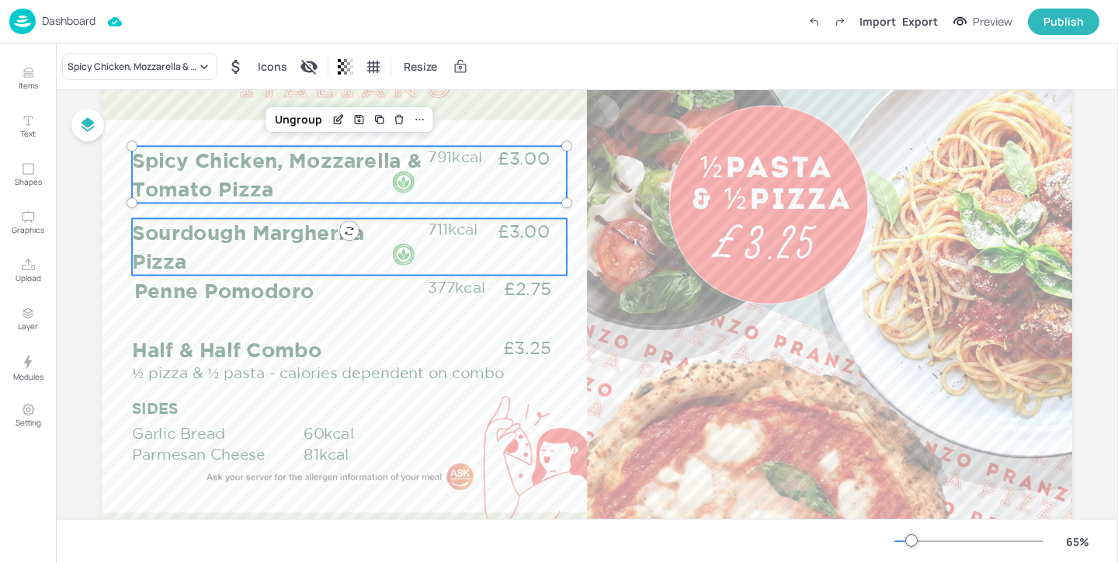
click at [301, 231] on p "Sourdough Margherita Pizza" at bounding box center [279, 246] width 294 height 57
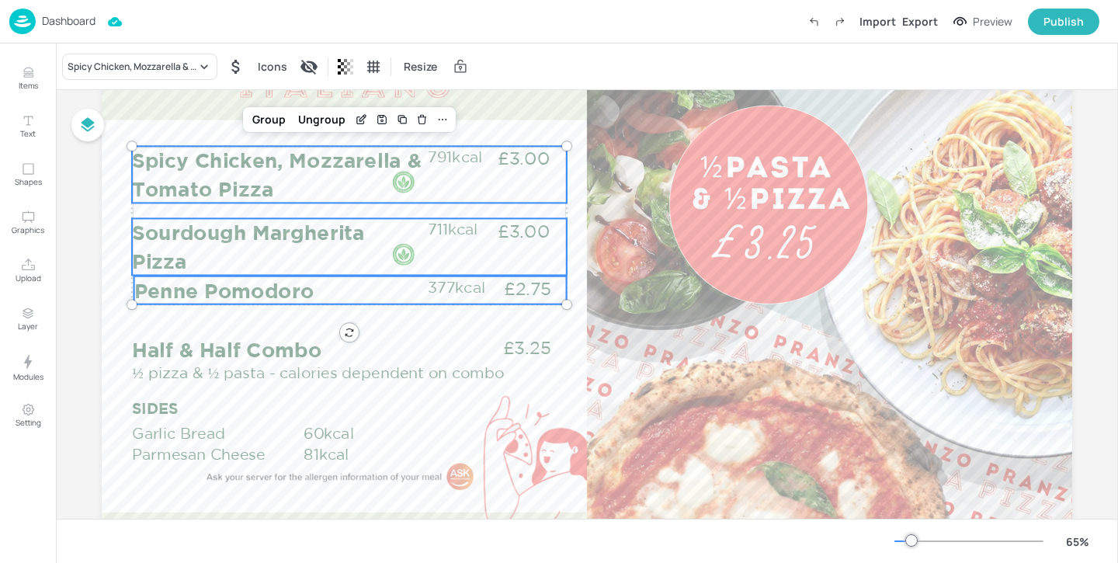
click at [301, 301] on p "Penne Pomodoro" at bounding box center [281, 290] width 294 height 28
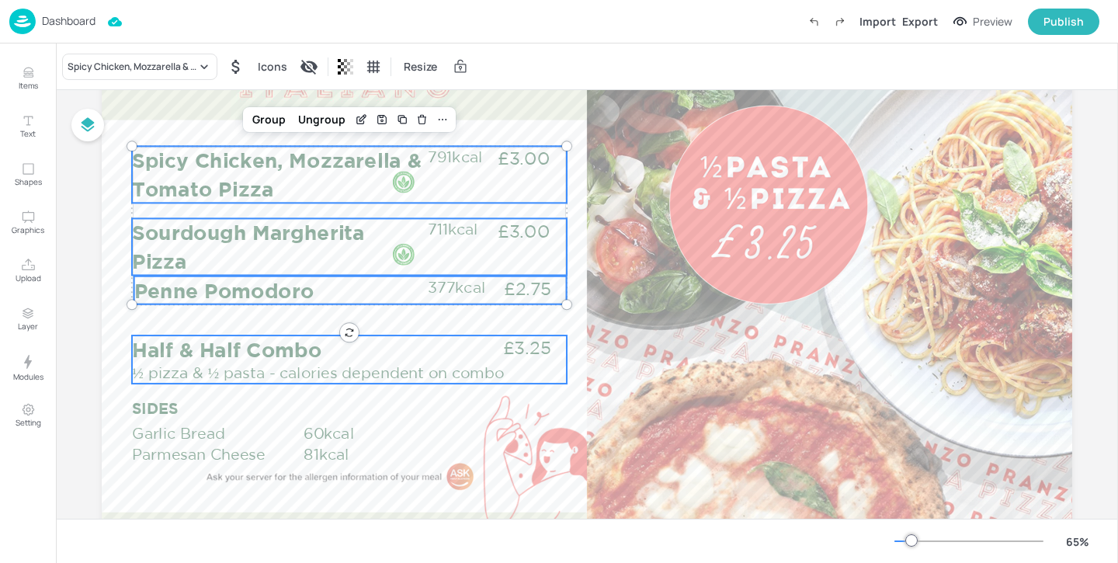
click at [290, 372] on p "½ pizza & ½ pasta - calories dependent on combo" at bounding box center [324, 372] width 384 height 21
click at [241, 413] on p "SIDES" at bounding box center [211, 408] width 159 height 21
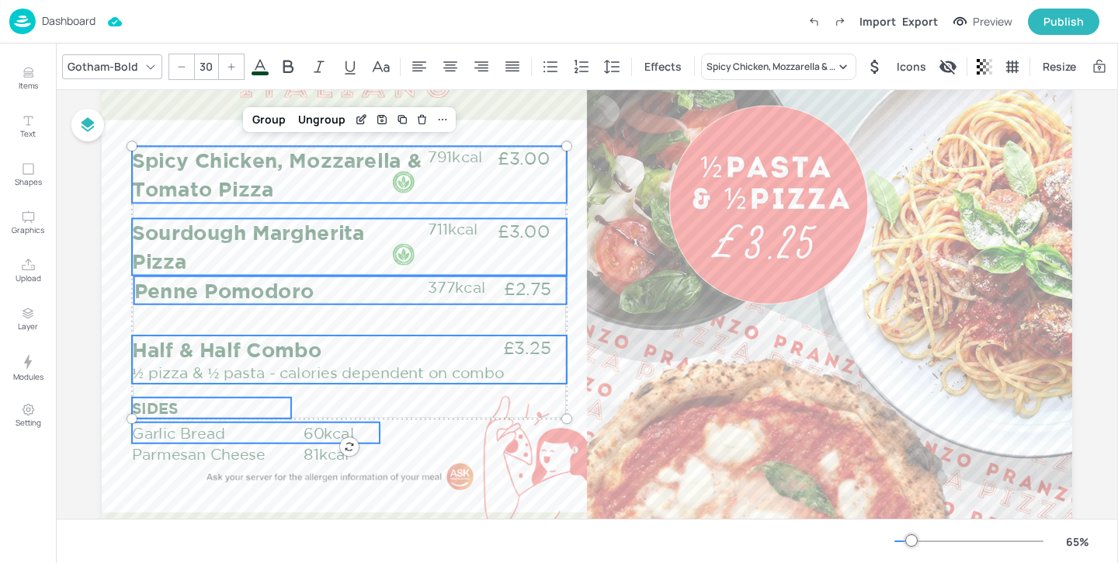
click at [231, 431] on p "Garlic Bread" at bounding box center [216, 432] width 169 height 21
click at [227, 456] on p "Parmesan Cheese" at bounding box center [216, 453] width 169 height 21
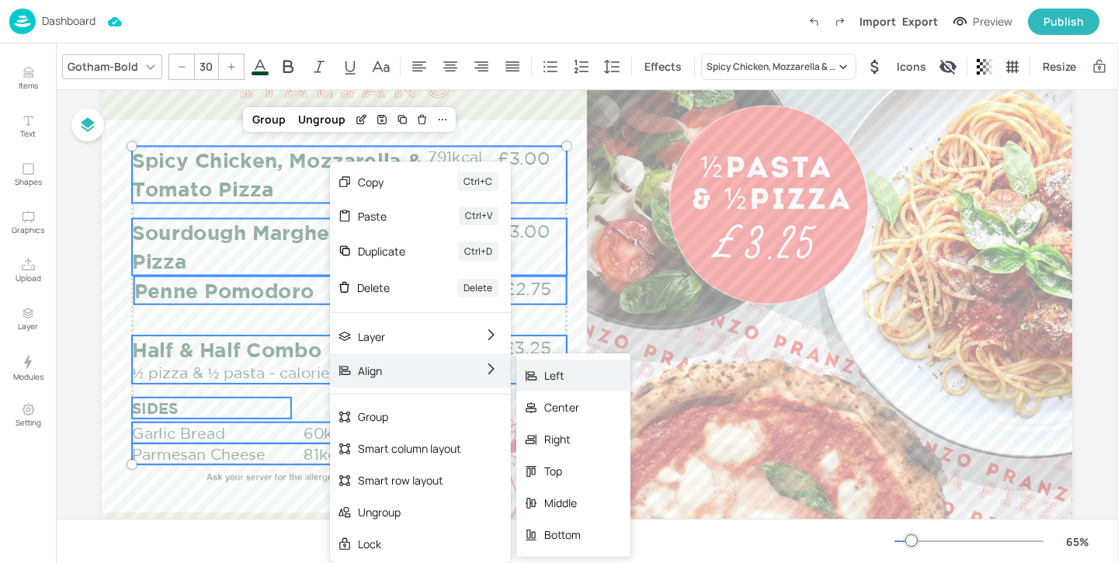
click at [543, 372] on div "Left" at bounding box center [573, 376] width 114 height 32
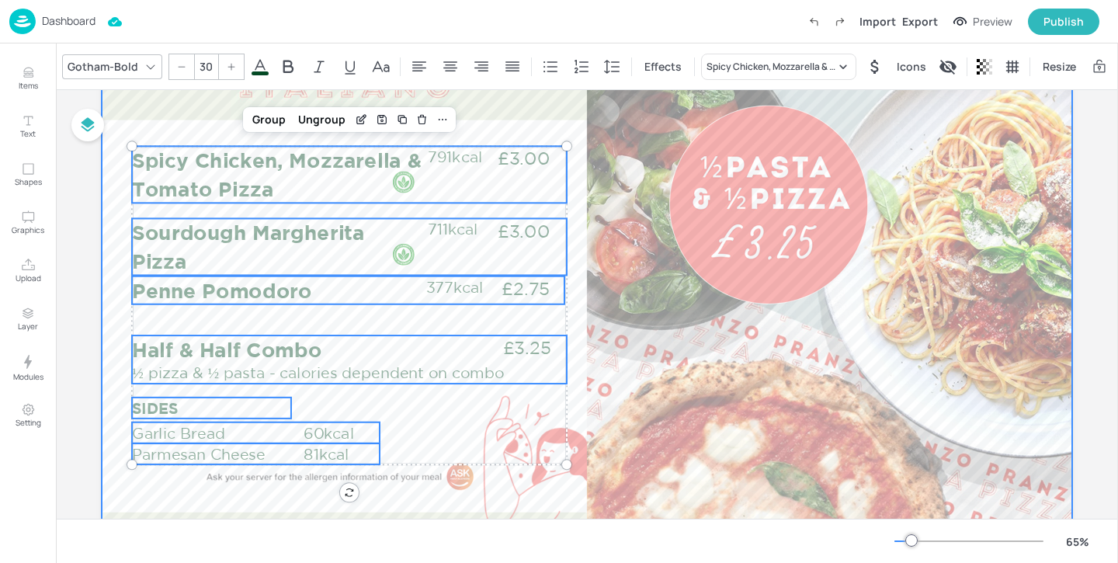
click at [103, 271] on div at bounding box center [587, 292] width 971 height 546
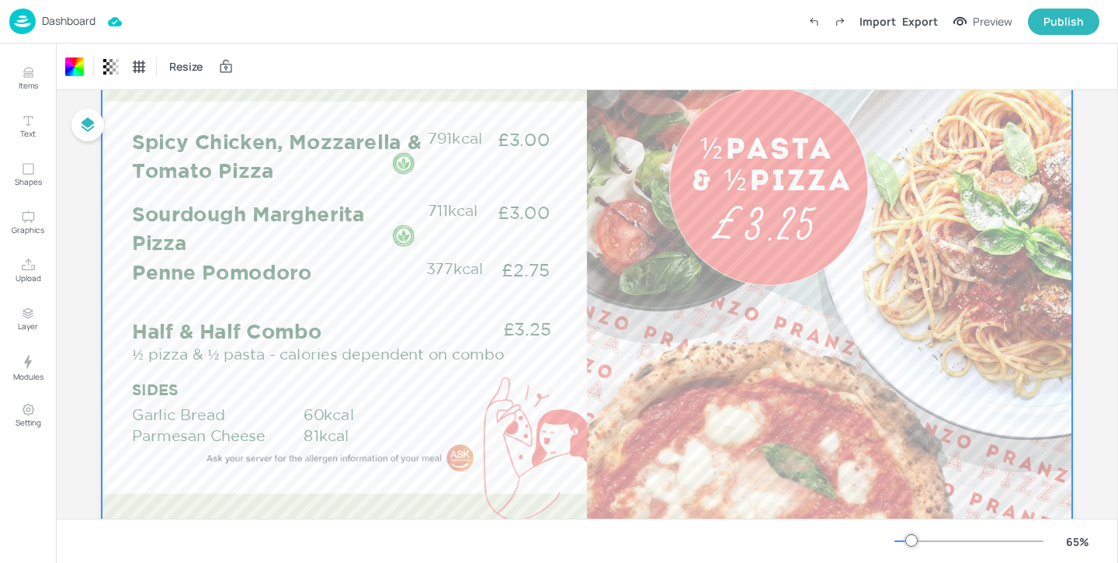
scroll to position [140, 0]
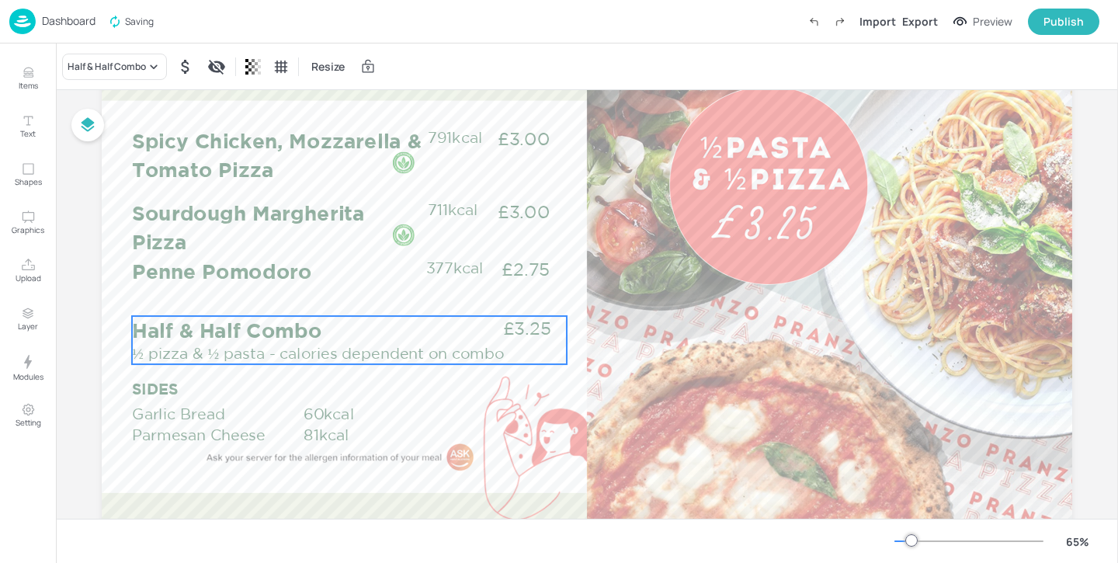
click at [210, 344] on p "½ pizza & ½ pasta - calories dependent on combo" at bounding box center [324, 352] width 384 height 21
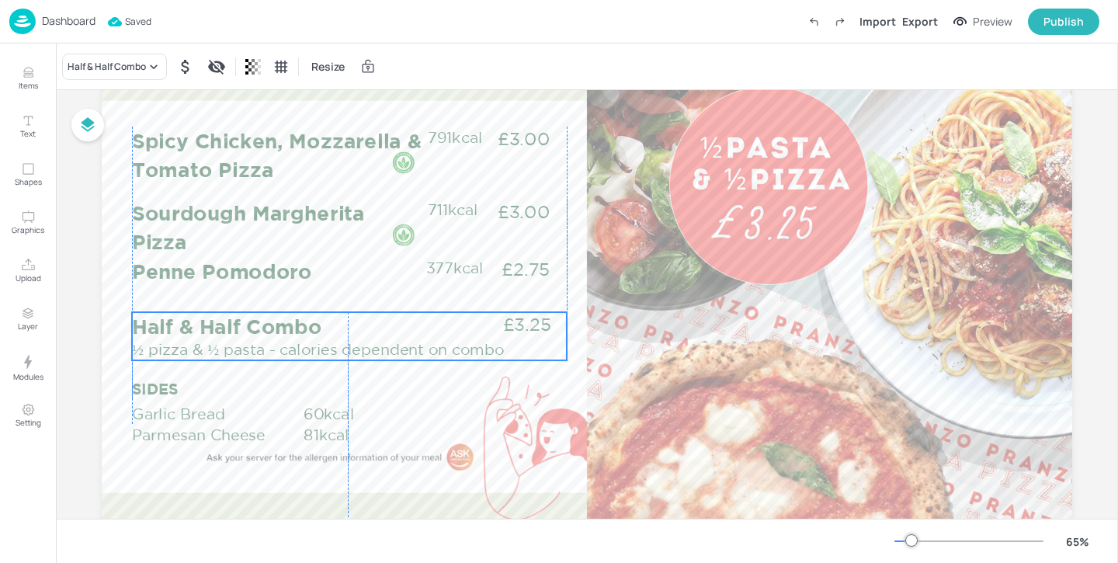
click at [246, 332] on p "Half & Half Combo" at bounding box center [310, 326] width 357 height 28
click at [102, 295] on div at bounding box center [587, 273] width 971 height 546
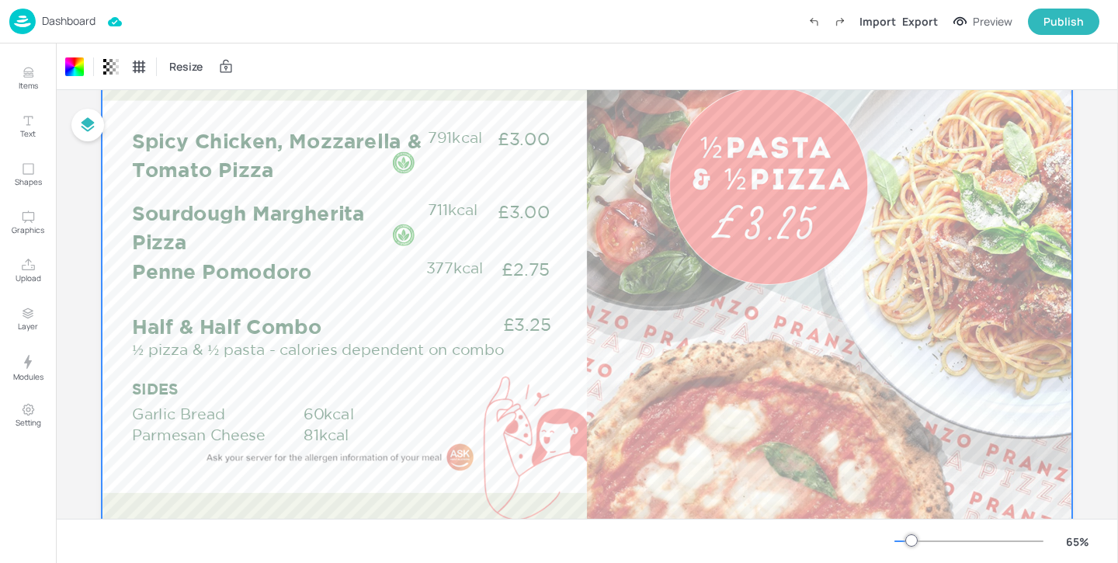
click at [85, 22] on p "Dashboard" at bounding box center [69, 21] width 54 height 11
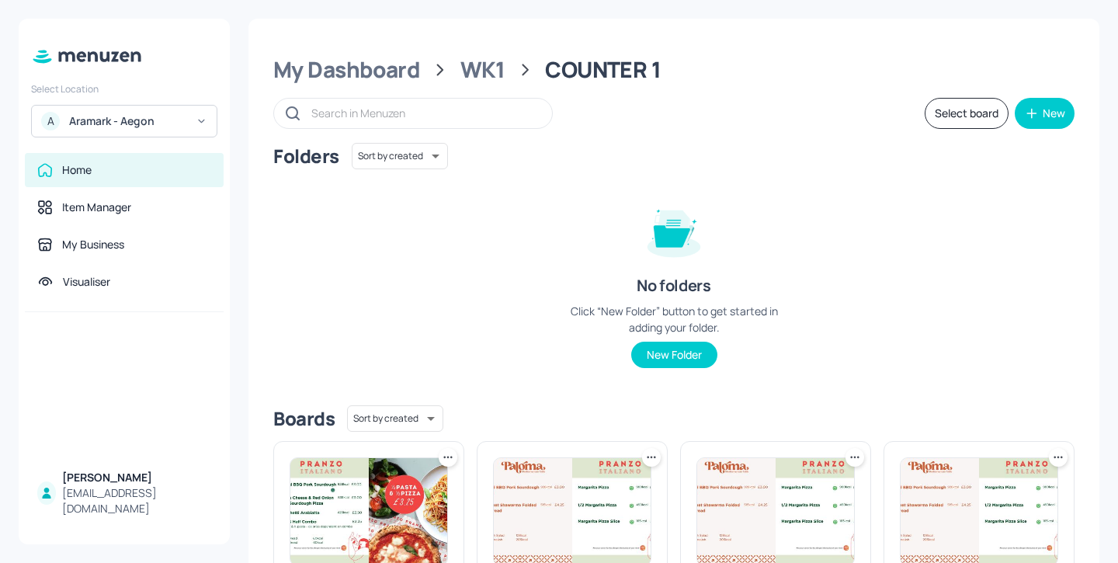
click at [961, 120] on button "Select board" at bounding box center [967, 113] width 84 height 31
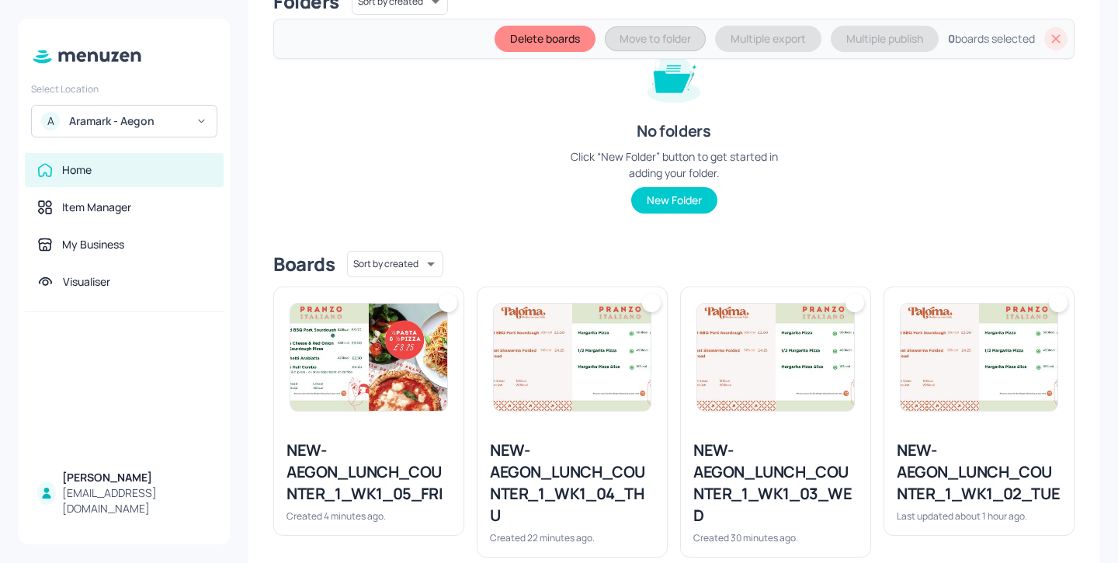
scroll to position [417, 0]
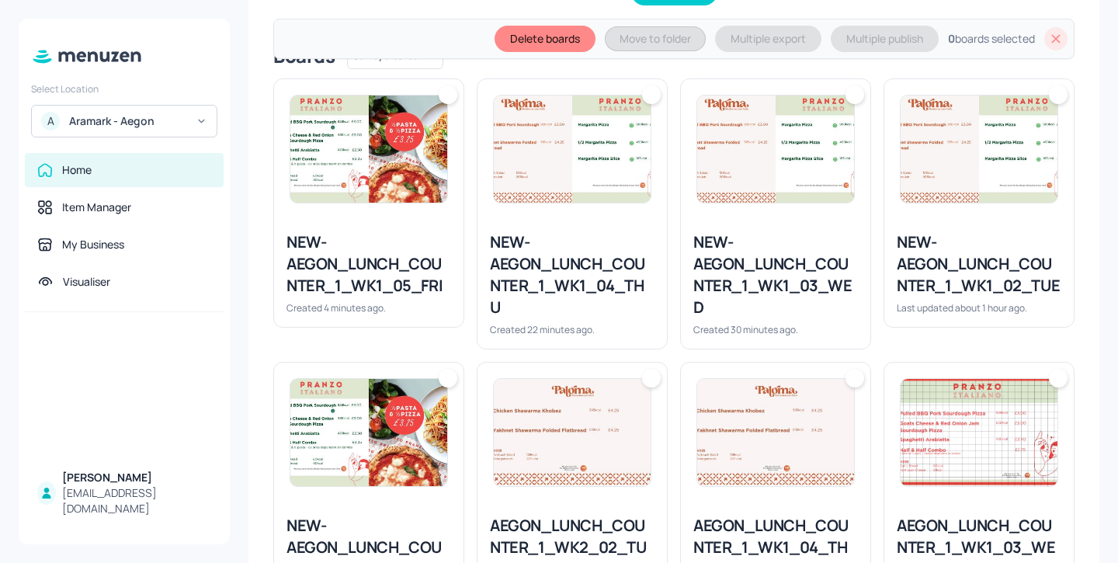
click at [410, 417] on img at bounding box center [368, 432] width 157 height 107
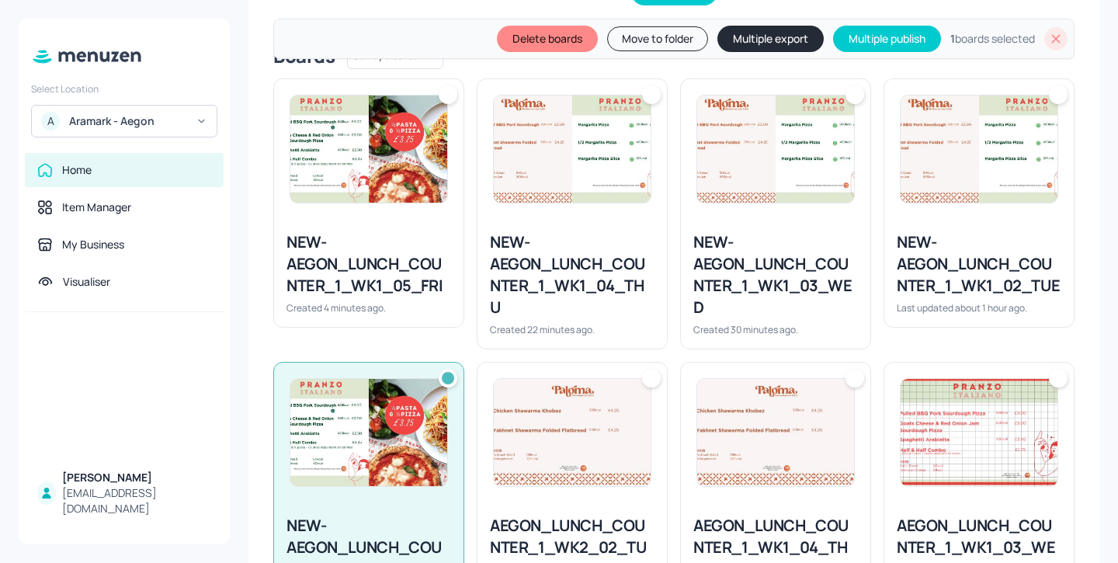
click at [387, 223] on div "NEW-AEGON_LUNCH_COUNTER_1_WK1_05_FRI Created 4 minutes ago." at bounding box center [368, 273] width 189 height 108
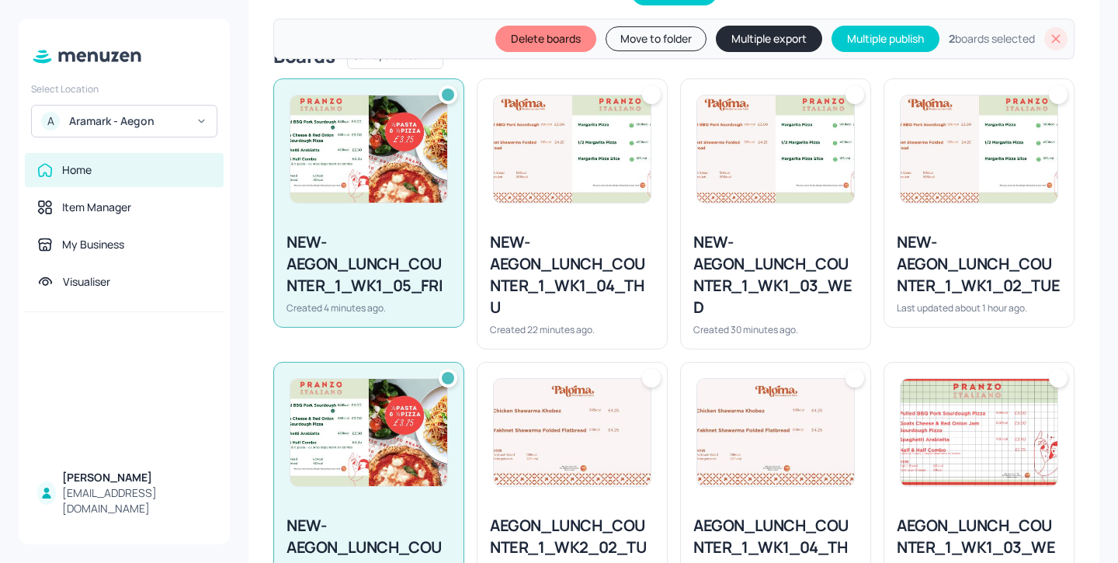
click at [540, 245] on div "NEW-AEGON_LUNCH_COUNTER_1_WK1_04_THU" at bounding box center [572, 274] width 165 height 87
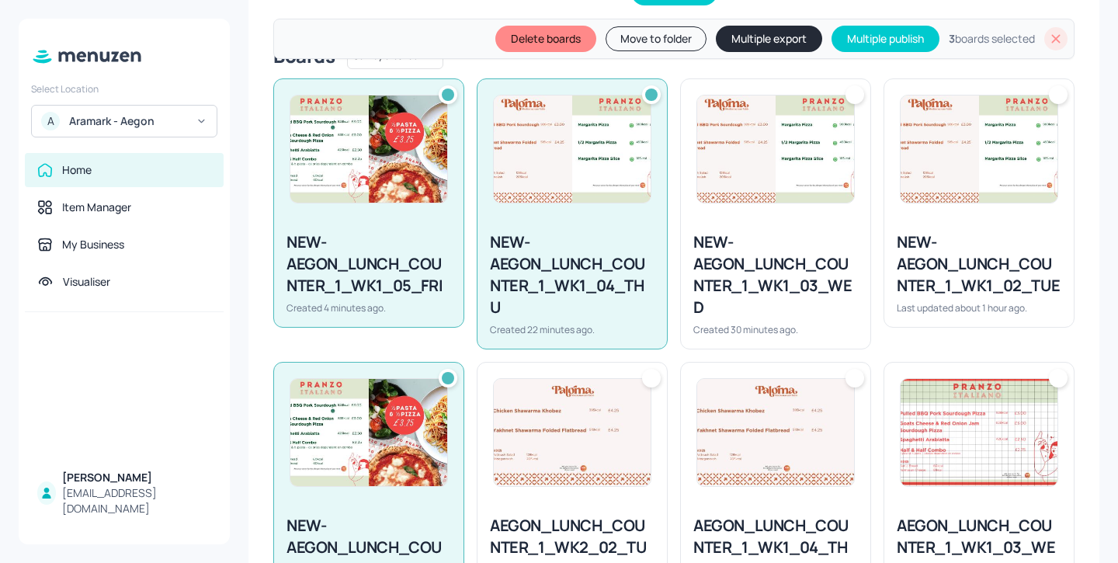
click at [800, 241] on div "NEW-AEGON_LUNCH_COUNTER_1_WK1_03_WED" at bounding box center [775, 274] width 165 height 87
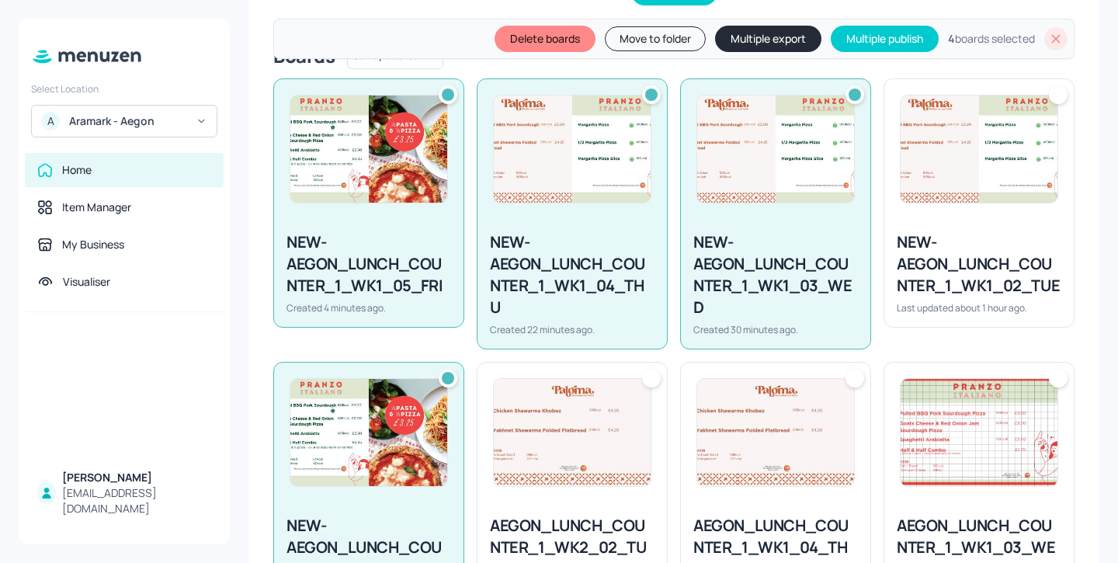
click at [986, 231] on div "NEW-AEGON_LUNCH_COUNTER_1_WK1_02_TUE" at bounding box center [979, 263] width 165 height 65
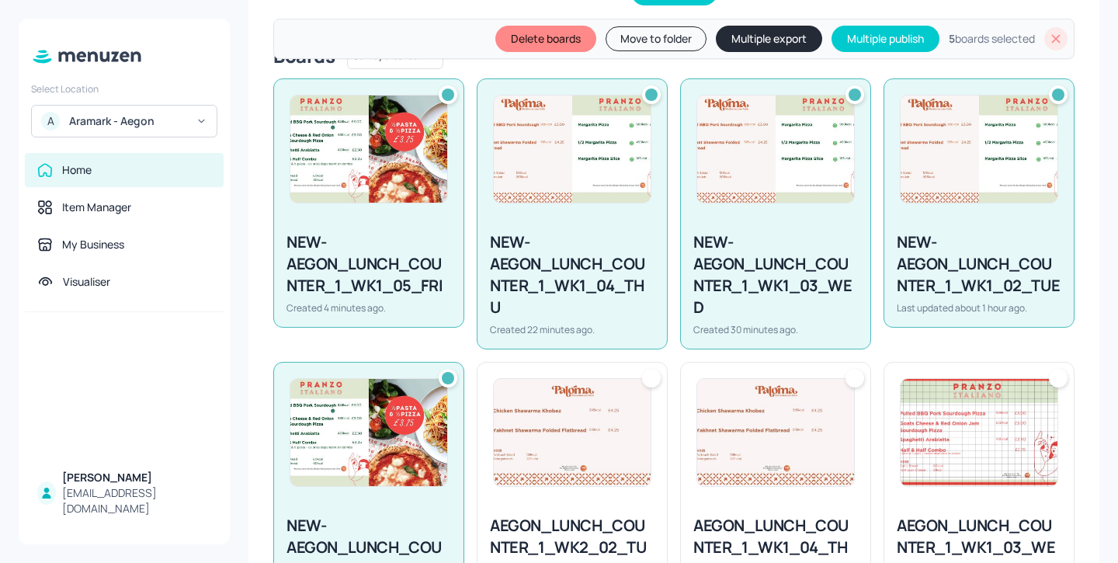
click at [773, 45] on button "Multiple export" at bounding box center [769, 39] width 106 height 26
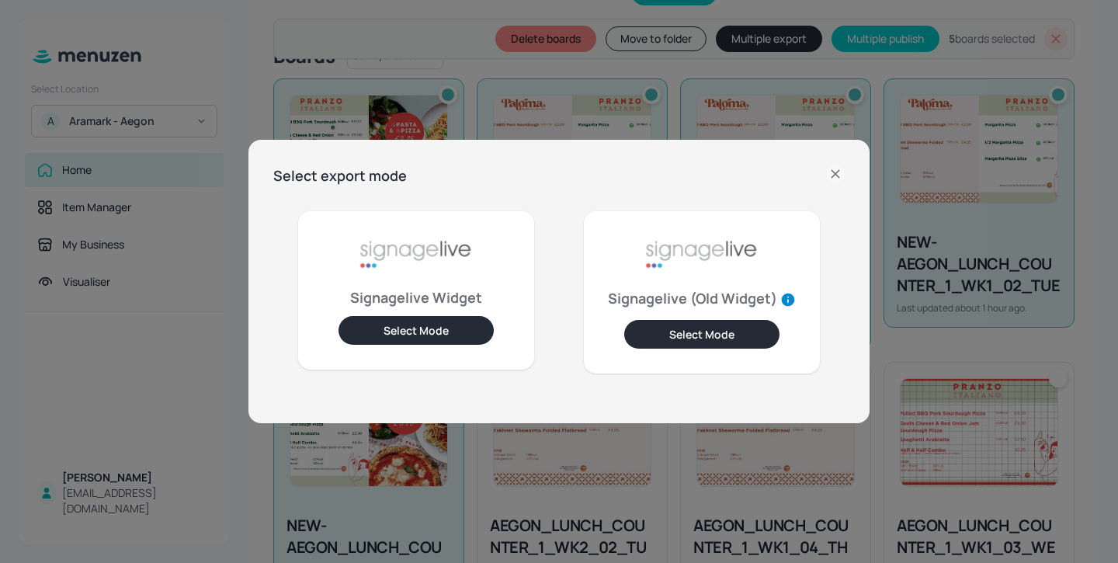
click at [465, 332] on button "Select Mode" at bounding box center [416, 330] width 155 height 29
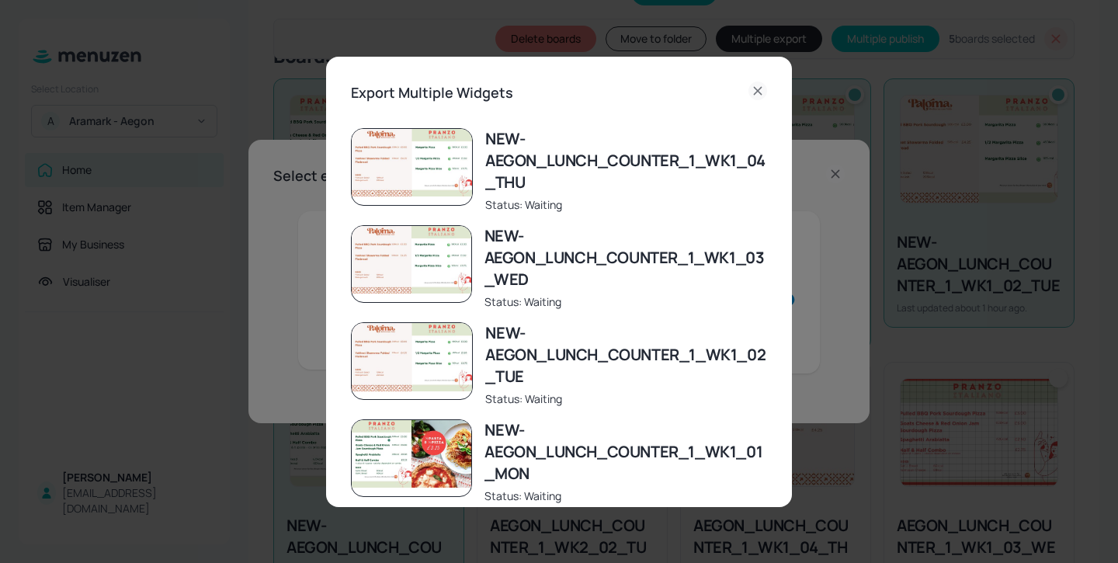
scroll to position [72, 0]
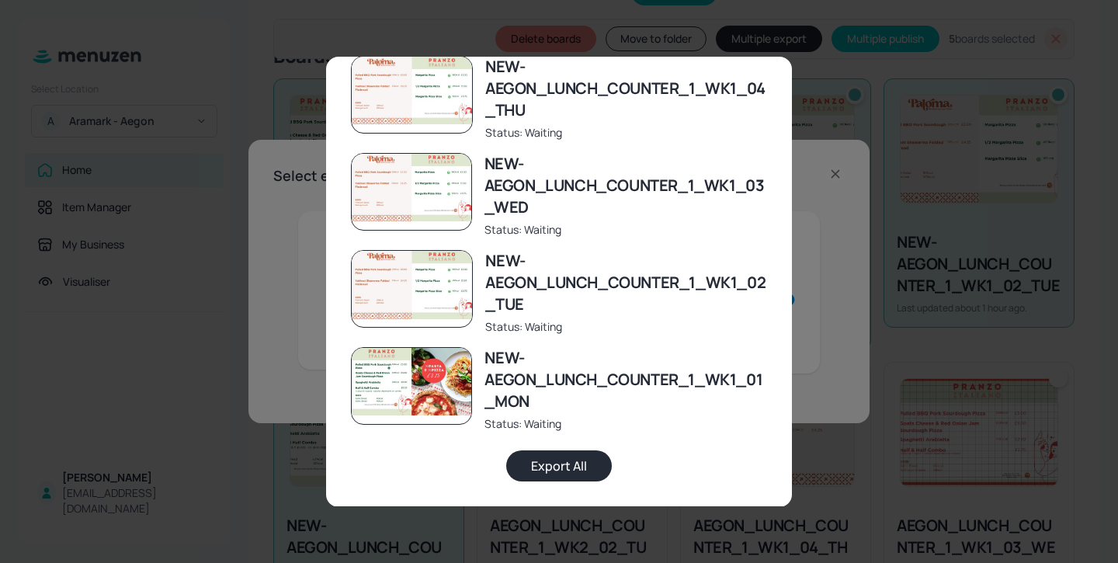
click at [569, 453] on button "Export All" at bounding box center [559, 465] width 106 height 31
click at [230, 266] on div "Export Multiple Widgets NEW-AEGON_LUNCH_COUNTER_1_WK1_05_FRI Status: Exported N…" at bounding box center [559, 281] width 1118 height 563
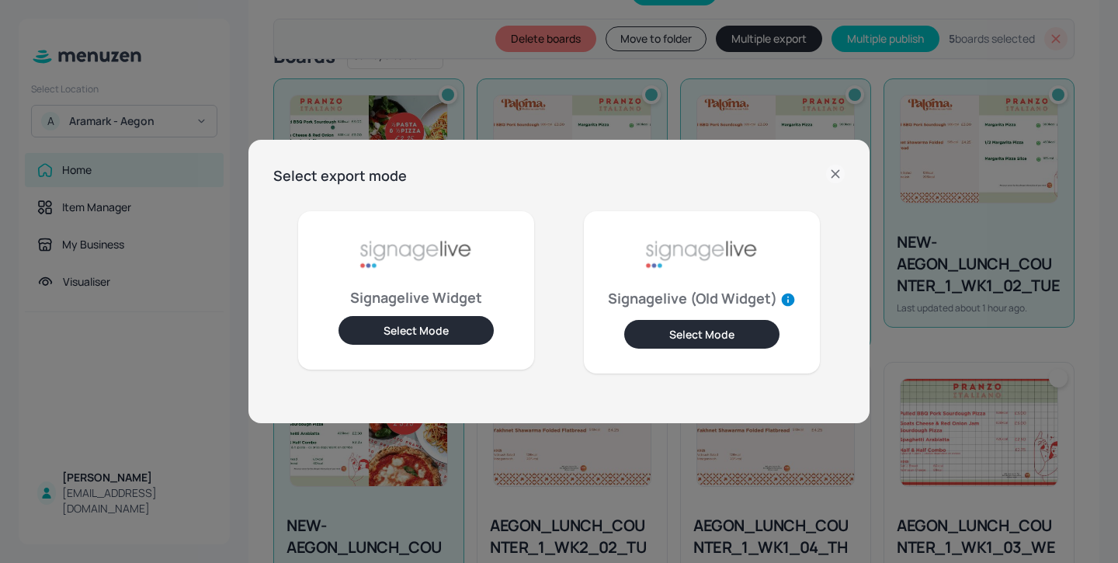
click at [153, 158] on div "Select export mode Signagelive Widget Select Mode Signagelive (Old Widget) Sele…" at bounding box center [559, 281] width 1118 height 563
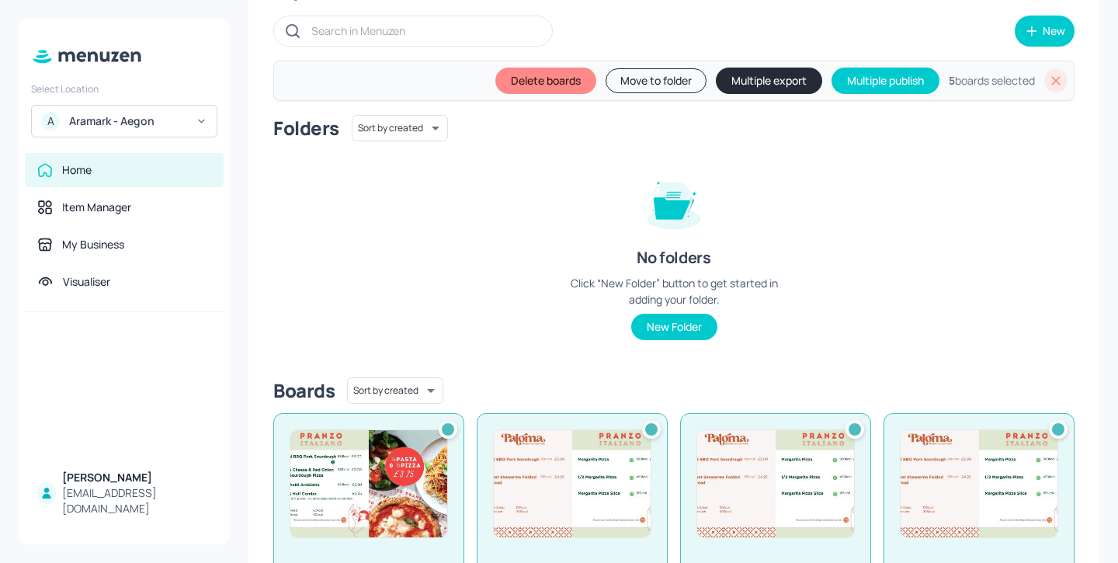
scroll to position [0, 0]
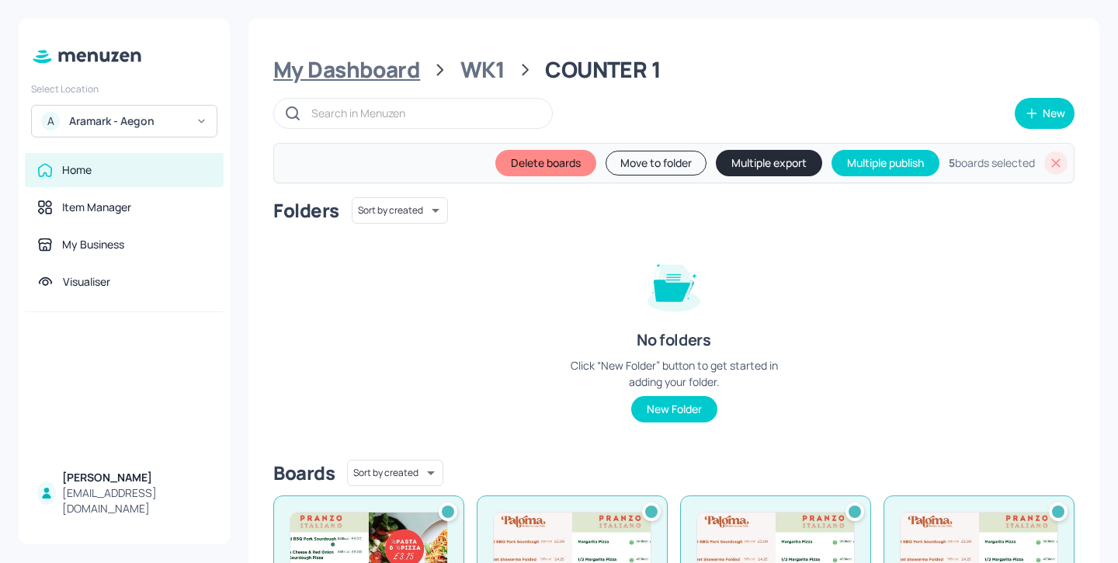
click at [335, 70] on div "My Dashboard" at bounding box center [346, 70] width 147 height 28
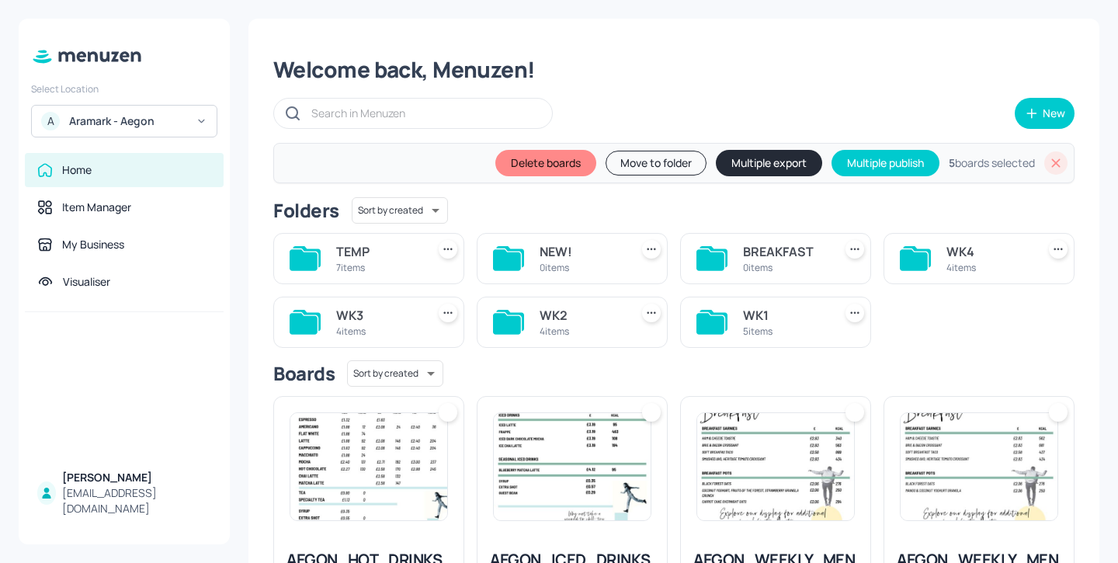
click at [146, 127] on div "Aramark - Aegon" at bounding box center [127, 121] width 117 height 16
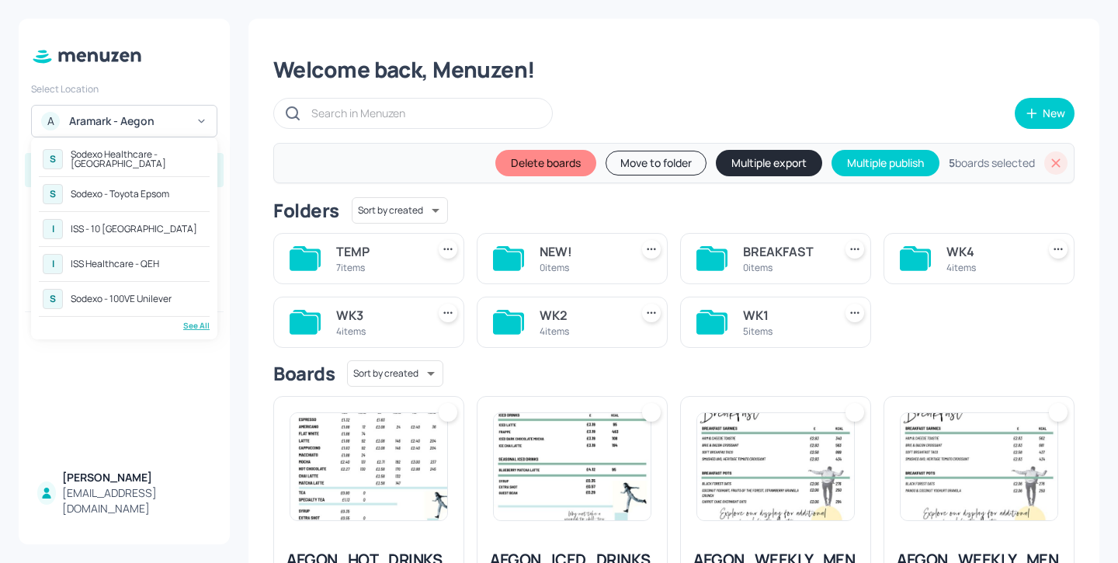
click at [189, 325] on div "See All" at bounding box center [124, 326] width 171 height 12
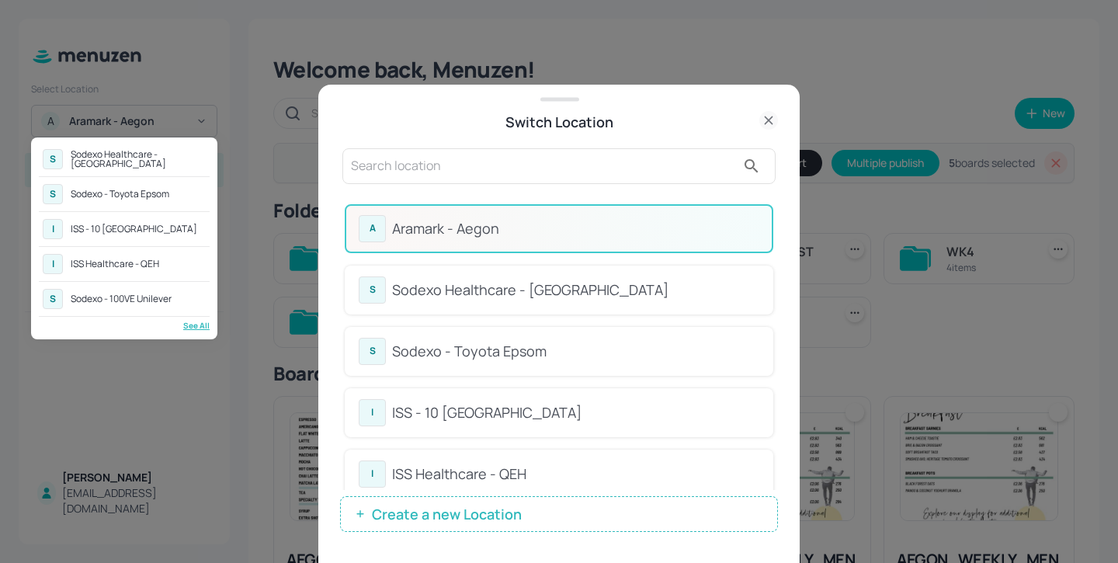
click at [668, 200] on div at bounding box center [559, 281] width 1118 height 563
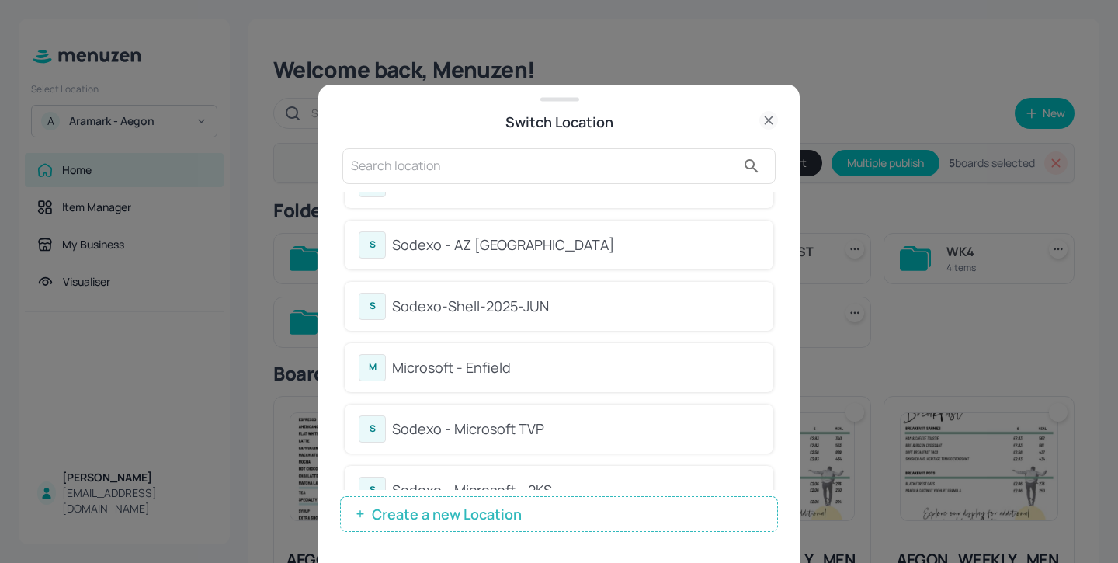
scroll to position [2290, 0]
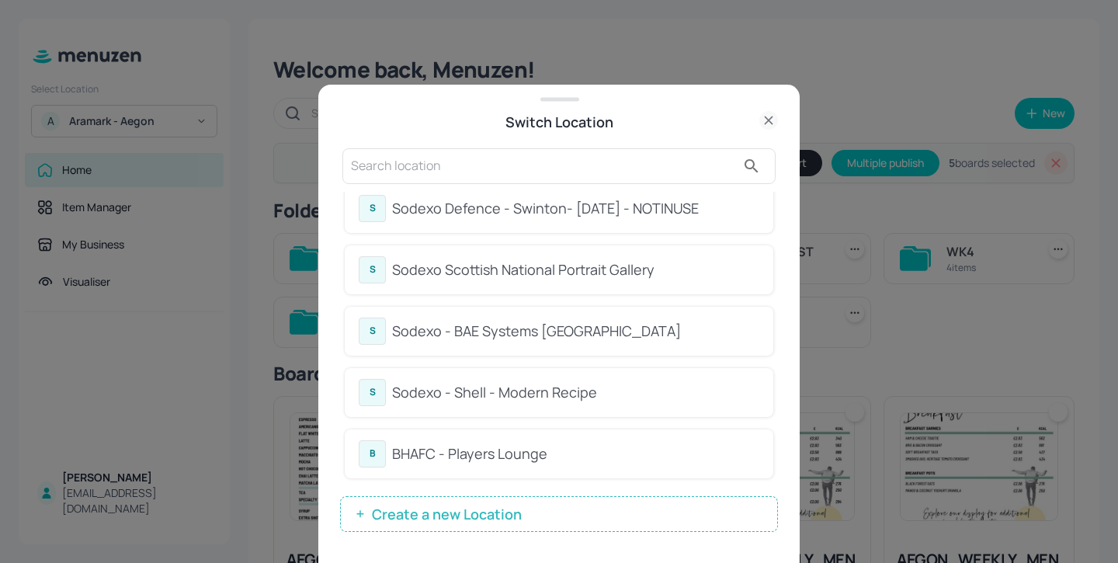
click at [481, 175] on input "text" at bounding box center [543, 166] width 385 height 25
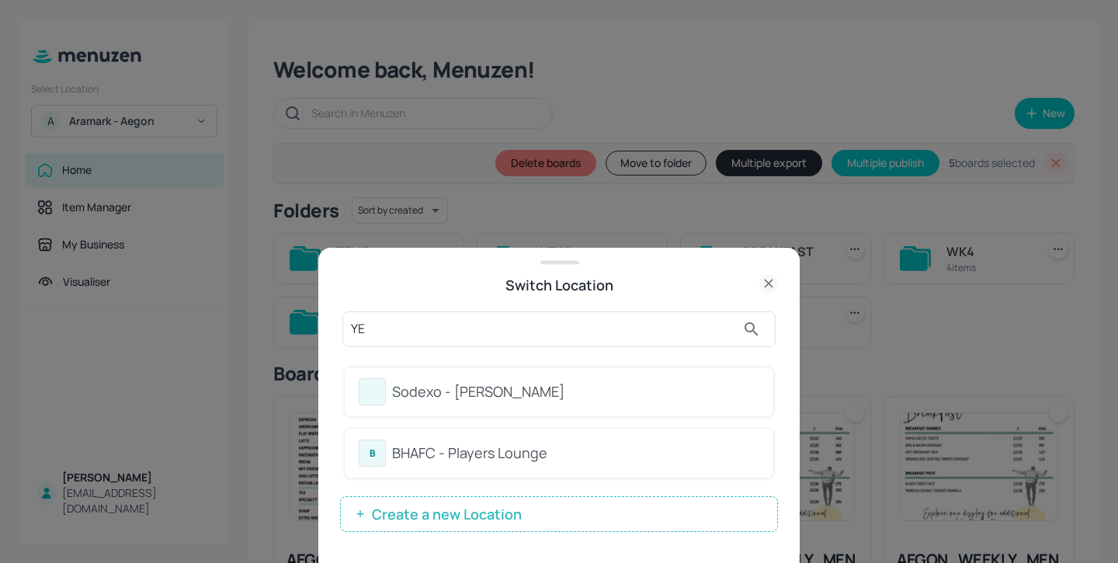
scroll to position [0, 0]
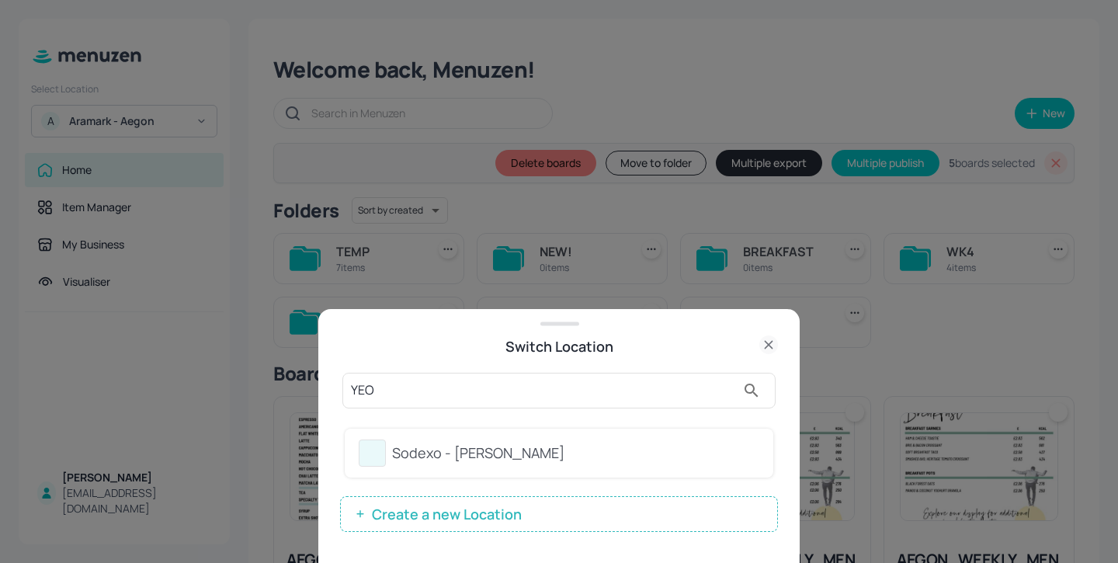
type input "YEO"
click at [611, 470] on div "Sodexo - [PERSON_NAME]" at bounding box center [559, 453] width 429 height 49
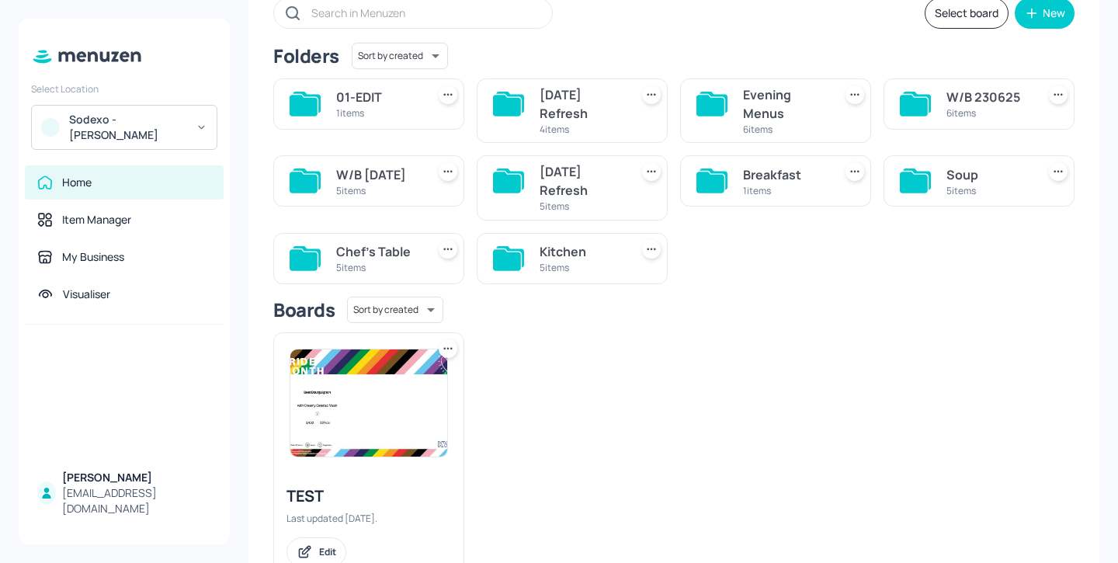
scroll to position [123, 0]
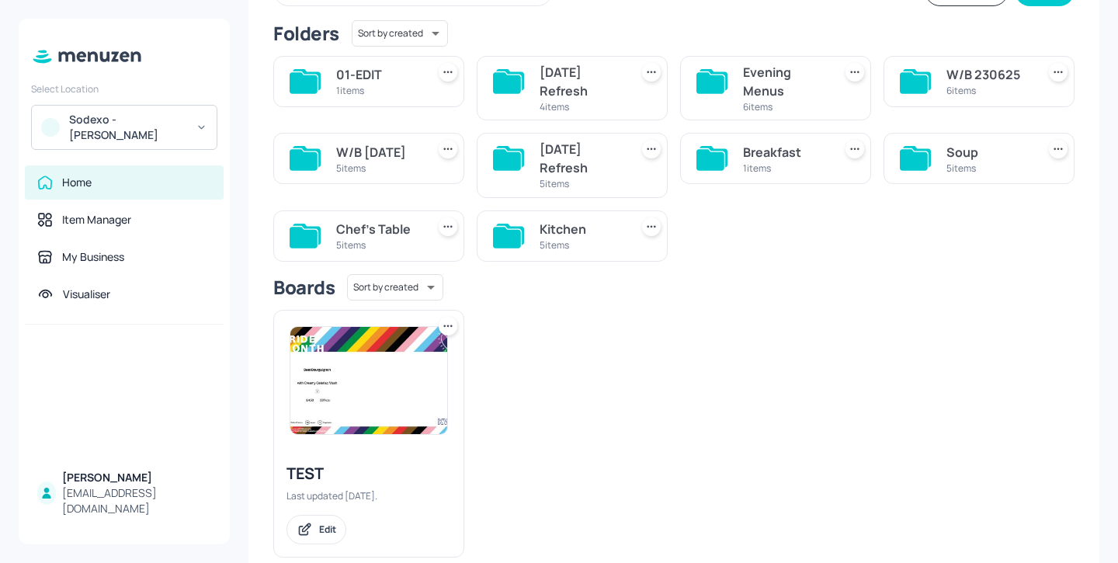
click at [967, 151] on div "Soup" at bounding box center [989, 152] width 84 height 19
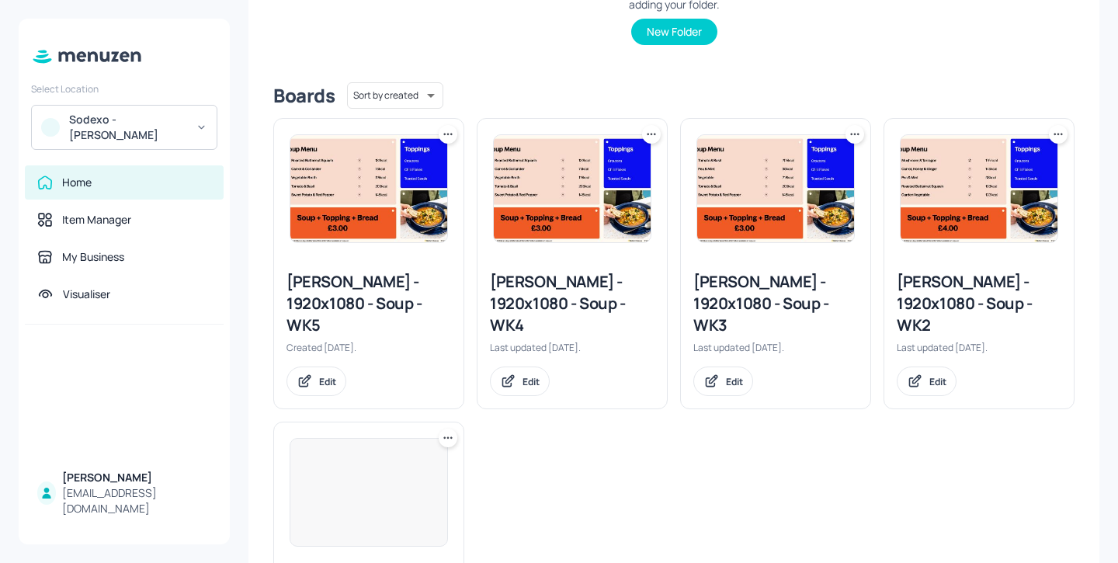
scroll to position [447, 0]
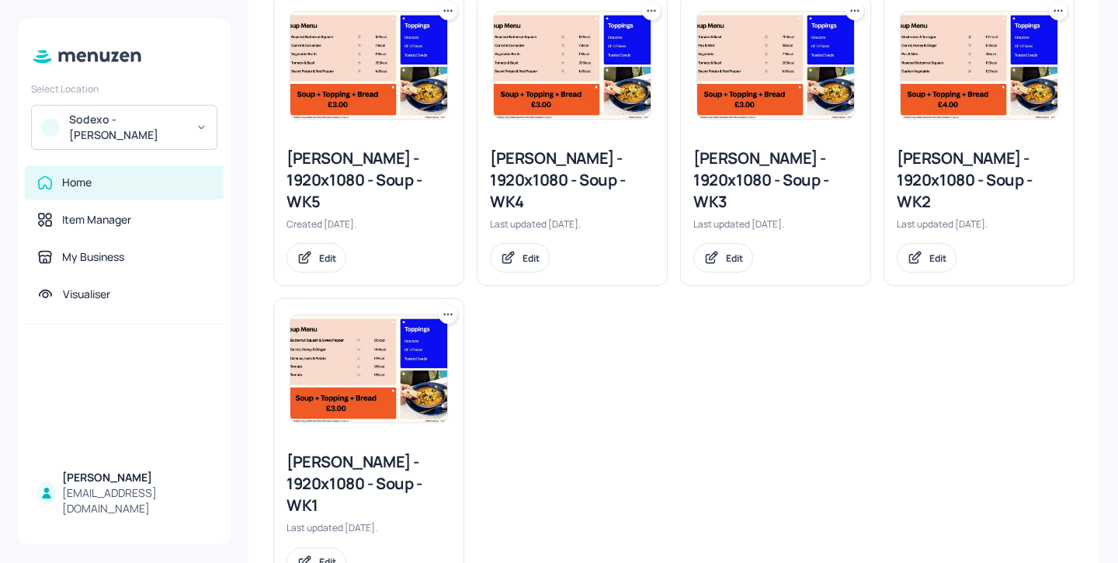
click at [738, 185] on div "Leonardo Yeovil - 1920x1080 - Soup - WK3" at bounding box center [775, 180] width 165 height 65
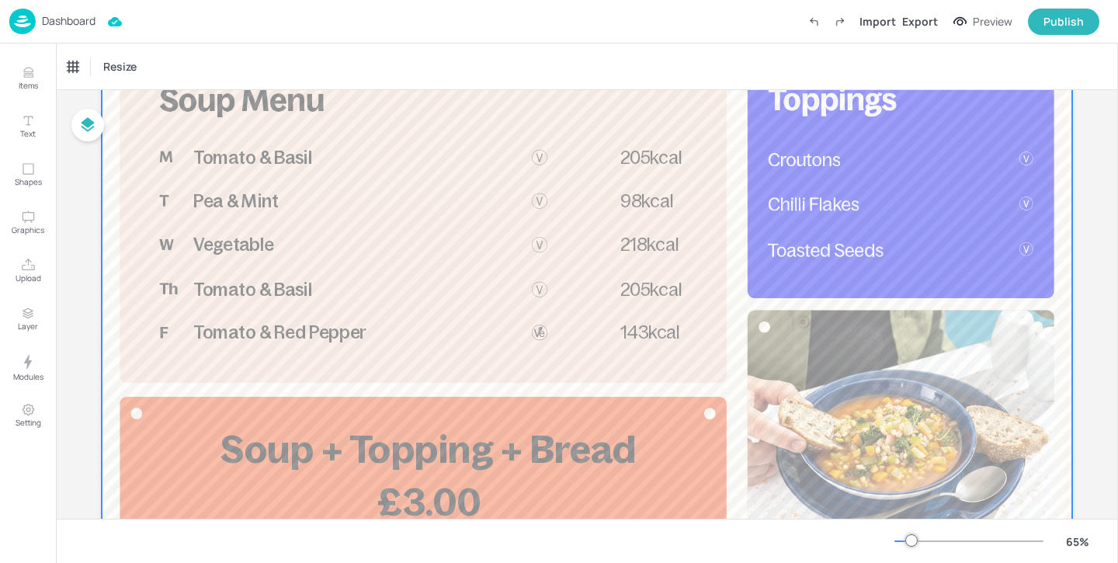
scroll to position [120, 0]
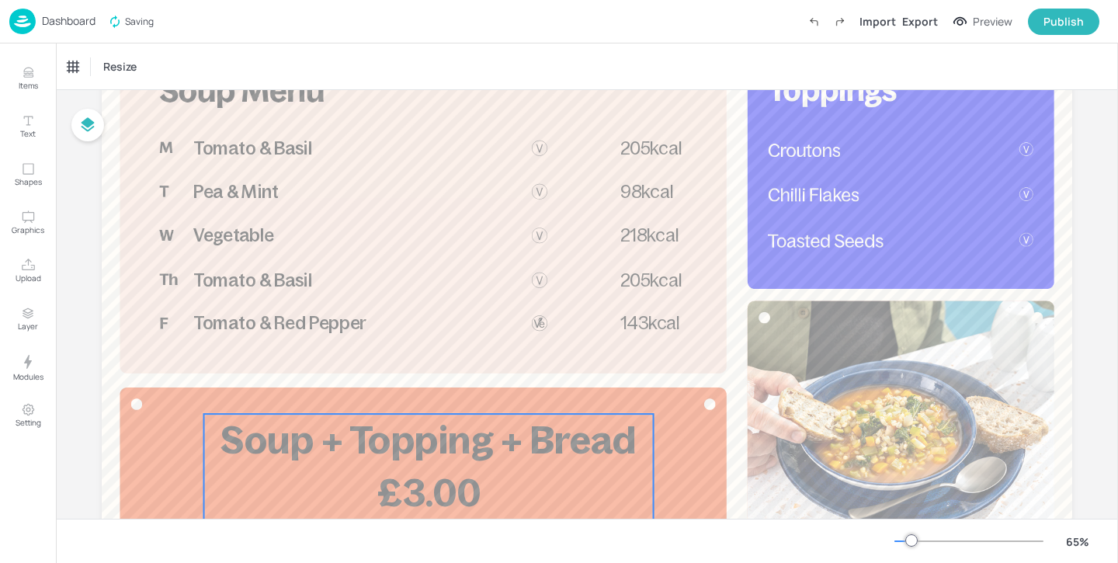
click at [503, 457] on span "Soup + Topping + Bread" at bounding box center [429, 440] width 416 height 43
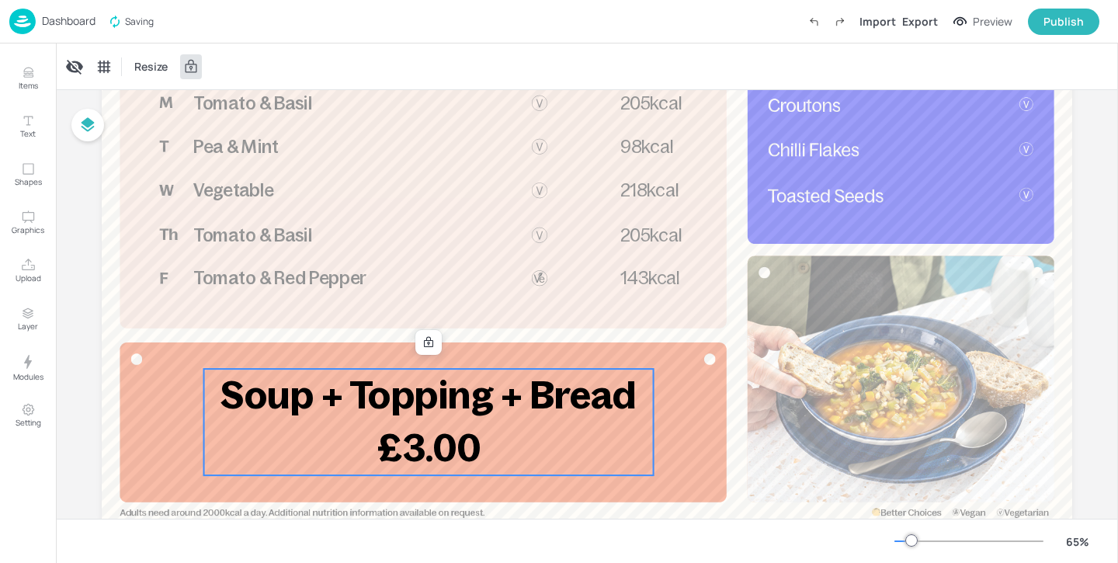
scroll to position [181, 0]
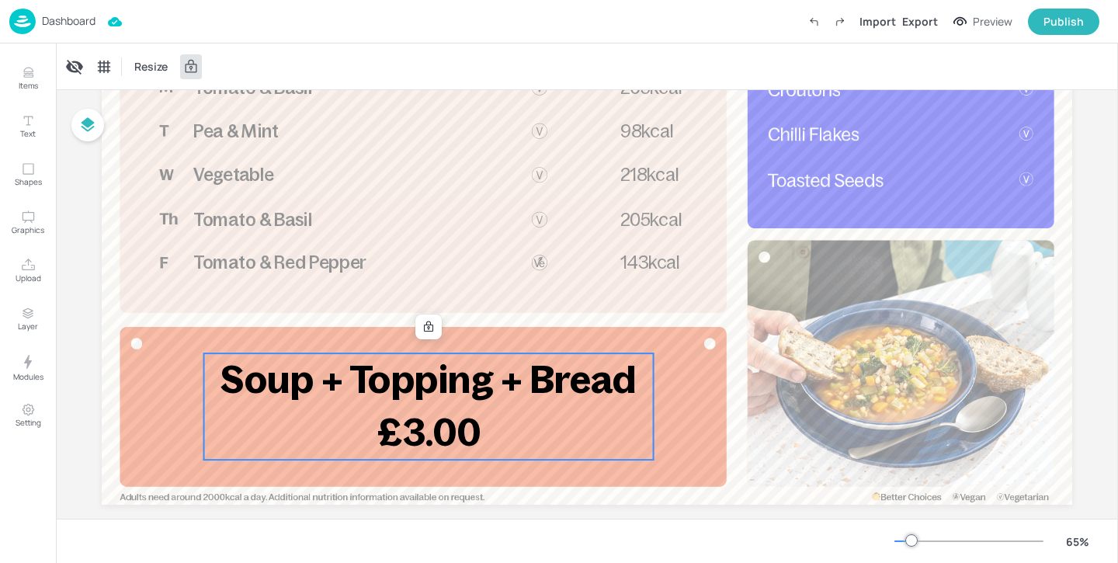
click at [56, 16] on p "Dashboard" at bounding box center [69, 21] width 54 height 11
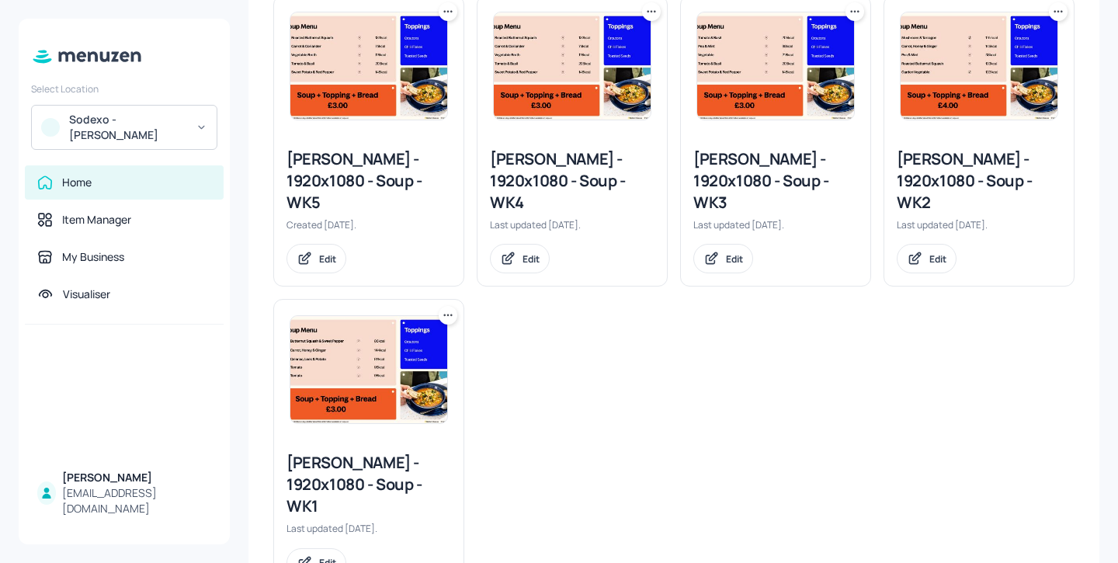
scroll to position [449, 0]
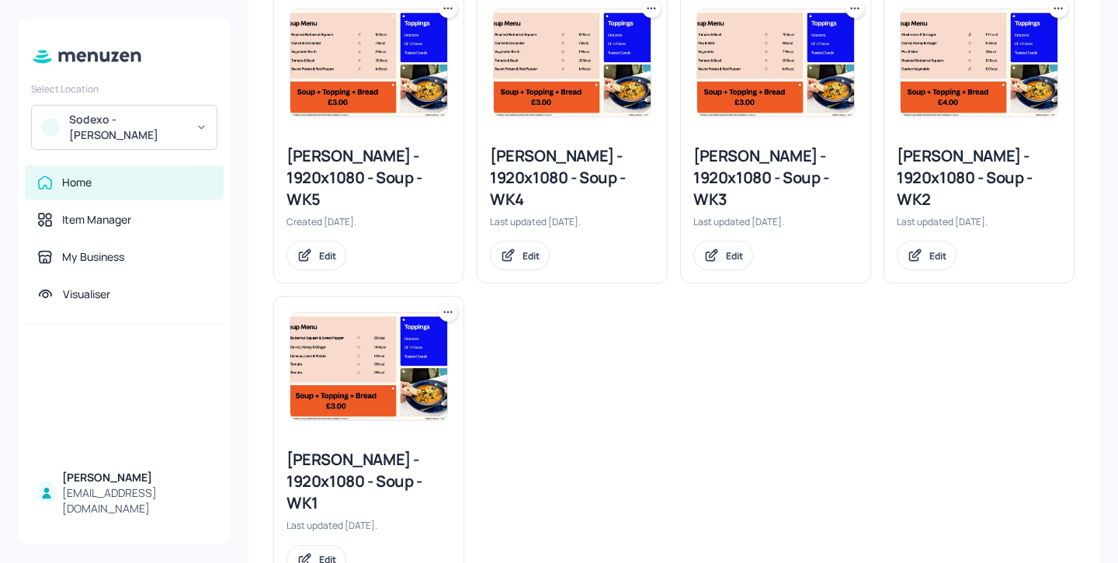
click at [735, 178] on div "Leonardo Yeovil - 1920x1080 - Soup - WK3" at bounding box center [775, 177] width 165 height 65
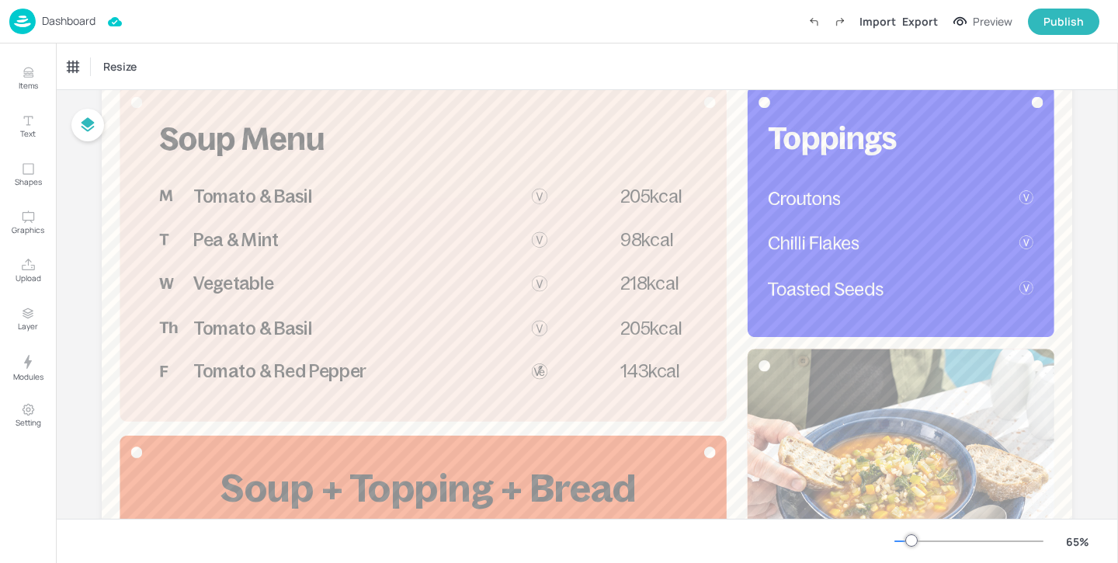
scroll to position [71, 0]
click at [58, 29] on div "Dashboard" at bounding box center [52, 22] width 86 height 26
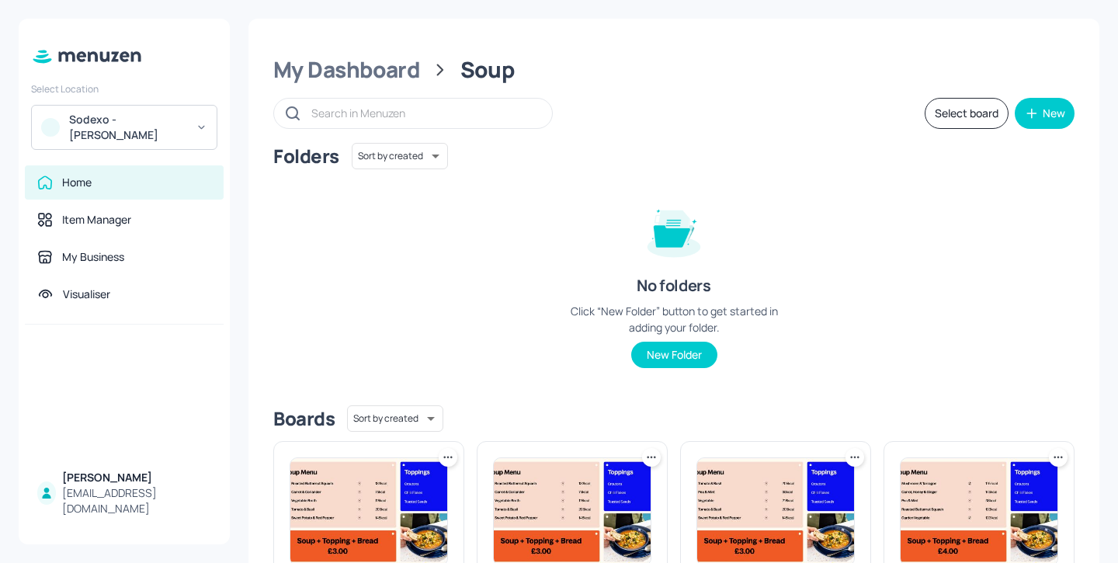
scroll to position [377, 0]
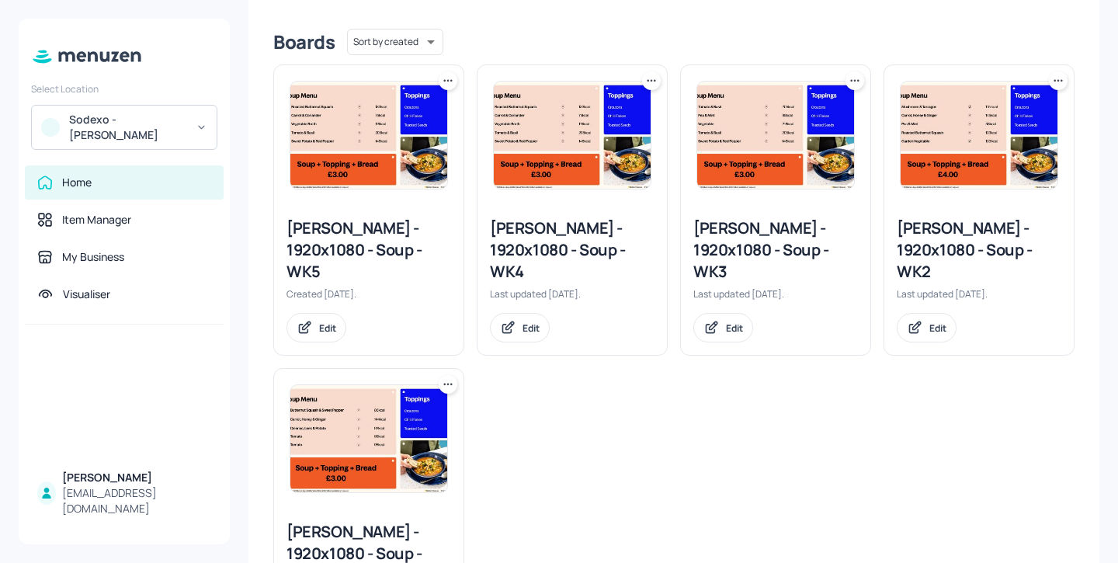
click at [951, 244] on div "Leonardo Yeovil - 1920x1080 - Soup - WK2" at bounding box center [979, 249] width 165 height 65
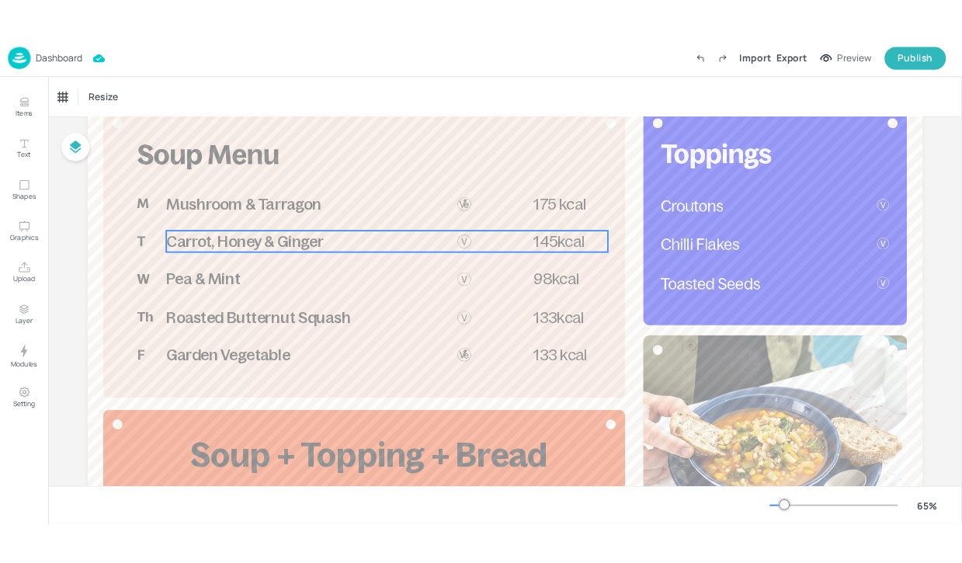
scroll to position [138, 0]
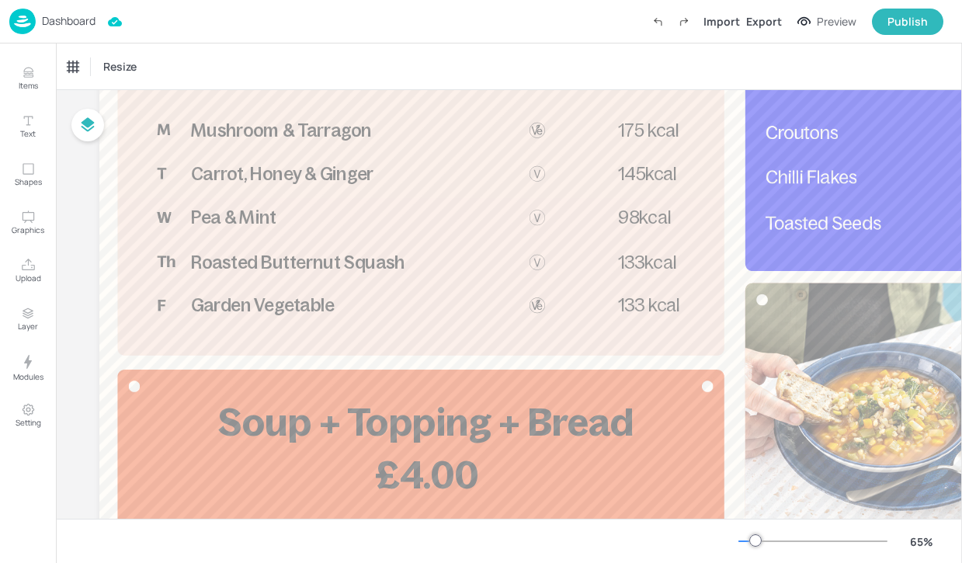
click at [62, 17] on p "Dashboard" at bounding box center [69, 21] width 54 height 11
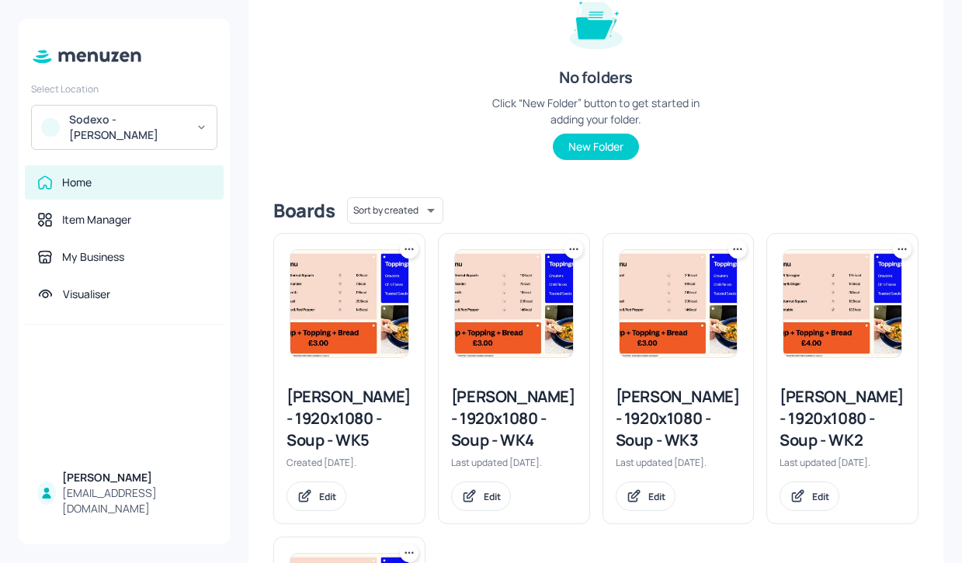
scroll to position [212, 0]
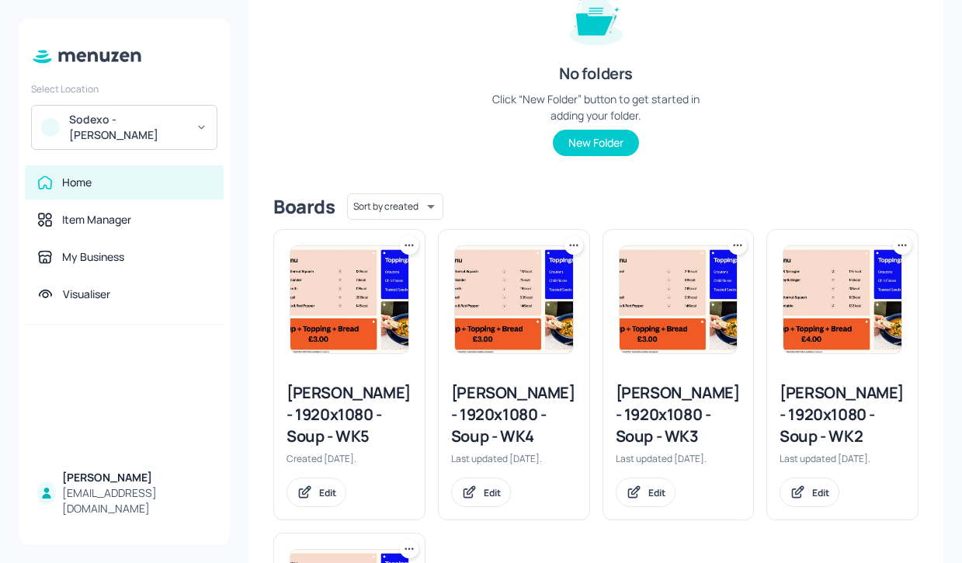
click at [691, 416] on div "Leonardo Yeovil - 1920x1080 - Soup - WK3" at bounding box center [679, 414] width 126 height 65
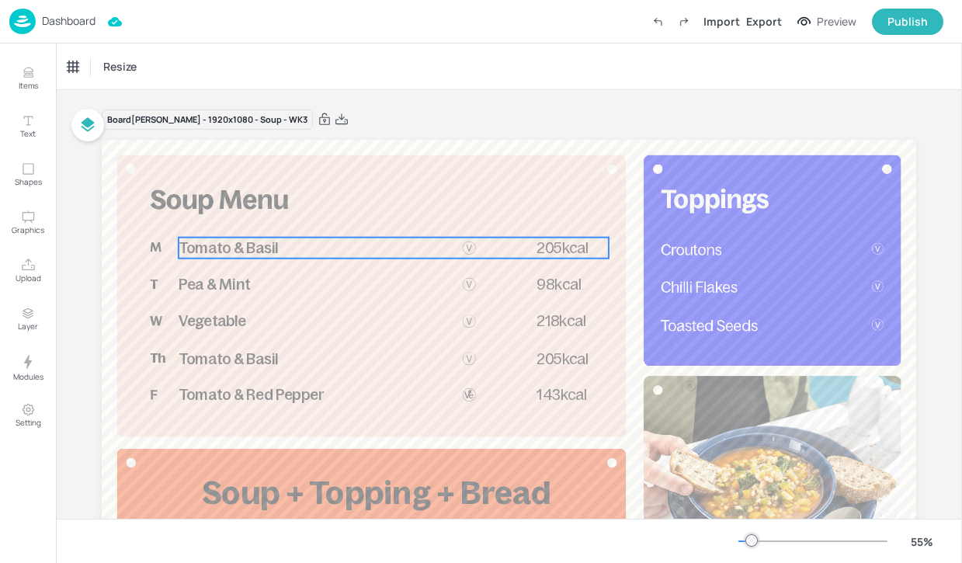
click at [243, 253] on span "Tomato & Basil" at bounding box center [228, 247] width 99 height 16
click at [117, 60] on div "Tomato & Basil" at bounding box center [100, 67] width 64 height 14
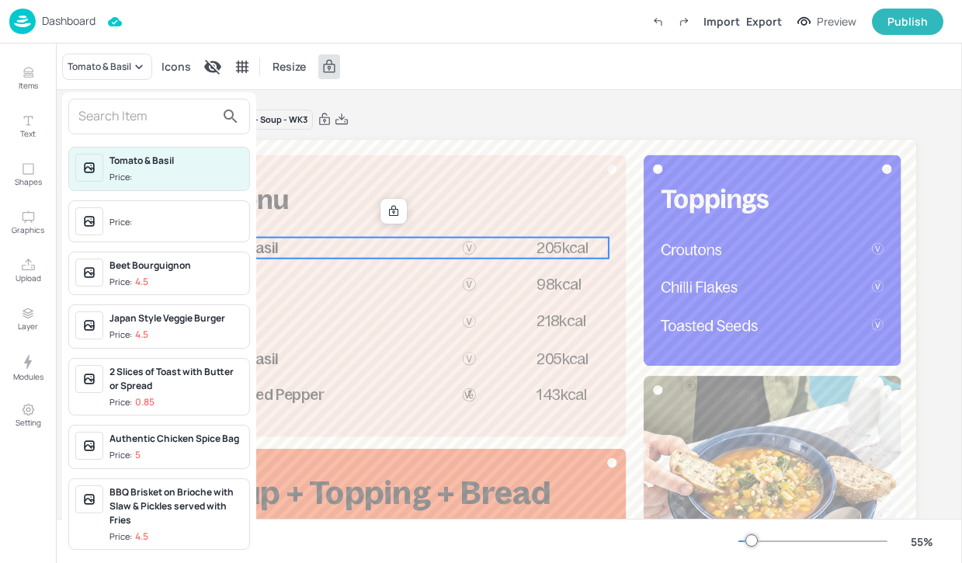
click at [132, 116] on input "text" at bounding box center [146, 116] width 137 height 25
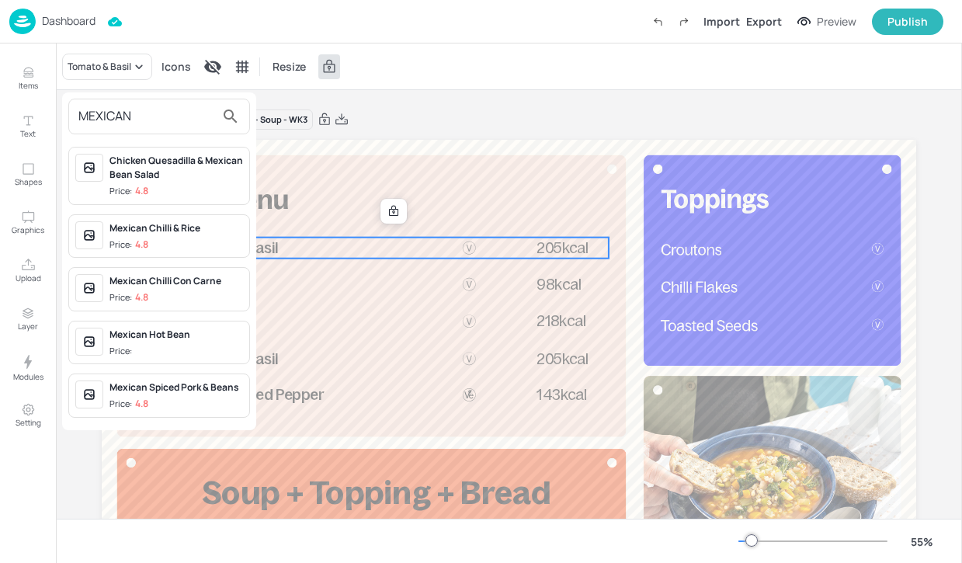
type input "MEXICAN"
click at [192, 339] on div "Mexican Hot Bean" at bounding box center [176, 335] width 134 height 14
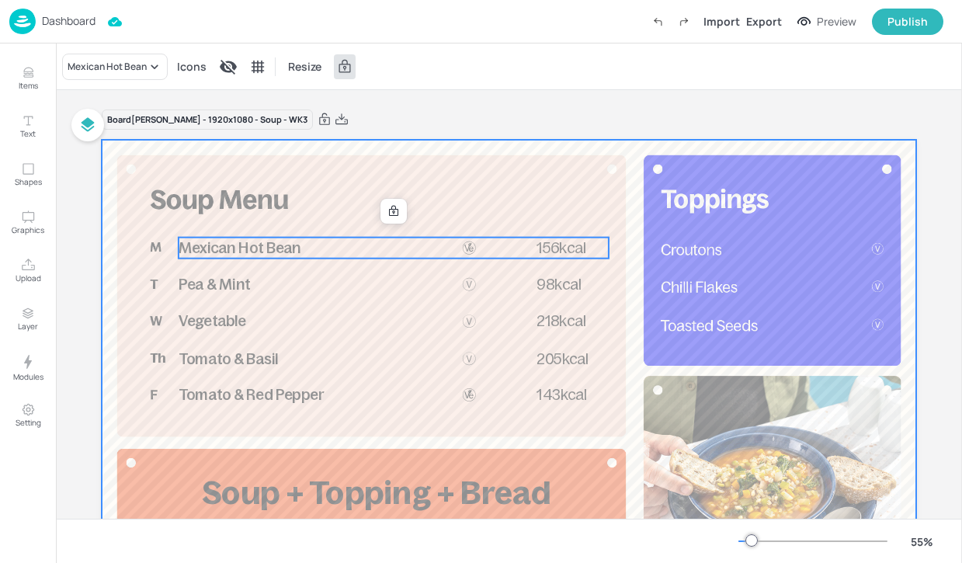
scroll to position [118, 0]
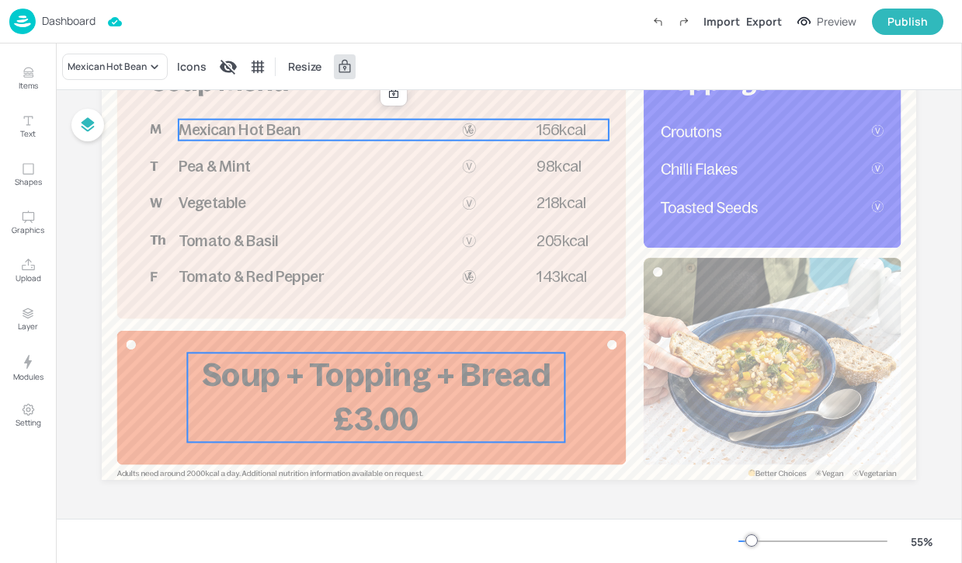
click at [353, 401] on span "£3.00" at bounding box center [376, 419] width 86 height 36
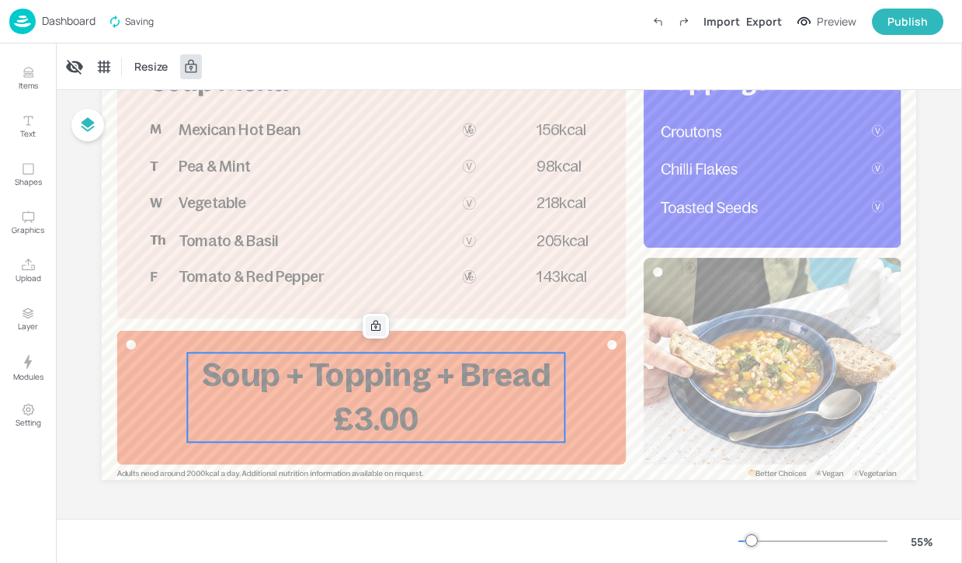
click at [375, 328] on icon at bounding box center [376, 326] width 12 height 12
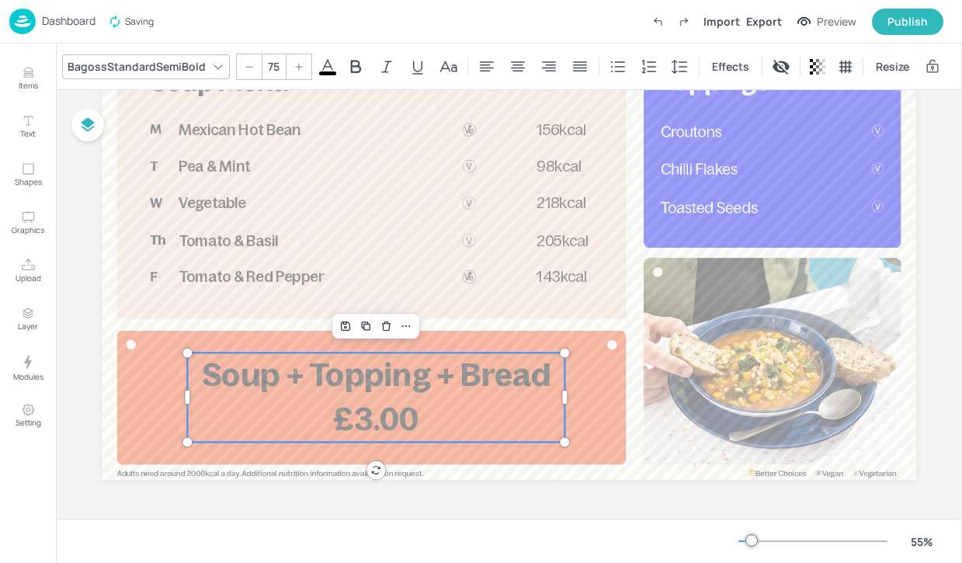
click at [366, 419] on span "£3.00" at bounding box center [376, 419] width 86 height 36
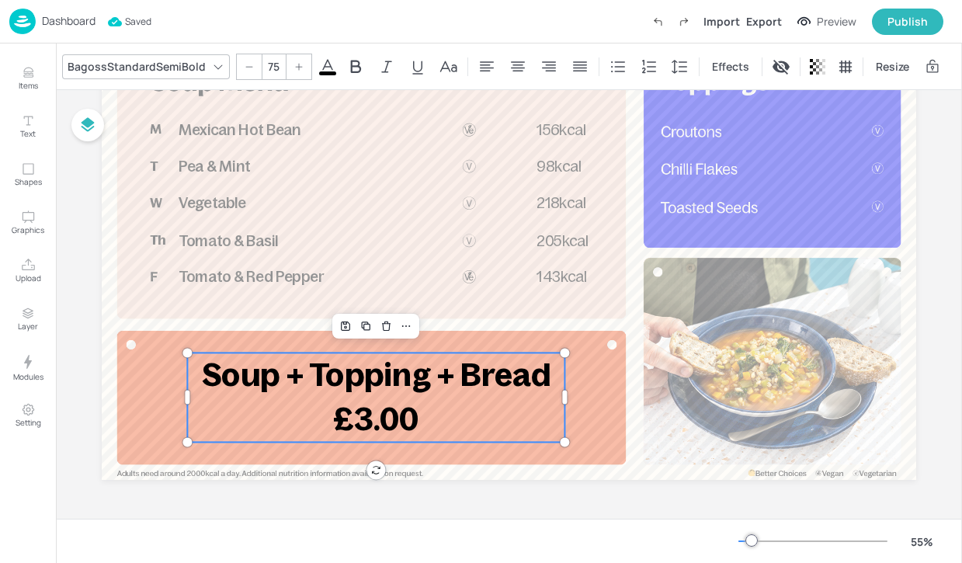
click at [367, 419] on span "£3.00" at bounding box center [376, 419] width 86 height 36
click at [521, 394] on p "Soup + Topping + Bread" at bounding box center [375, 375] width 377 height 44
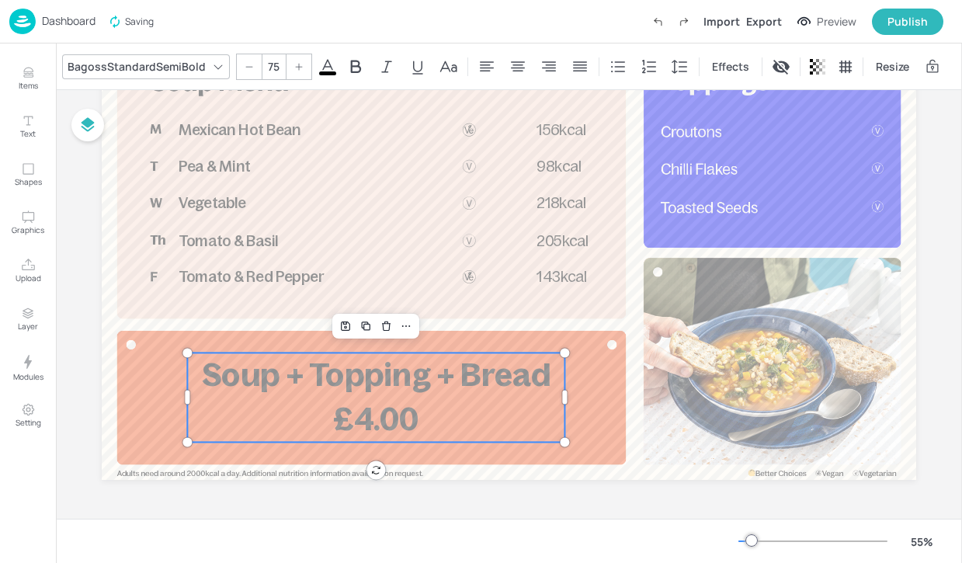
click at [501, 416] on p "£4.00" at bounding box center [375, 420] width 377 height 44
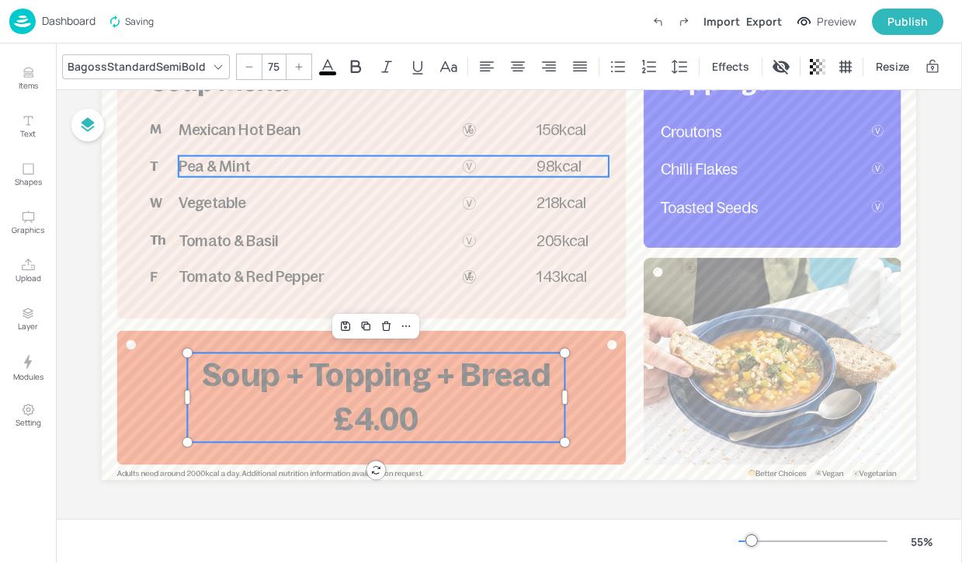
click at [383, 162] on p "Pea & Mint" at bounding box center [325, 166] width 293 height 21
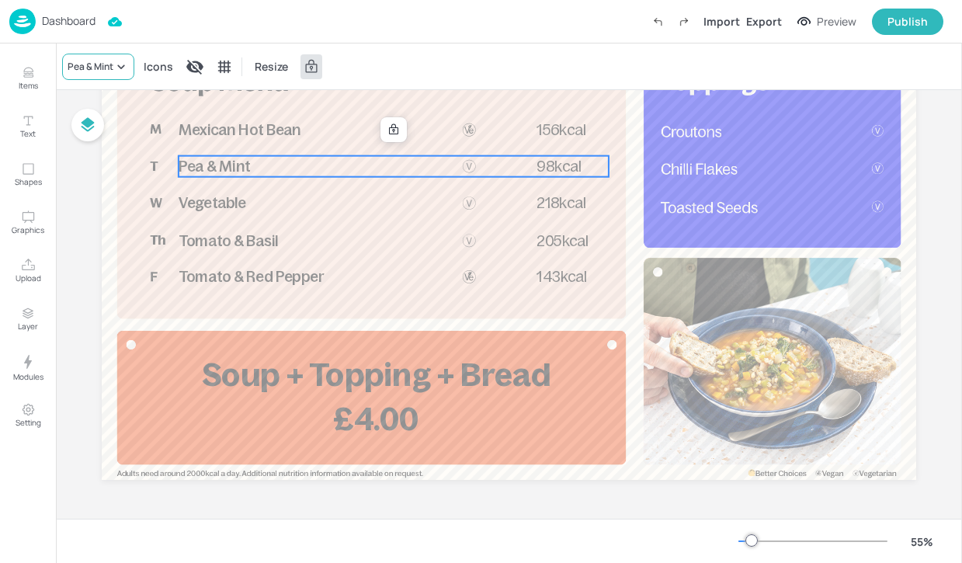
click at [113, 71] on div "Pea & Mint" at bounding box center [91, 67] width 46 height 14
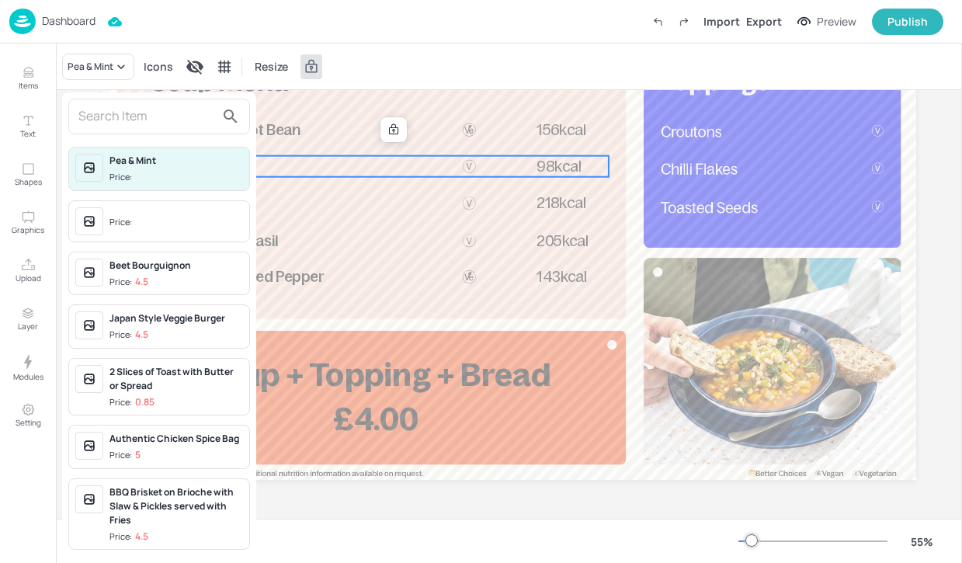
click at [165, 120] on input "text" at bounding box center [146, 116] width 137 height 25
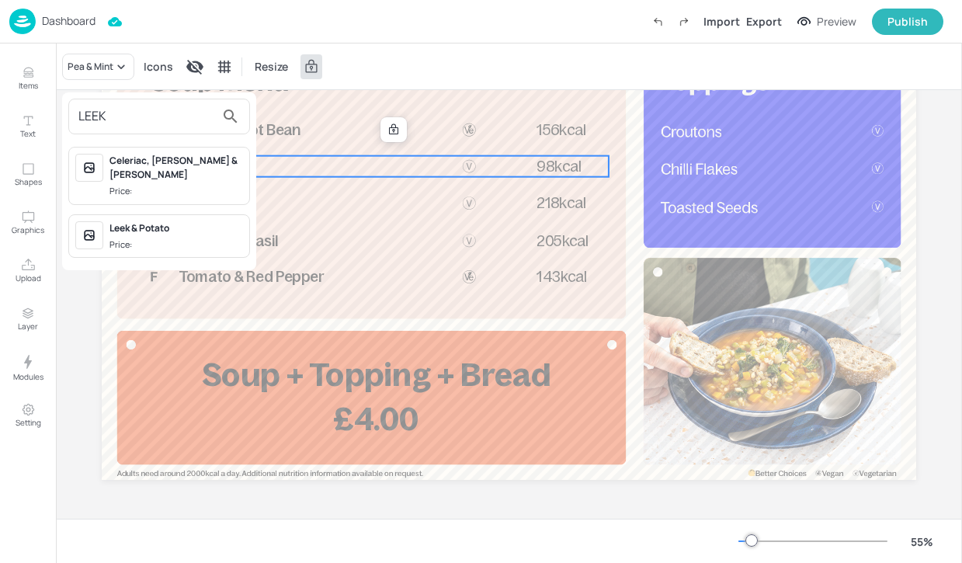
type input "LEEK"
click at [231, 221] on div "Leek & Potato Price:" at bounding box center [176, 236] width 134 height 30
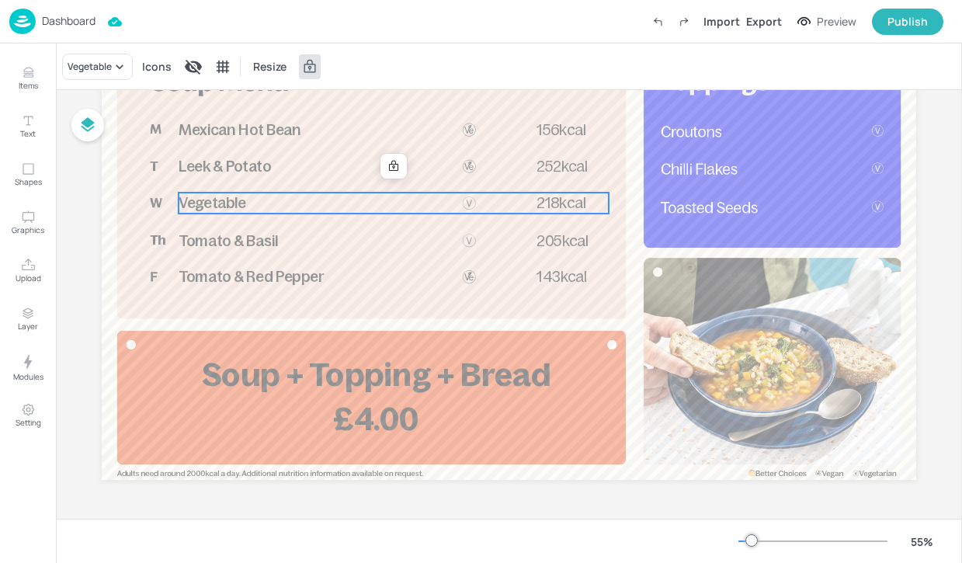
click at [231, 200] on span "Vegetable" at bounding box center [213, 203] width 68 height 16
click at [96, 61] on div "Vegetable" at bounding box center [90, 67] width 44 height 14
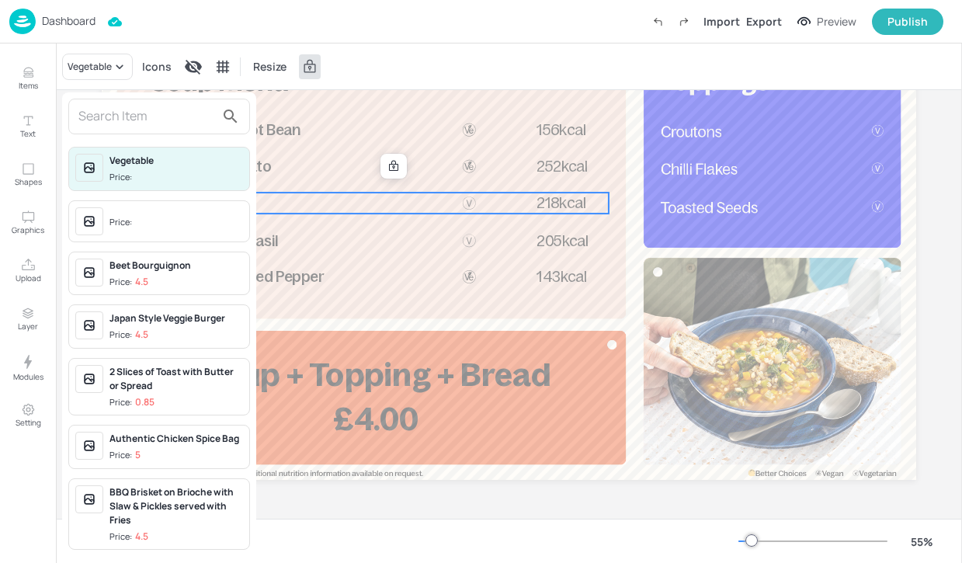
click at [120, 116] on input "text" at bounding box center [146, 116] width 137 height 25
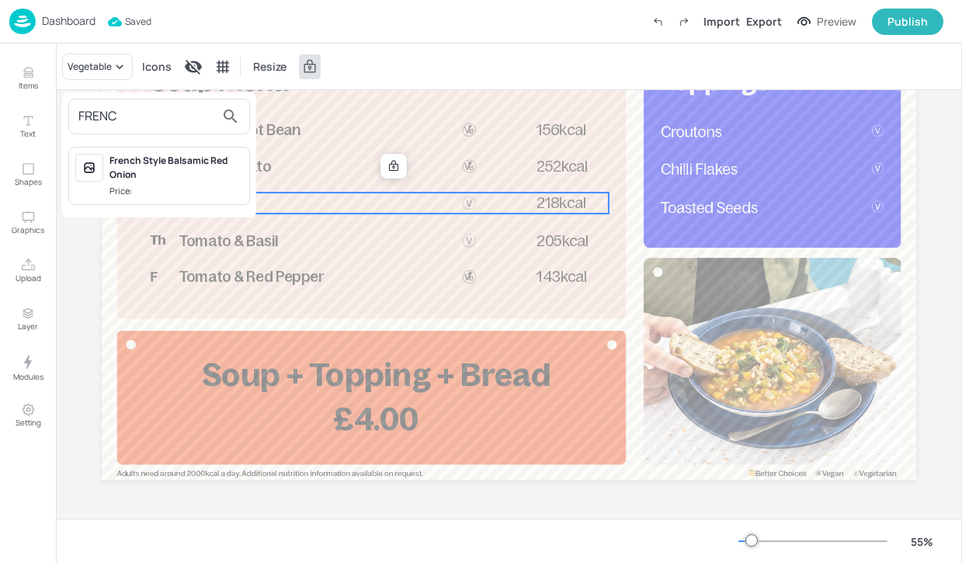
type input "FRENC"
click at [182, 166] on div "French Style Balsamic Red Onion" at bounding box center [176, 168] width 134 height 28
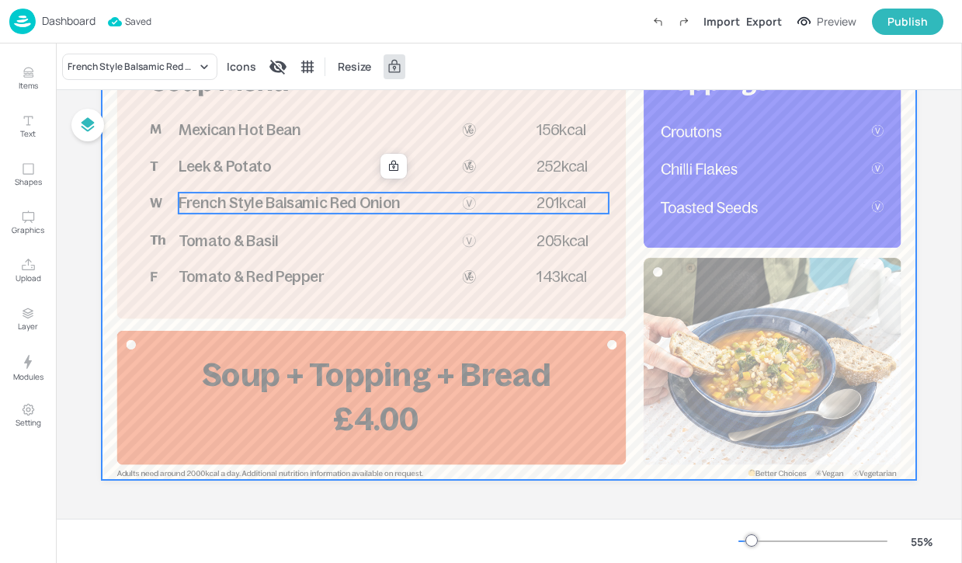
click at [221, 259] on div at bounding box center [509, 251] width 815 height 458
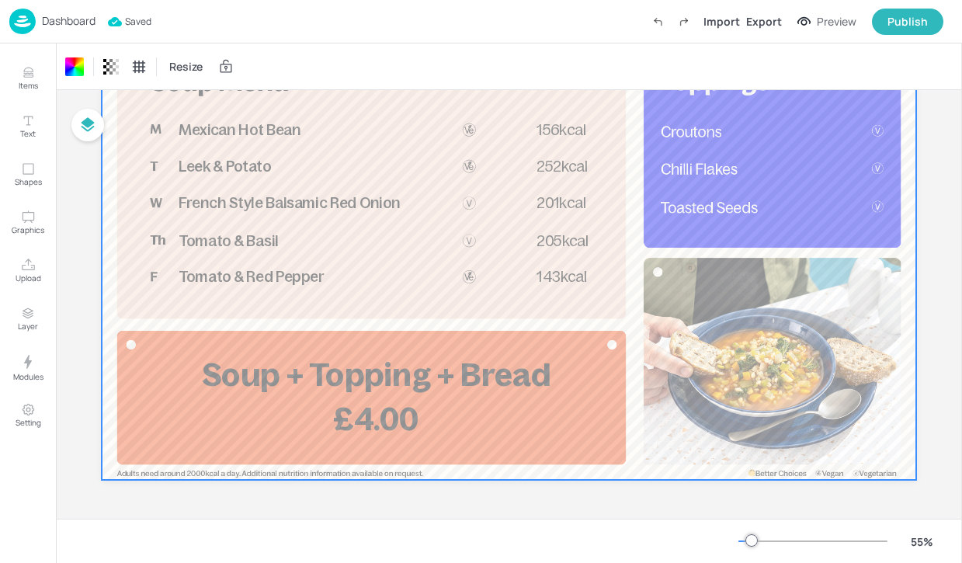
click at [222, 248] on span "Tomato & Basil" at bounding box center [228, 240] width 99 height 16
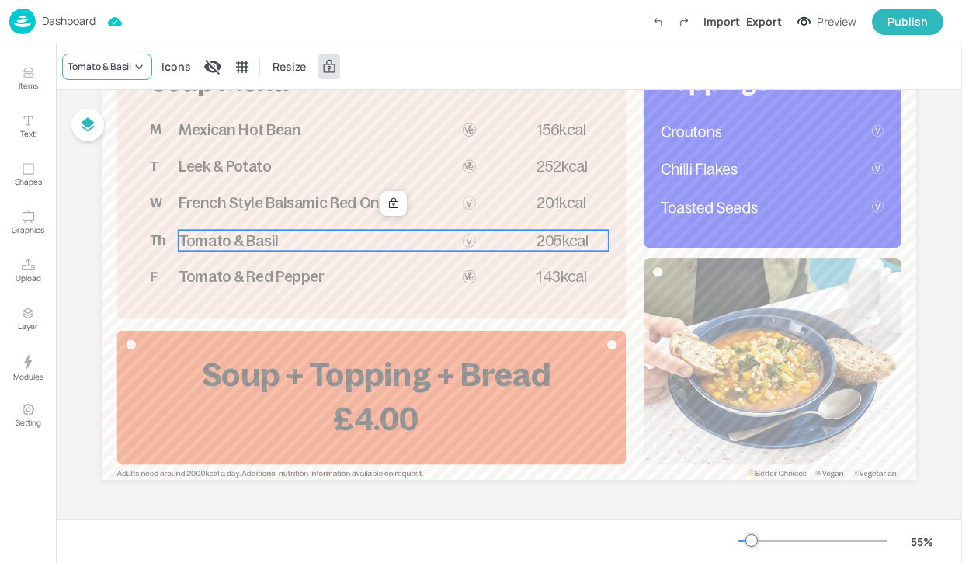
click at [120, 69] on div "Tomato & Basil" at bounding box center [100, 67] width 64 height 14
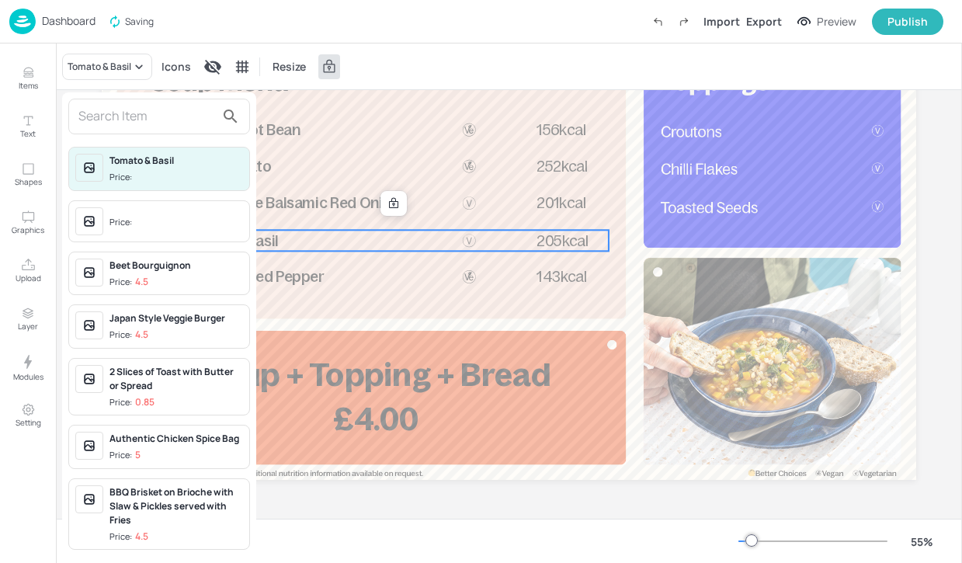
click at [145, 113] on input "text" at bounding box center [146, 116] width 137 height 25
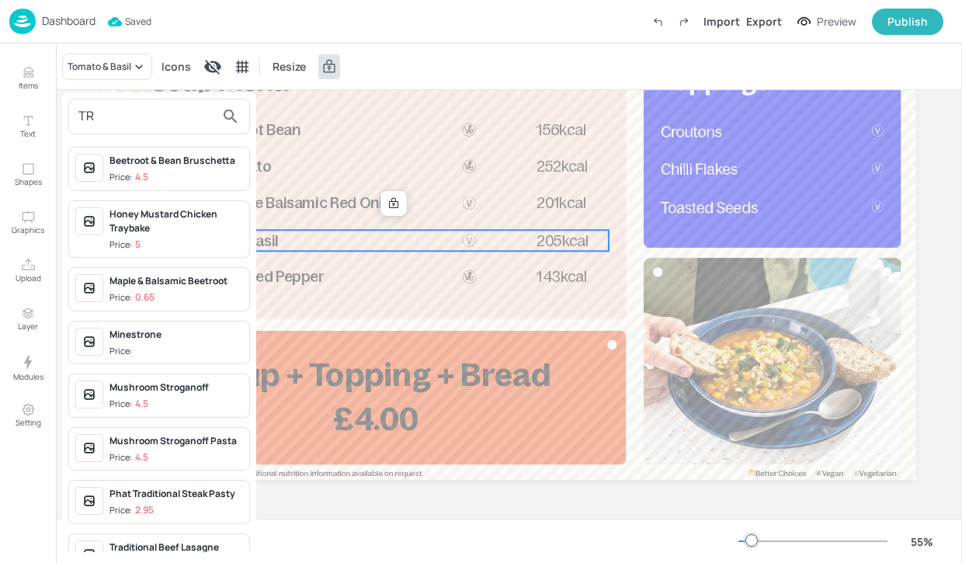
type input "T"
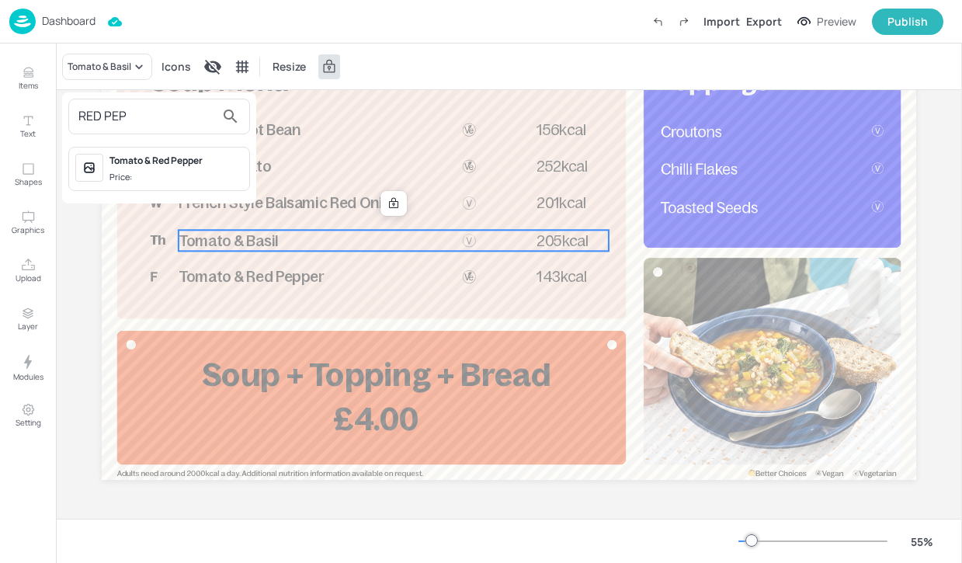
type input "RED PEP"
click at [228, 157] on div "Tomato & Red Pepper" at bounding box center [176, 161] width 134 height 14
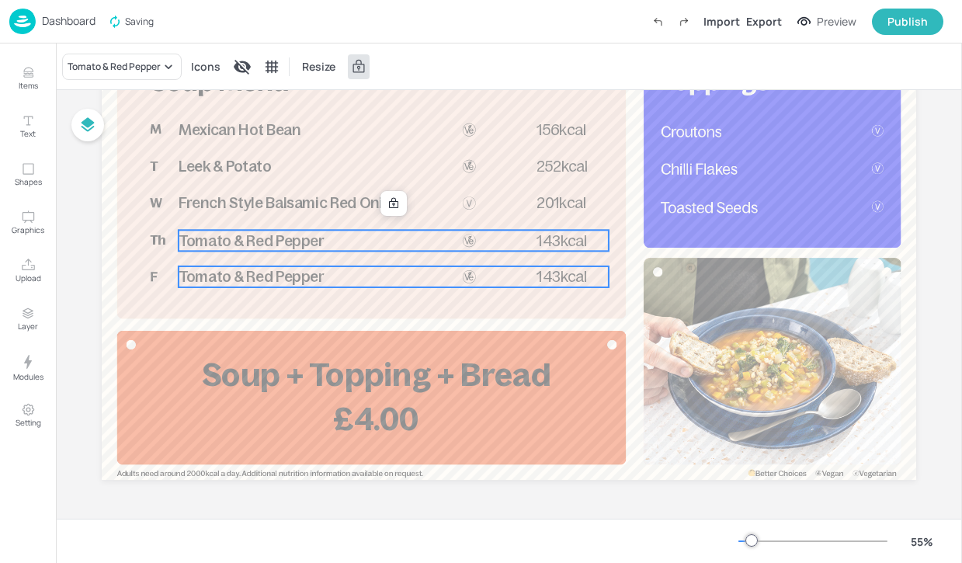
click at [250, 280] on span "Tomato & Red Pepper" at bounding box center [251, 277] width 145 height 16
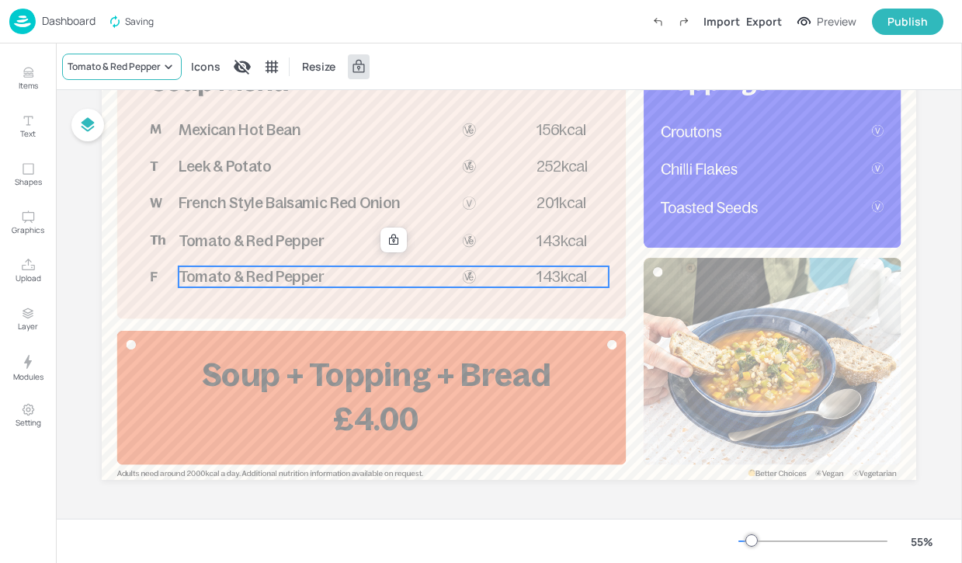
click at [99, 61] on div "Tomato & Red Pepper" at bounding box center [114, 67] width 93 height 14
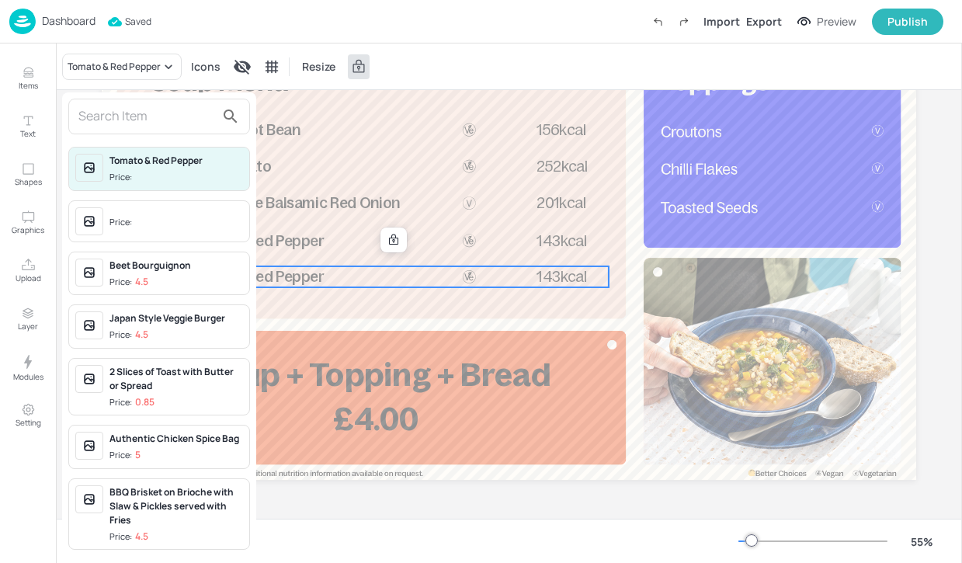
click at [144, 118] on input "text" at bounding box center [146, 116] width 137 height 25
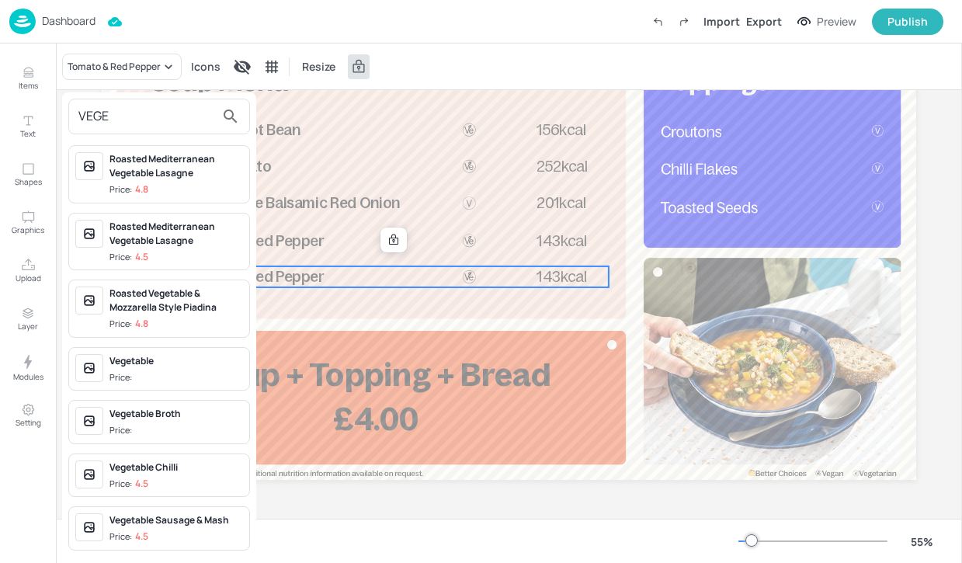
scroll to position [422, 0]
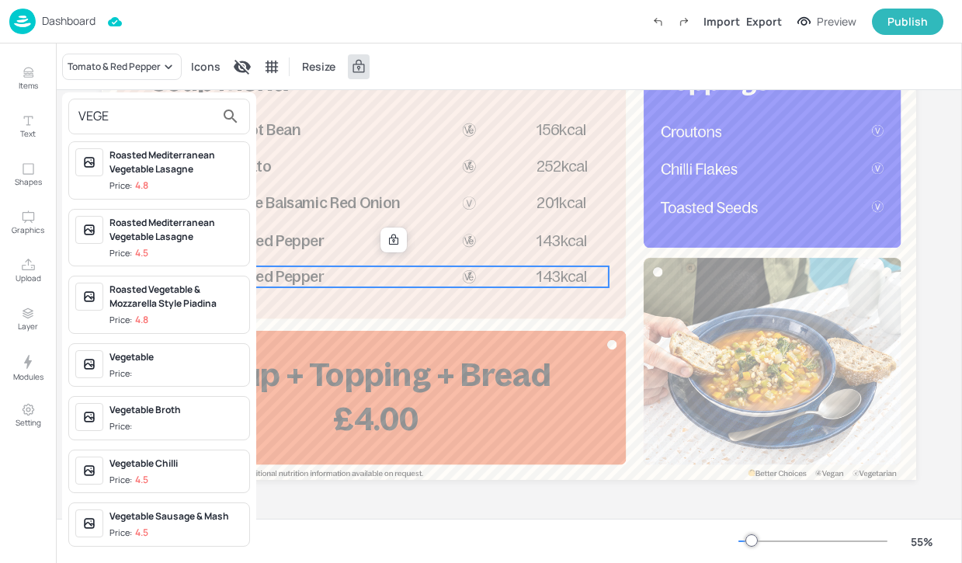
type input "VEGE"
click at [193, 407] on div "Vegetable Broth" at bounding box center [176, 410] width 134 height 14
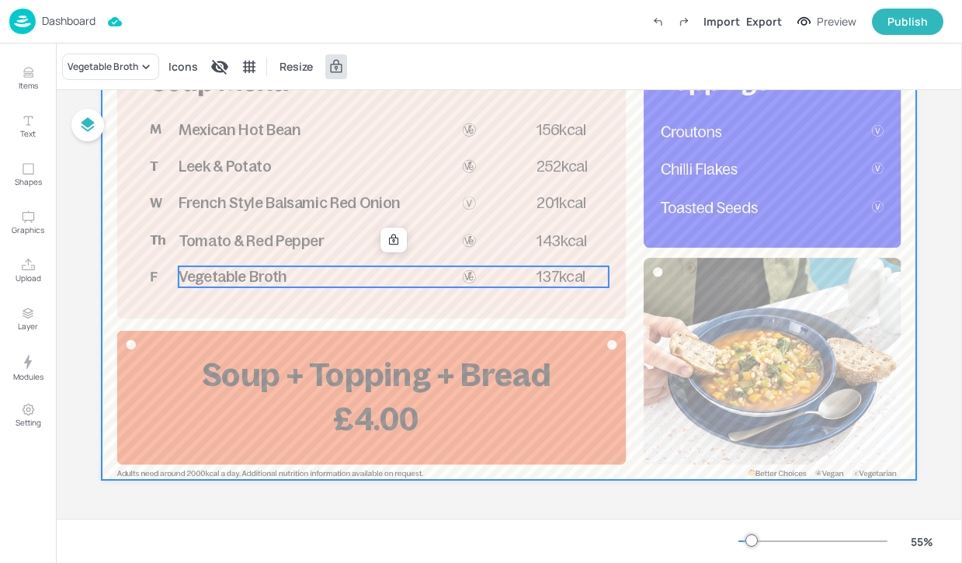
click at [399, 322] on div at bounding box center [509, 251] width 815 height 458
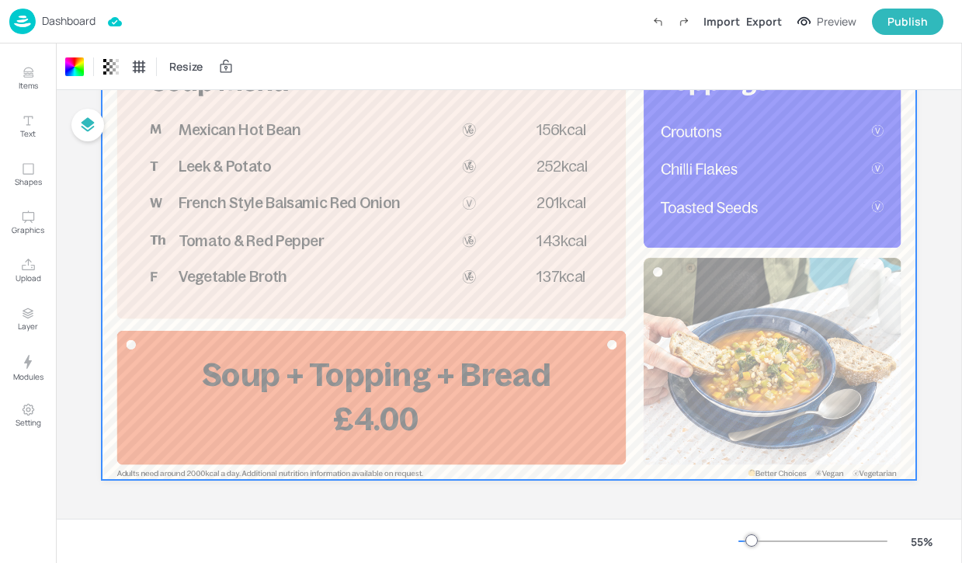
scroll to position [0, 0]
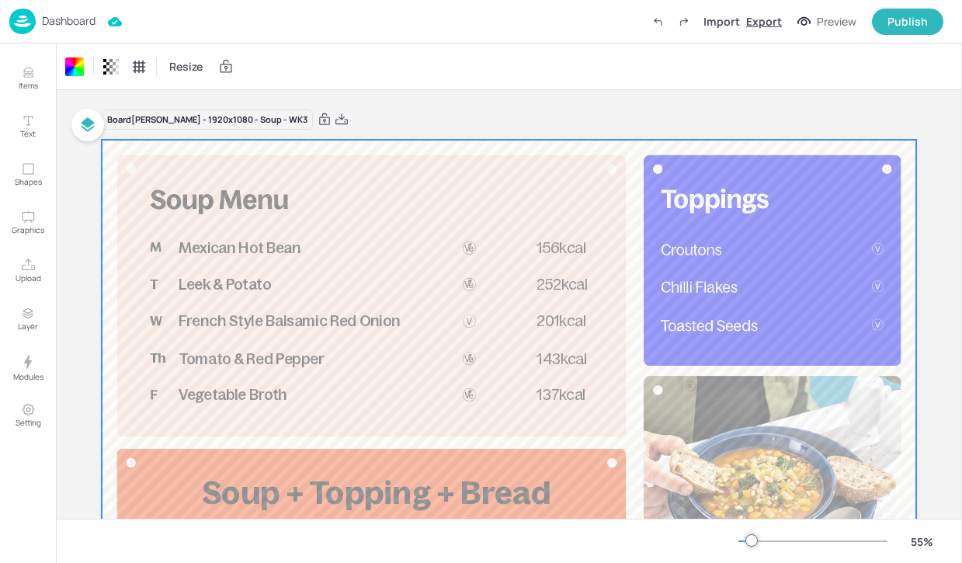
click at [771, 20] on div "Export" at bounding box center [764, 21] width 36 height 16
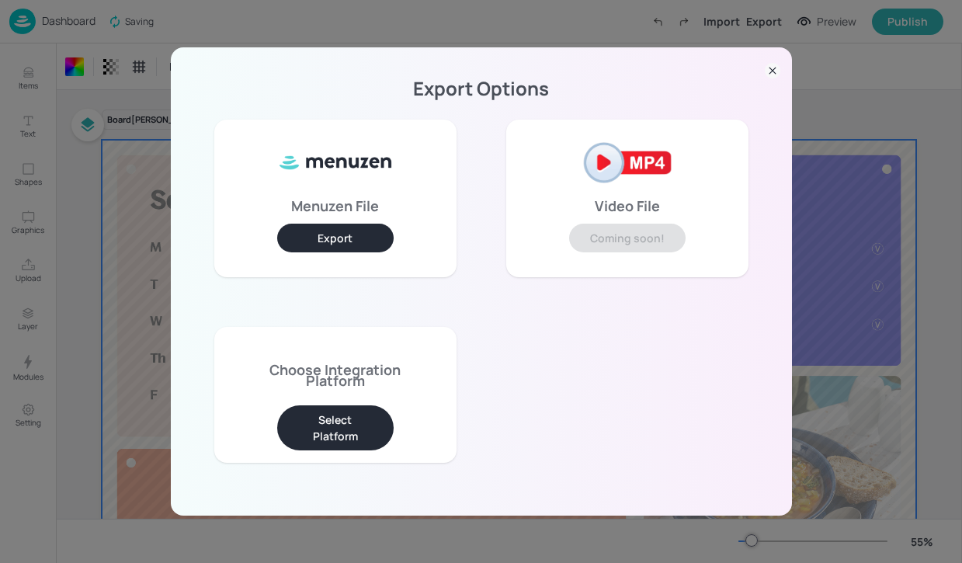
click at [364, 247] on button "Export" at bounding box center [335, 238] width 116 height 29
click at [346, 416] on button "Select Platform" at bounding box center [335, 427] width 116 height 45
